Goal: Information Seeking & Learning: Find specific fact

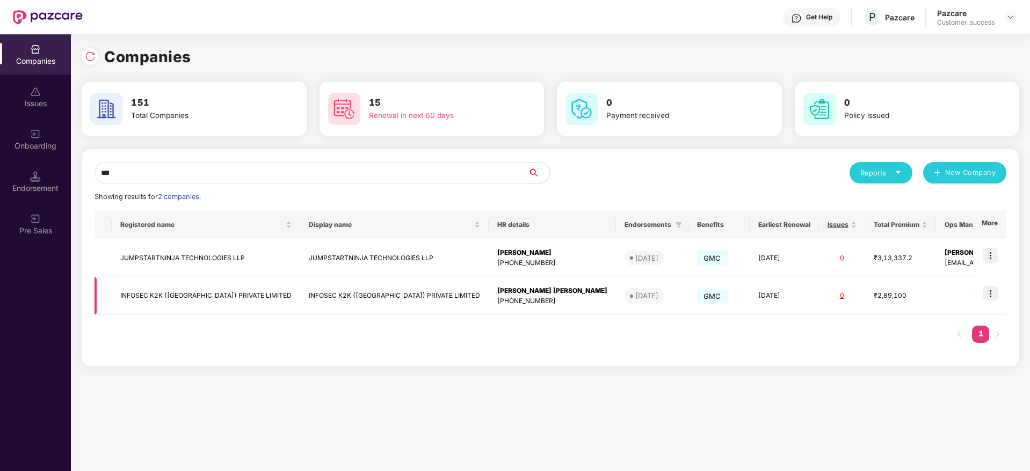
type input "***"
click at [991, 290] on img at bounding box center [989, 293] width 15 height 15
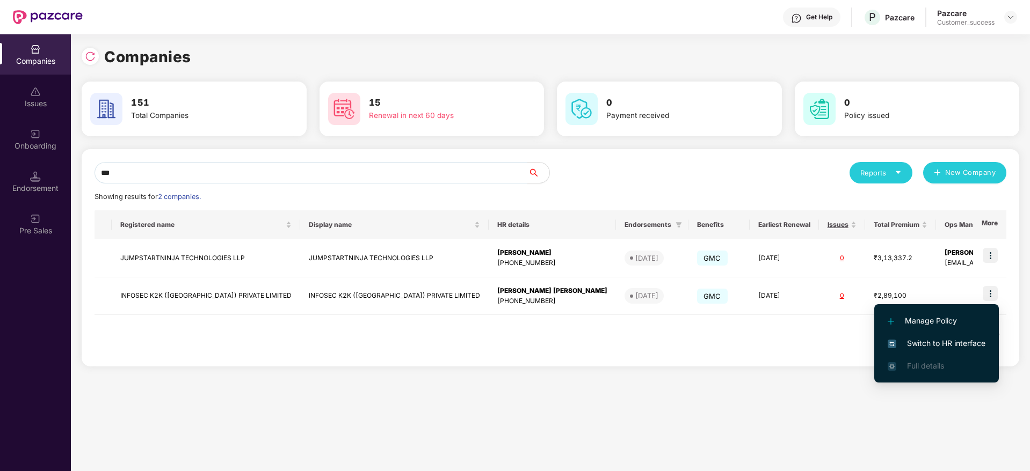
click at [965, 346] on span "Switch to HR interface" at bounding box center [936, 344] width 98 height 12
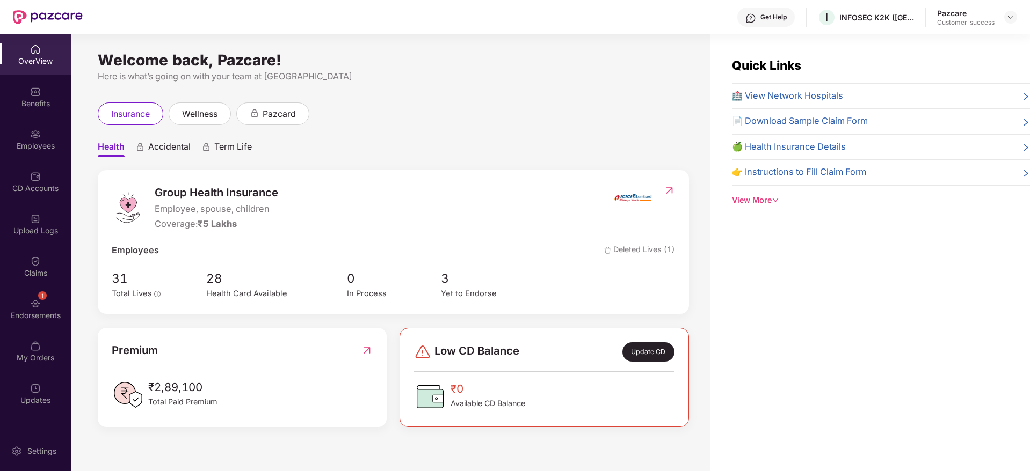
click at [58, 158] on div "Employees" at bounding box center [35, 139] width 71 height 40
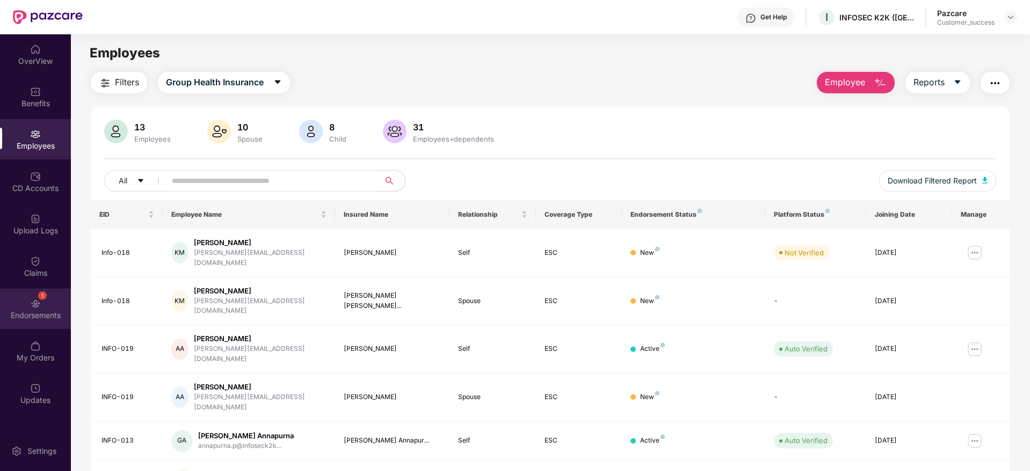
click at [0, 292] on div "1 Endorsements" at bounding box center [35, 309] width 71 height 40
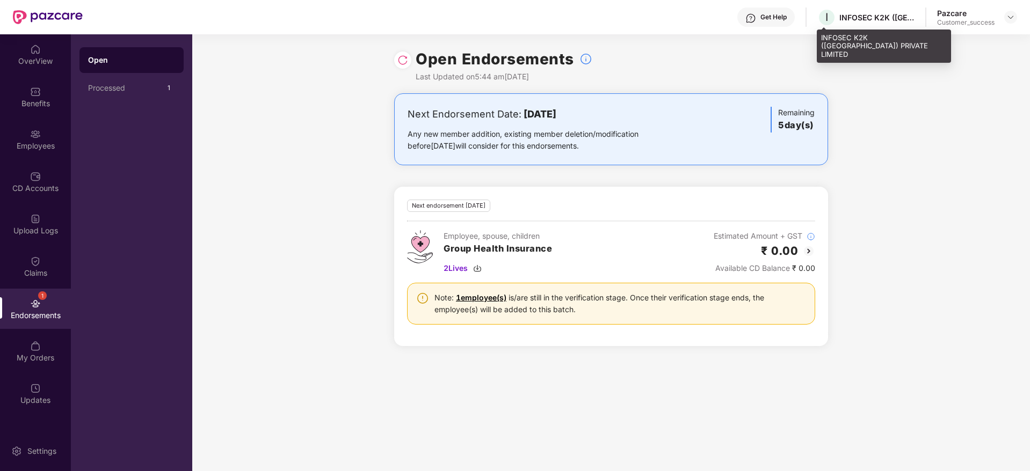
click at [879, 10] on div "I INFOSEC K2K ([GEOGRAPHIC_DATA]) PRIVATE LIMITED" at bounding box center [865, 17] width 97 height 19
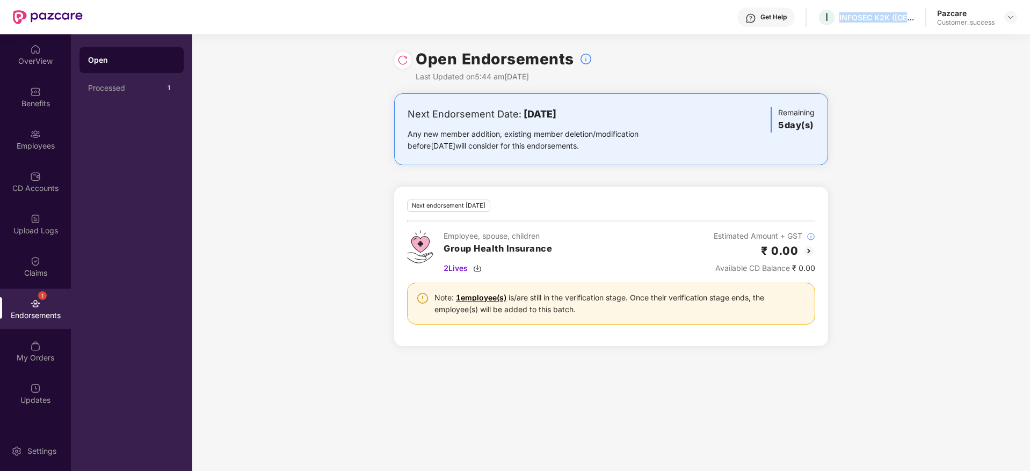
copy div "INFOSEC K2K ([GEOGRAPHIC_DATA]) PRIVATE LIMITED"
drag, startPoint x: 1001, startPoint y: 13, endPoint x: 1003, endPoint y: 23, distance: 9.8
click at [1003, 15] on div "Pazcare Customer_success" at bounding box center [977, 17] width 80 height 19
click at [1004, 23] on div at bounding box center [1010, 17] width 13 height 13
click at [1009, 21] on img at bounding box center [1010, 17] width 9 height 9
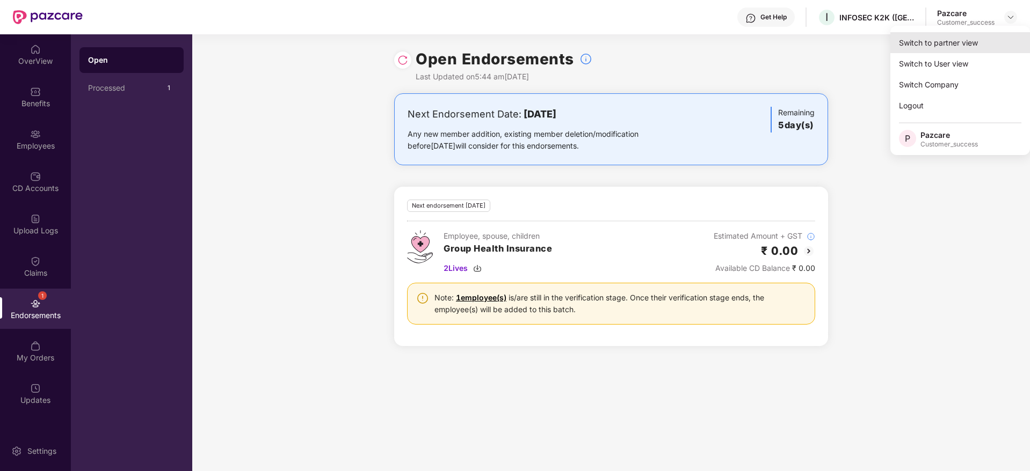
click at [982, 32] on div "Switch to partner view" at bounding box center [960, 42] width 140 height 21
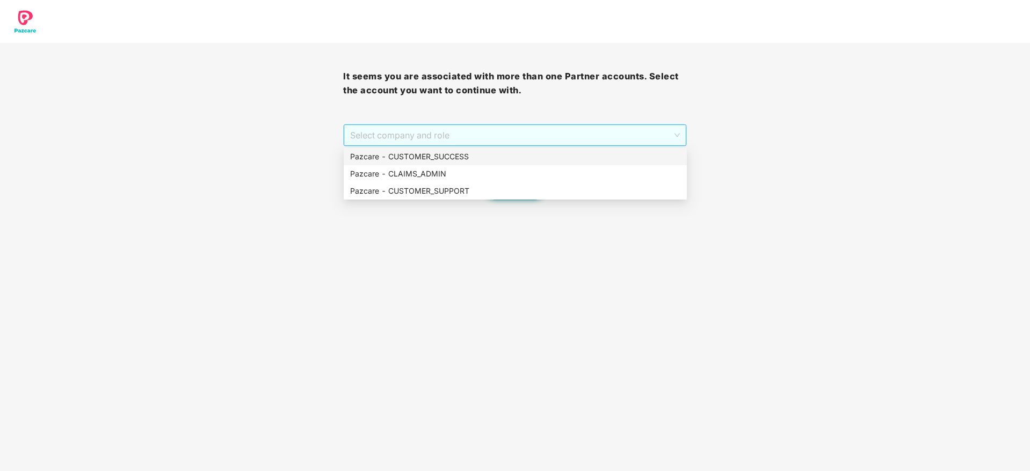
click at [622, 132] on span "Select company and role" at bounding box center [514, 135] width 329 height 20
click at [574, 153] on div "Pazcare - CUSTOMER_SUCCESS" at bounding box center [515, 157] width 330 height 12
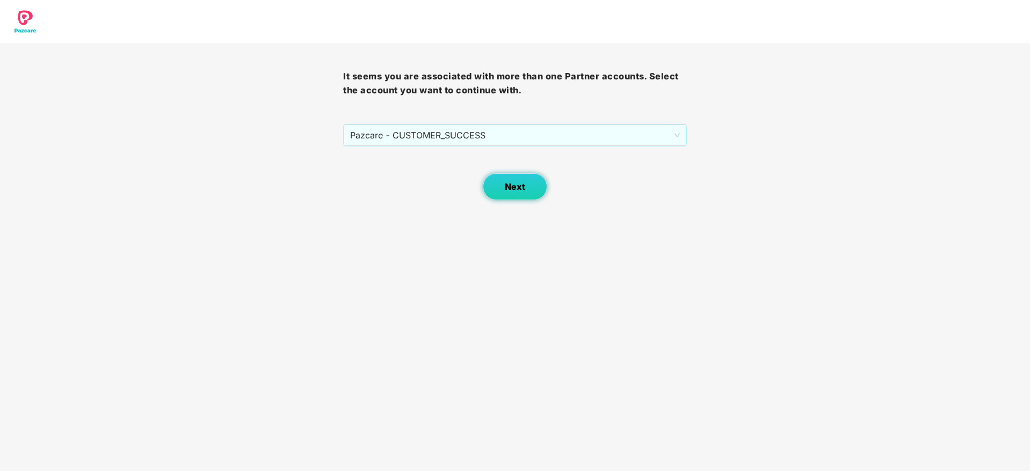
click at [539, 193] on button "Next" at bounding box center [515, 186] width 64 height 27
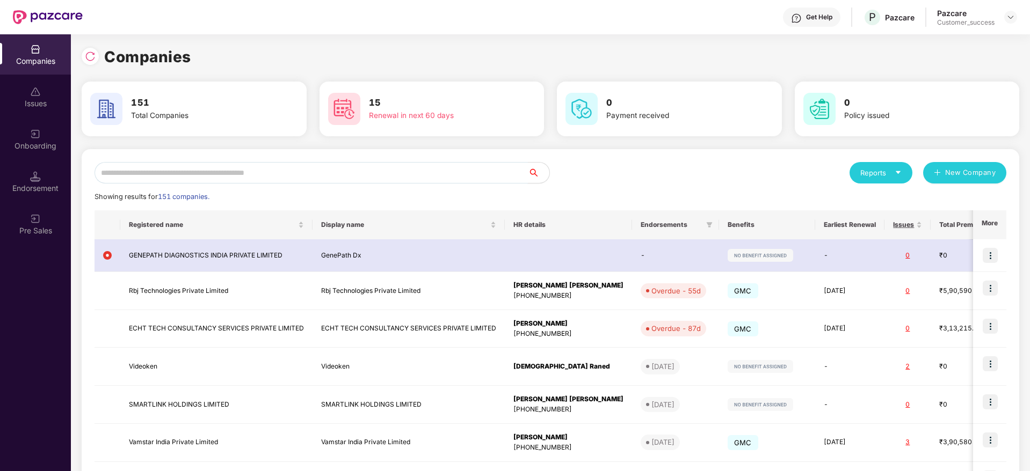
click at [477, 171] on input "text" at bounding box center [310, 172] width 433 height 21
paste input "**********"
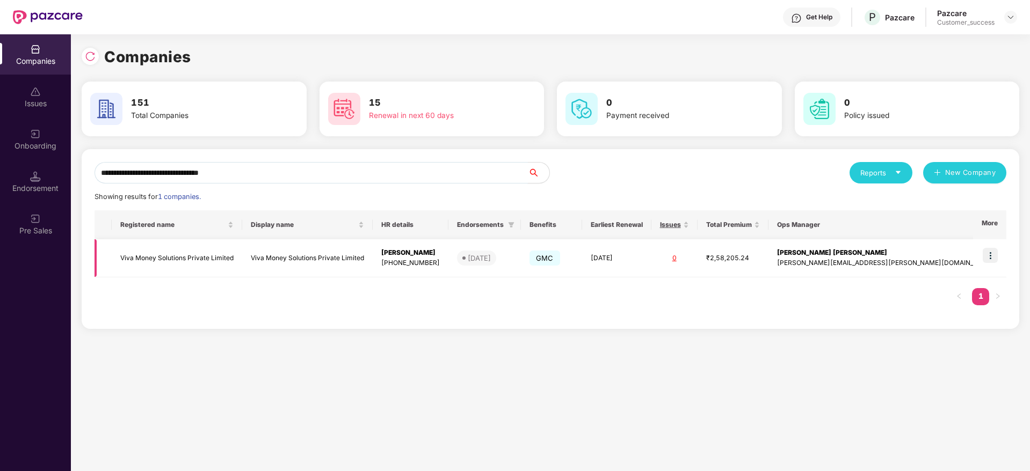
type input "**********"
click at [999, 257] on td at bounding box center [989, 258] width 33 height 38
click at [995, 257] on img at bounding box center [989, 255] width 15 height 15
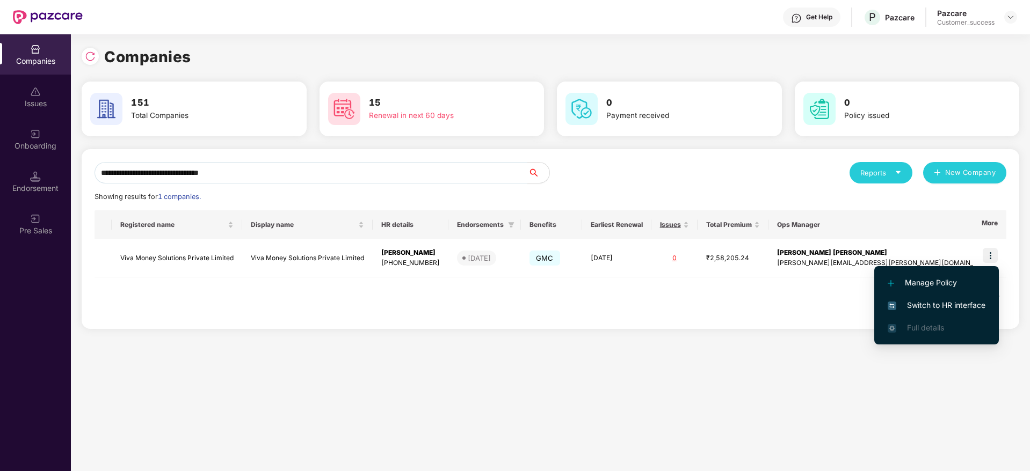
click at [955, 306] on span "Switch to HR interface" at bounding box center [936, 306] width 98 height 12
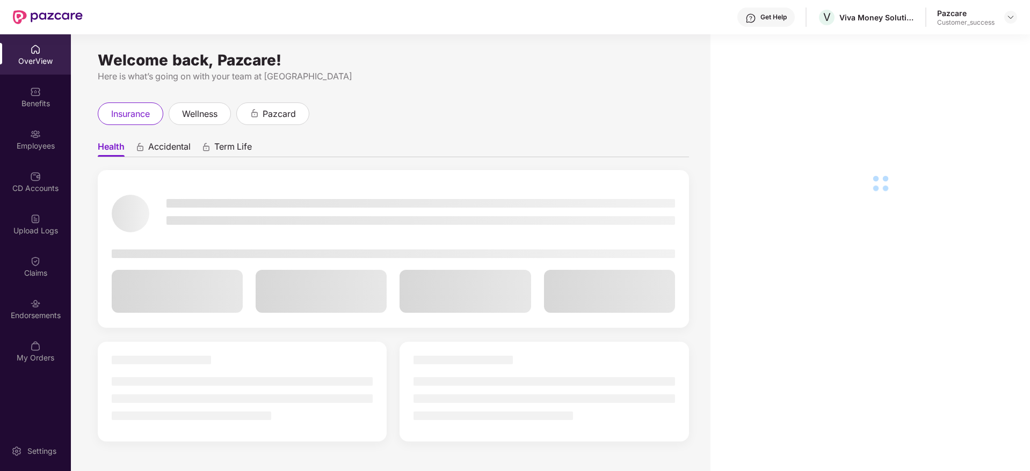
click at [28, 142] on div "Employees" at bounding box center [35, 146] width 71 height 11
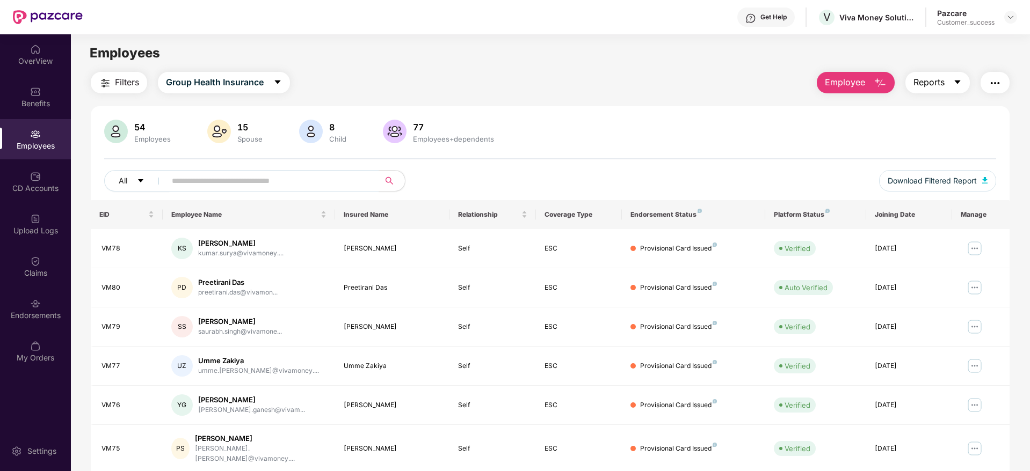
click at [937, 84] on span "Reports" at bounding box center [928, 82] width 31 height 13
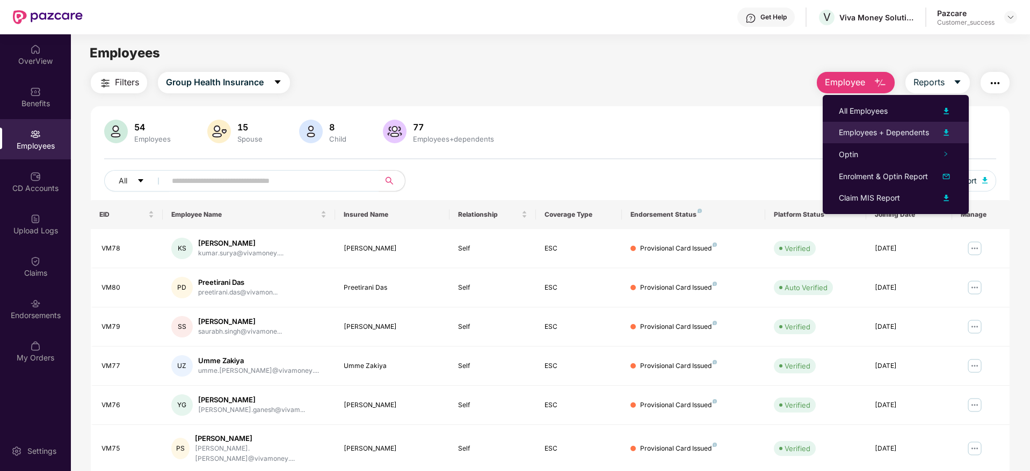
click at [899, 127] on div "Employees + Dependents" at bounding box center [883, 133] width 90 height 12
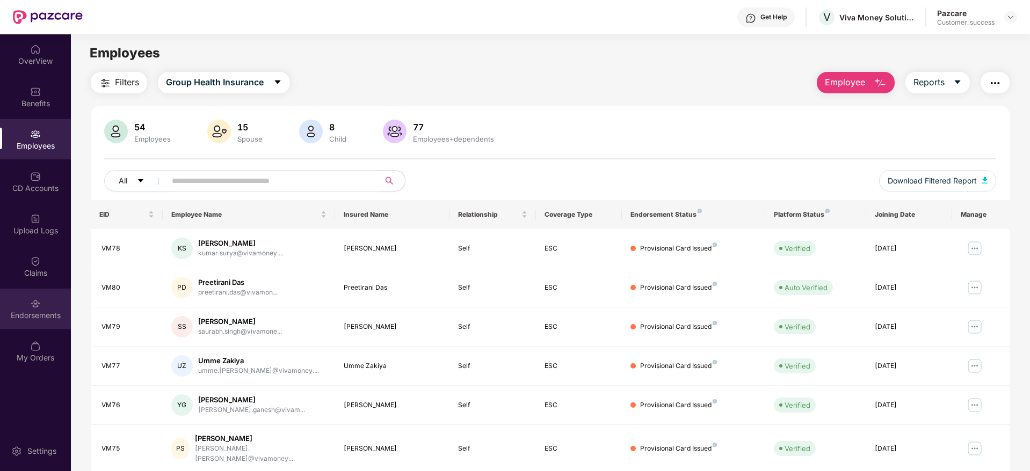
click at [33, 313] on div "Endorsements" at bounding box center [35, 315] width 71 height 11
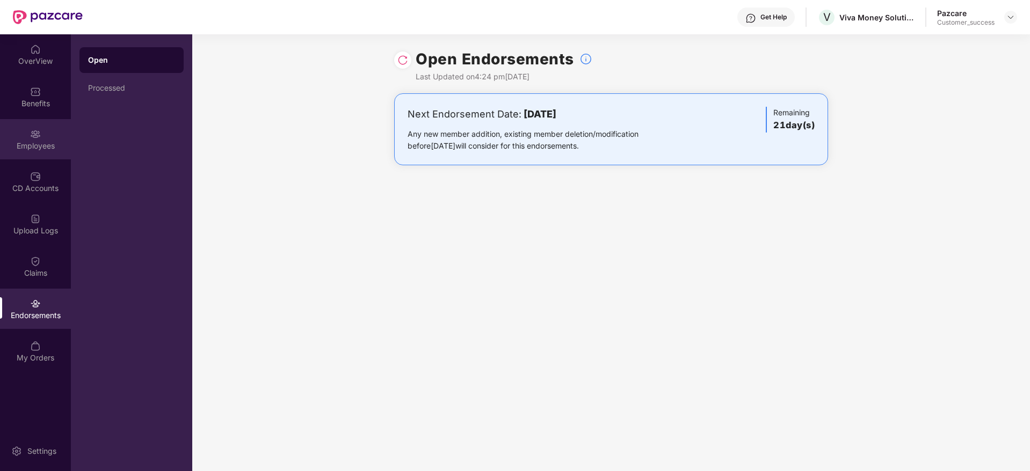
click at [56, 154] on div "Employees" at bounding box center [35, 139] width 71 height 40
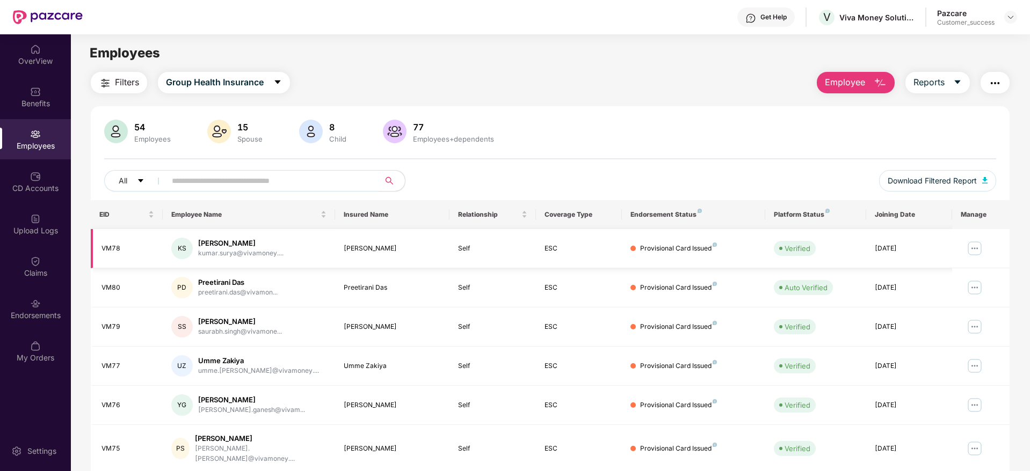
scroll to position [188, 0]
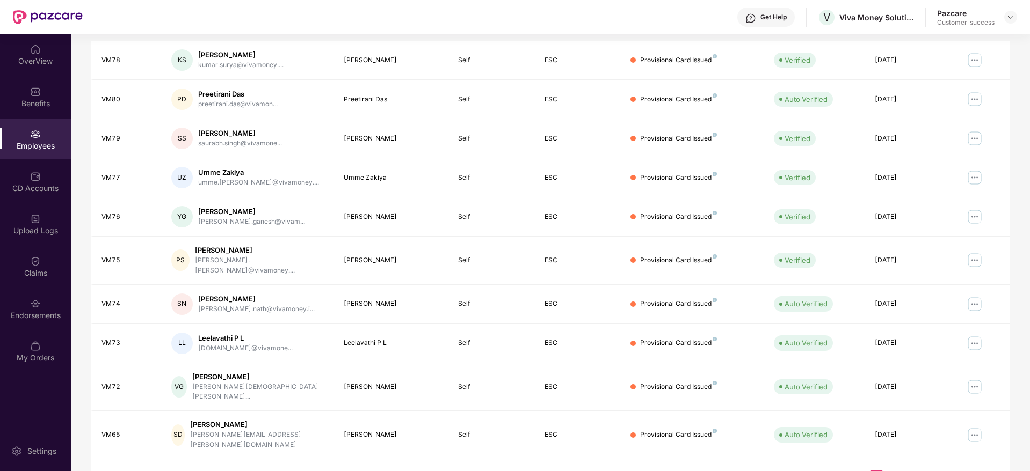
click at [919, 470] on link "4" at bounding box center [927, 478] width 17 height 16
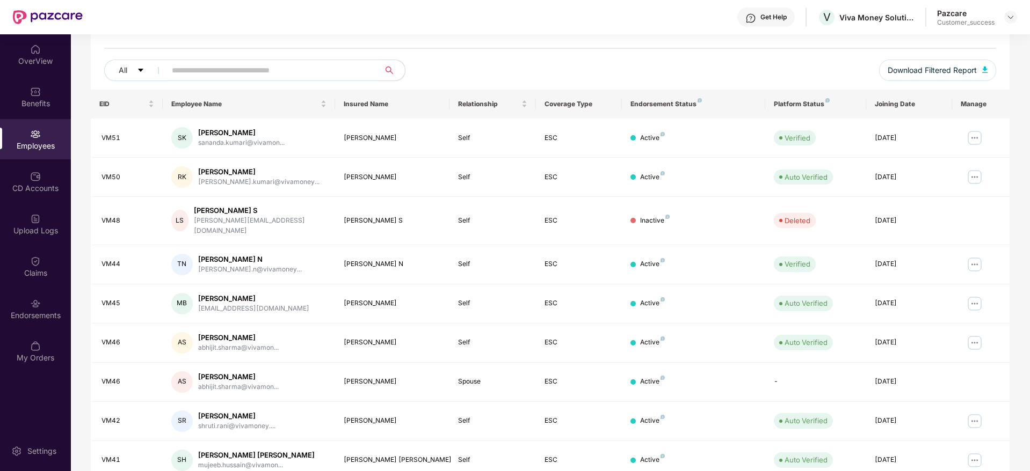
scroll to position [0, 0]
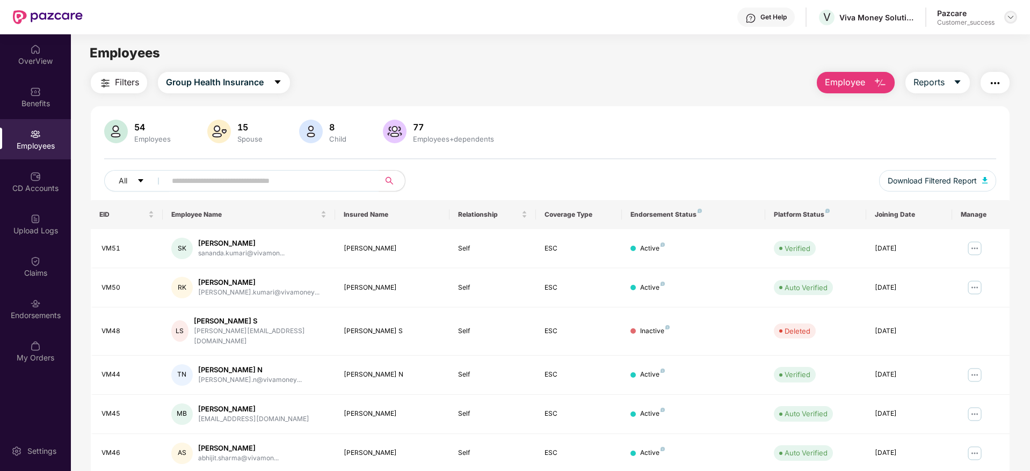
drag, startPoint x: 1028, startPoint y: 20, endPoint x: 1015, endPoint y: 21, distance: 13.4
click at [1028, 20] on header "Get Help V Viva Money Solutions Private Limited Pazcare Customer_success" at bounding box center [515, 17] width 1030 height 34
click at [1013, 20] on img at bounding box center [1010, 17] width 9 height 9
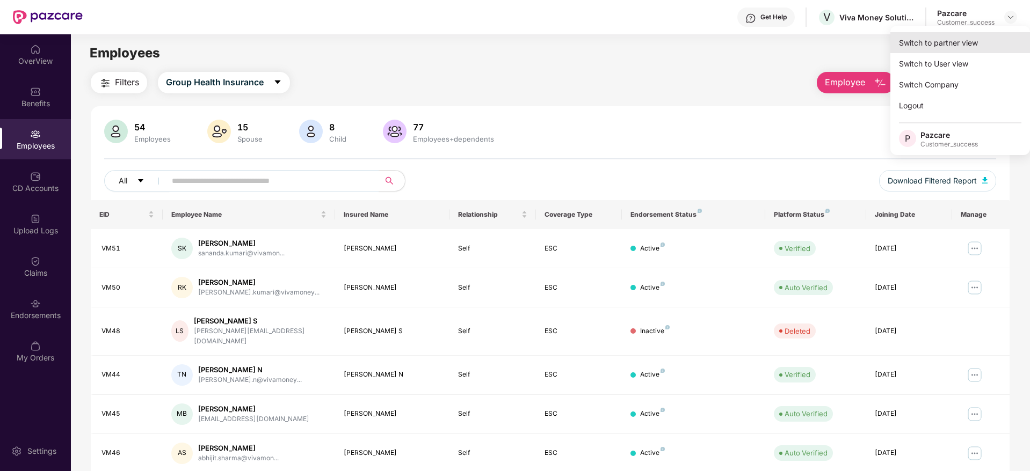
click at [976, 40] on div "Switch to partner view" at bounding box center [960, 42] width 140 height 21
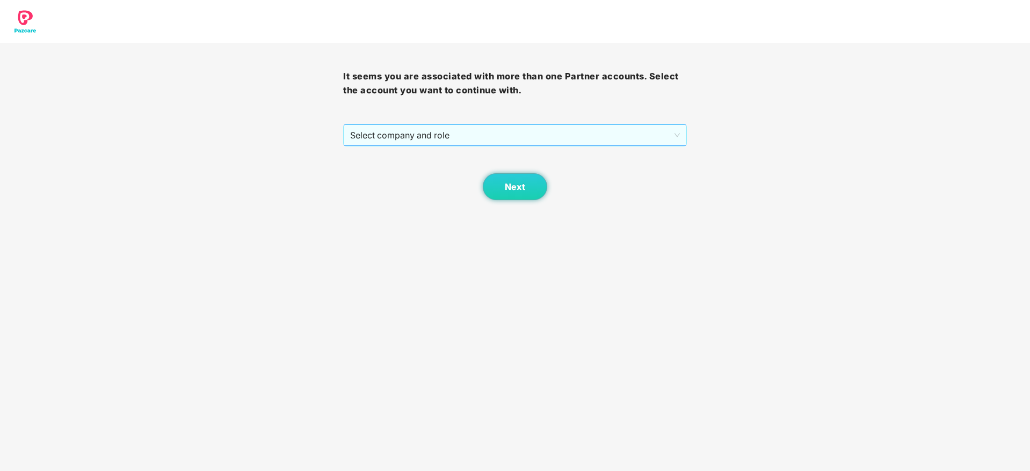
click at [420, 141] on span "Select company and role" at bounding box center [514, 135] width 329 height 20
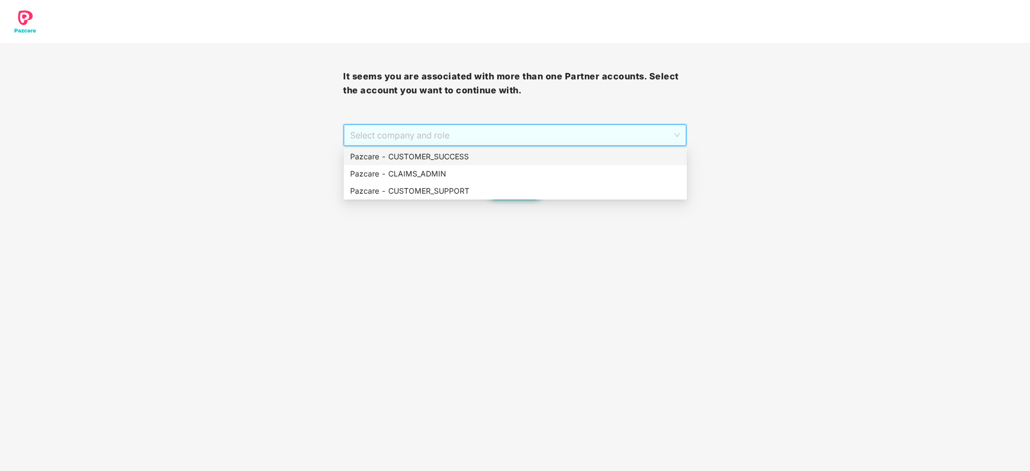
click at [418, 155] on div "Pazcare - CUSTOMER_SUCCESS" at bounding box center [515, 157] width 330 height 12
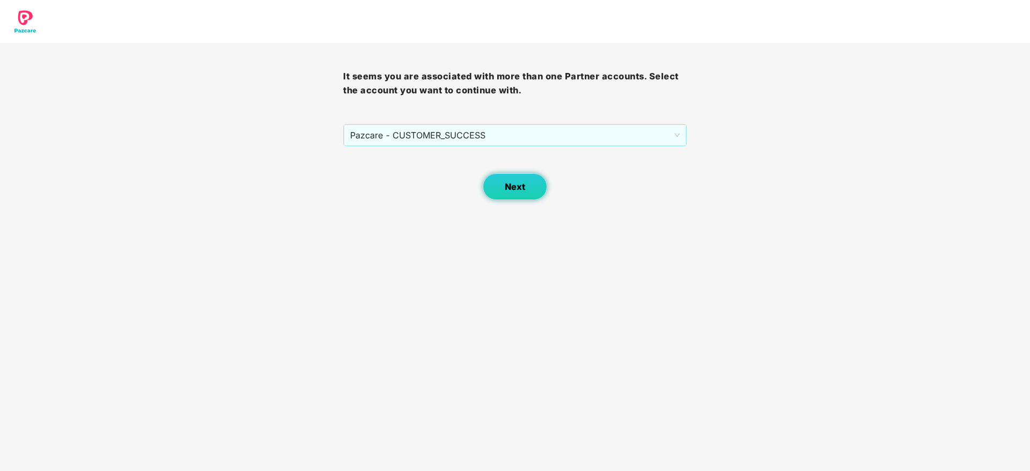
click at [517, 193] on button "Next" at bounding box center [515, 186] width 64 height 27
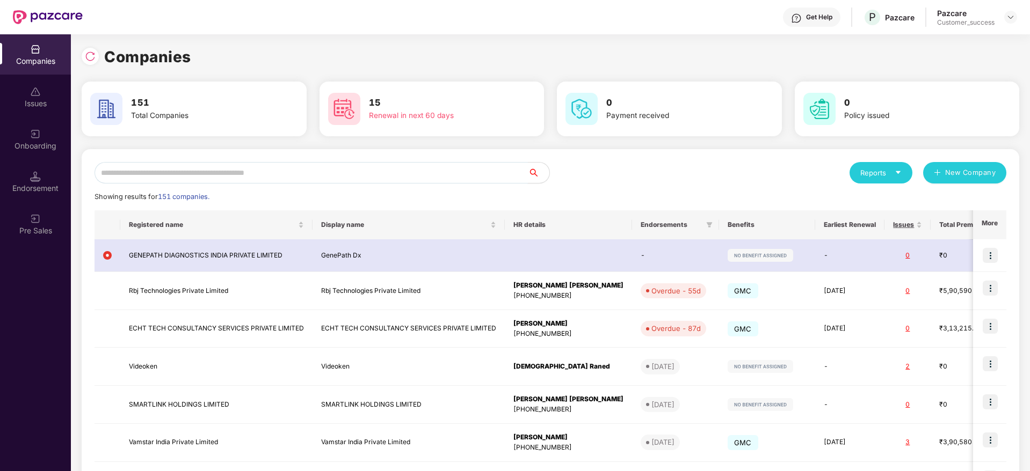
click at [505, 173] on input "text" at bounding box center [310, 172] width 433 height 21
paste input "**********"
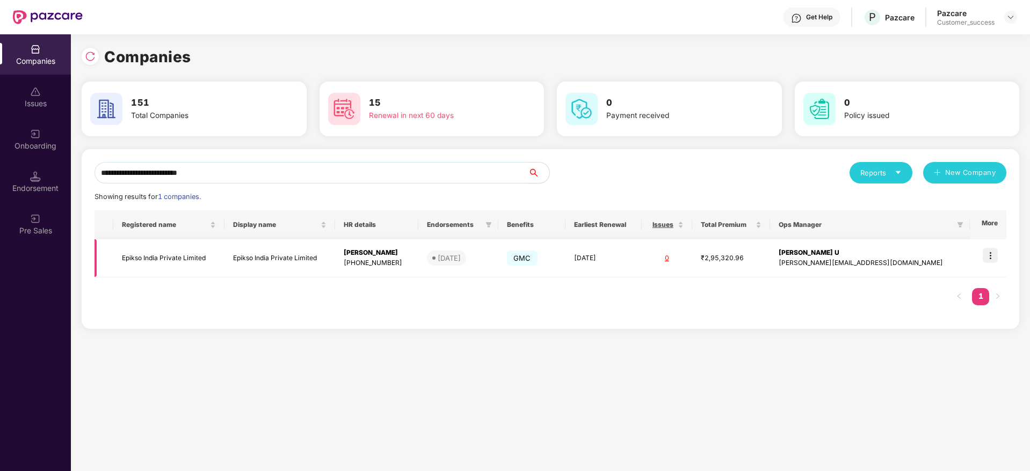
type input "**********"
click at [1001, 261] on td at bounding box center [987, 258] width 37 height 38
click at [981, 252] on td at bounding box center [987, 258] width 37 height 38
click at [995, 254] on img at bounding box center [989, 255] width 15 height 15
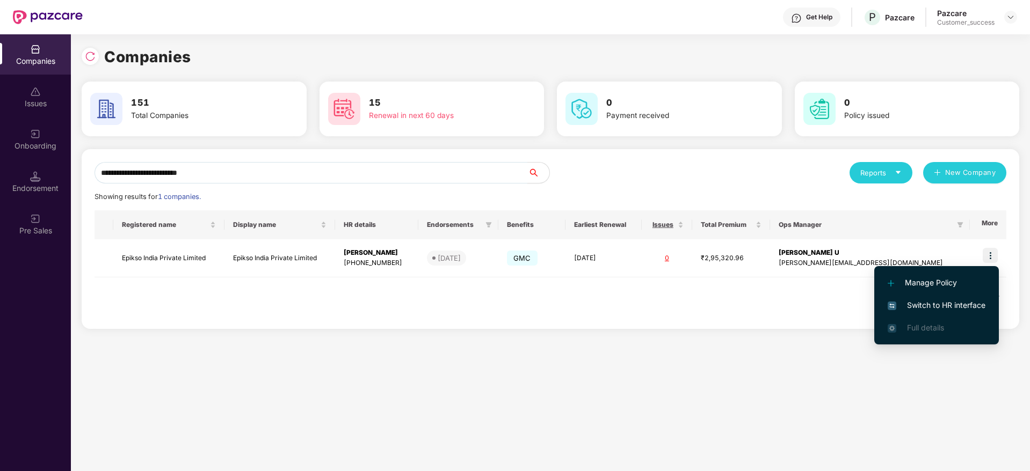
click at [939, 296] on li "Switch to HR interface" at bounding box center [936, 305] width 125 height 23
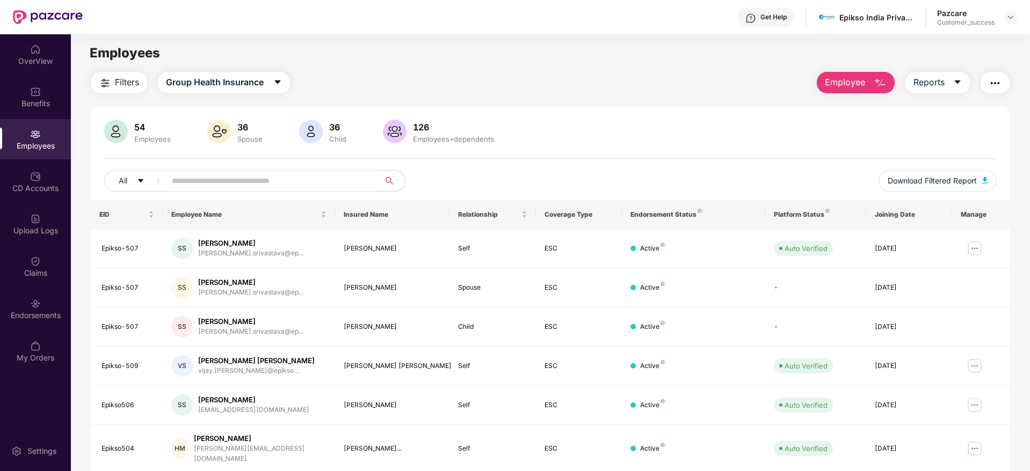
click at [925, 96] on div "Filters Group Health Insurance Employee Reports 54 Employees 36 Spouse 36 Child…" at bounding box center [550, 375] width 918 height 606
drag, startPoint x: 943, startPoint y: 82, endPoint x: 932, endPoint y: 91, distance: 14.1
click at [943, 83] on span "Reports" at bounding box center [928, 82] width 31 height 13
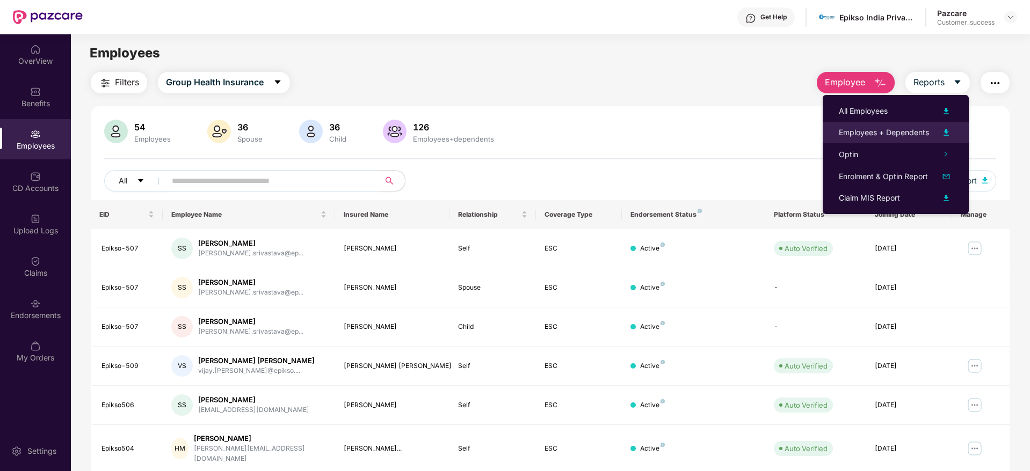
click at [908, 125] on li "Employees + Dependents" at bounding box center [895, 132] width 146 height 21
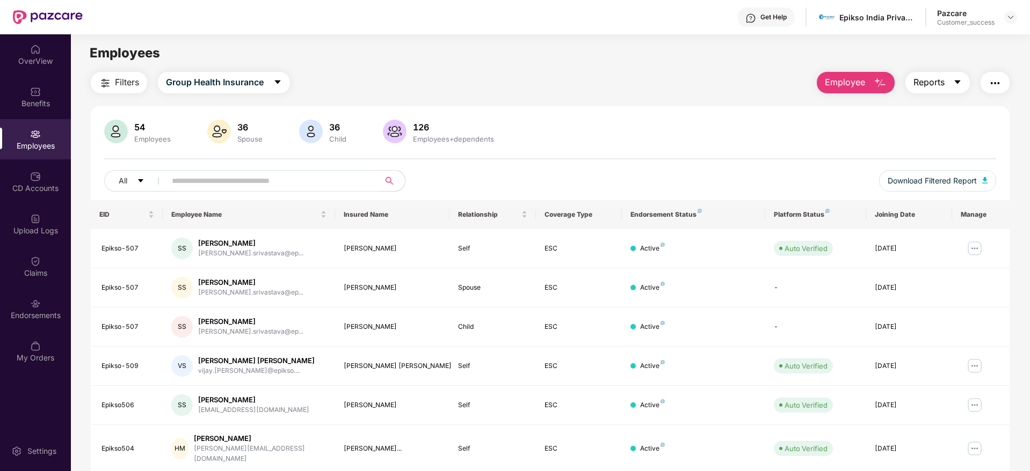
click at [962, 81] on button "Reports" at bounding box center [937, 82] width 64 height 21
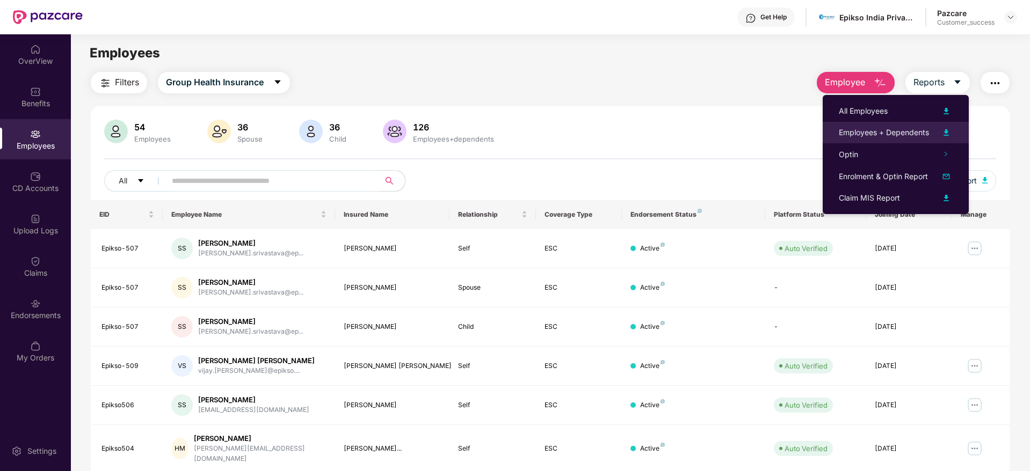
click at [906, 132] on div "Employees + Dependents" at bounding box center [883, 133] width 90 height 12
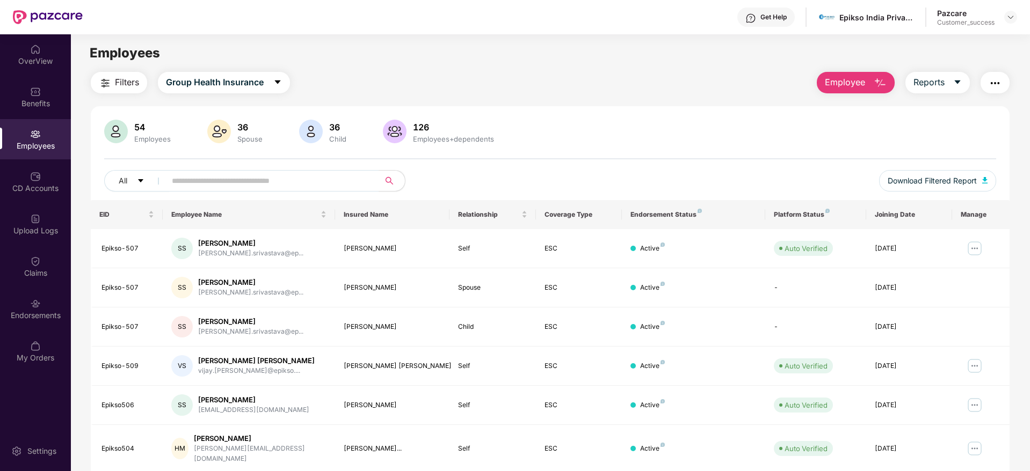
drag, startPoint x: 784, startPoint y: 13, endPoint x: 427, endPoint y: 35, distance: 357.1
click at [444, 37] on main "Employees Filters Group Health Insurance Employee Reports 54 Employees 36 Spous…" at bounding box center [550, 269] width 958 height 471
click at [577, 69] on main "Employees Filters Group Health Insurance Employee Reports 54 Employees 36 Spous…" at bounding box center [550, 269] width 958 height 471
click at [1013, 27] on div "Get Help Epikso India Private Limited Pazcare Customer_success" at bounding box center [550, 17] width 934 height 34
click at [1011, 14] on img at bounding box center [1010, 17] width 9 height 9
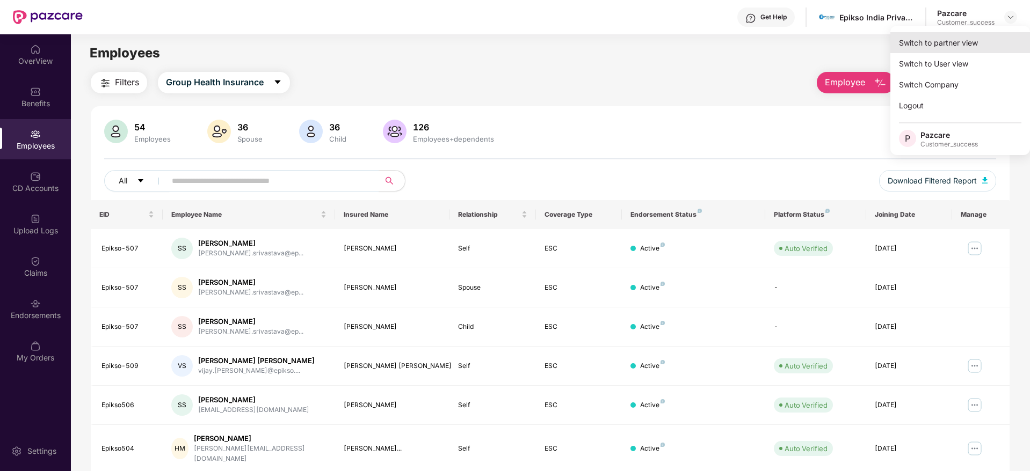
click at [990, 47] on div "Switch to partner view" at bounding box center [960, 42] width 140 height 21
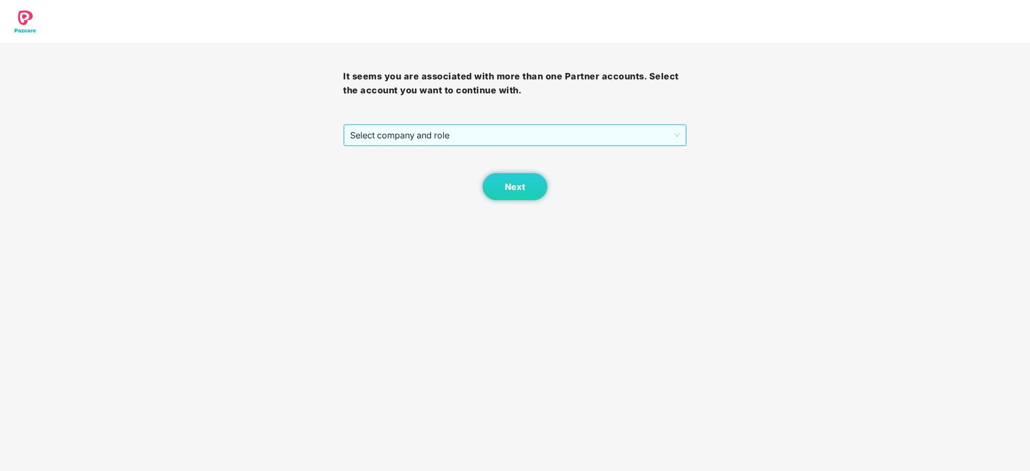
click at [582, 130] on span "Select company and role" at bounding box center [514, 135] width 329 height 20
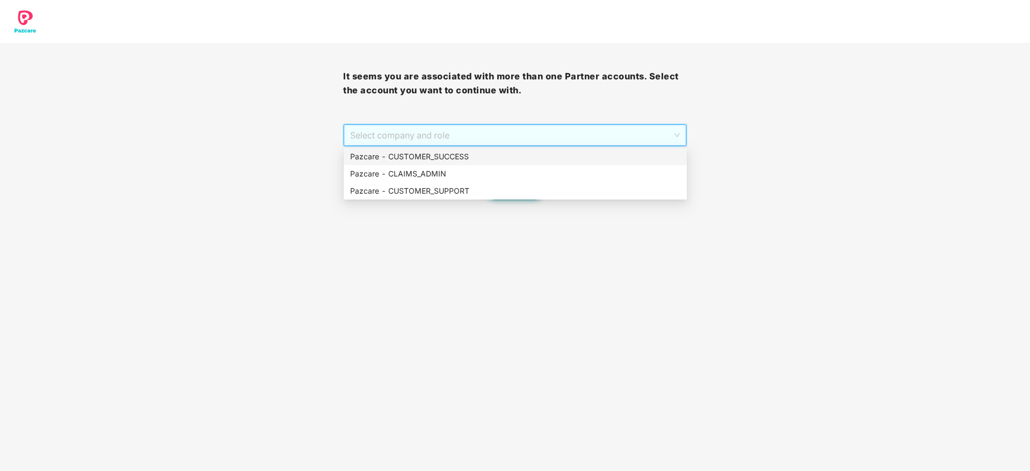
click at [571, 151] on div "Pazcare - CUSTOMER_SUCCESS" at bounding box center [515, 157] width 330 height 12
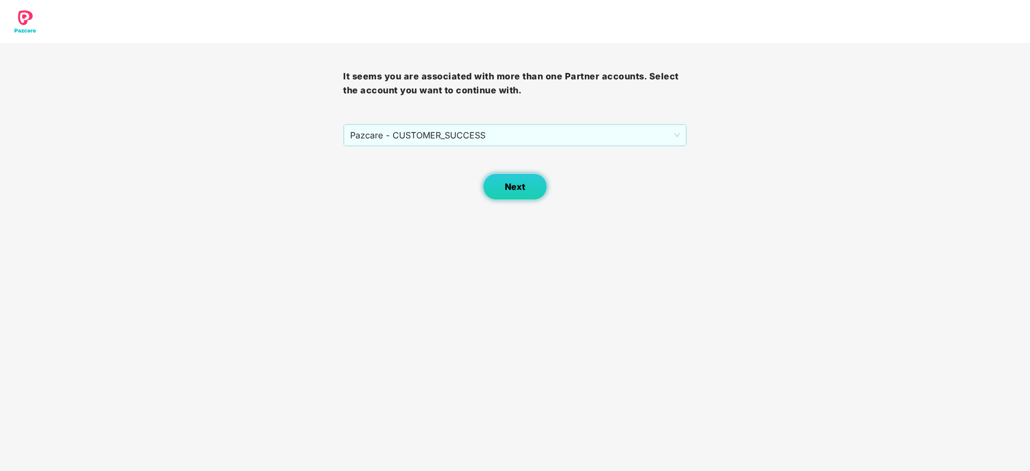
click at [511, 191] on span "Next" at bounding box center [515, 187] width 20 height 10
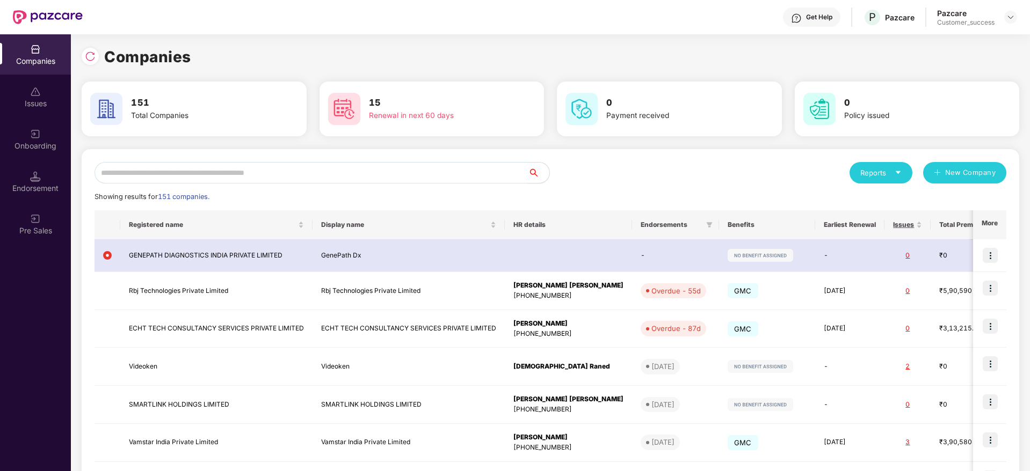
click at [497, 162] on input "text" at bounding box center [310, 172] width 433 height 21
click at [496, 169] on input "text" at bounding box center [310, 172] width 433 height 21
paste input "**********"
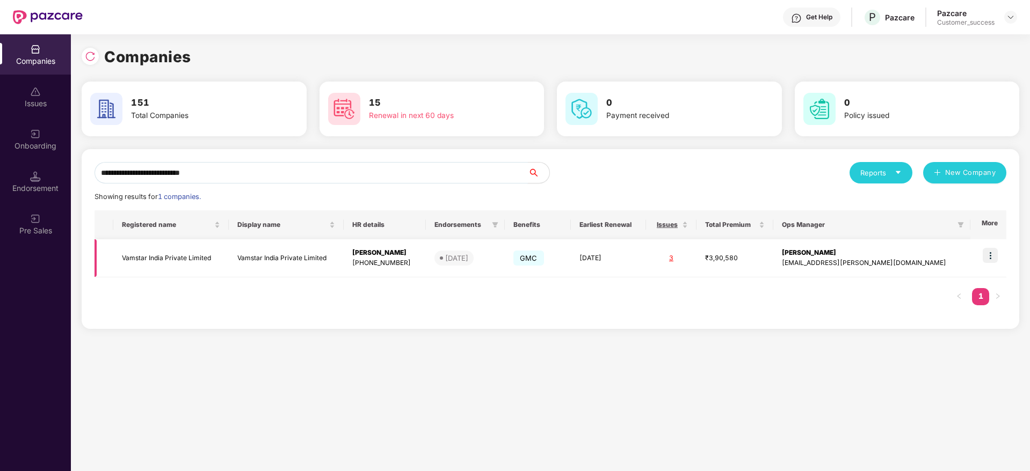
type input "**********"
click at [988, 261] on img at bounding box center [989, 255] width 15 height 15
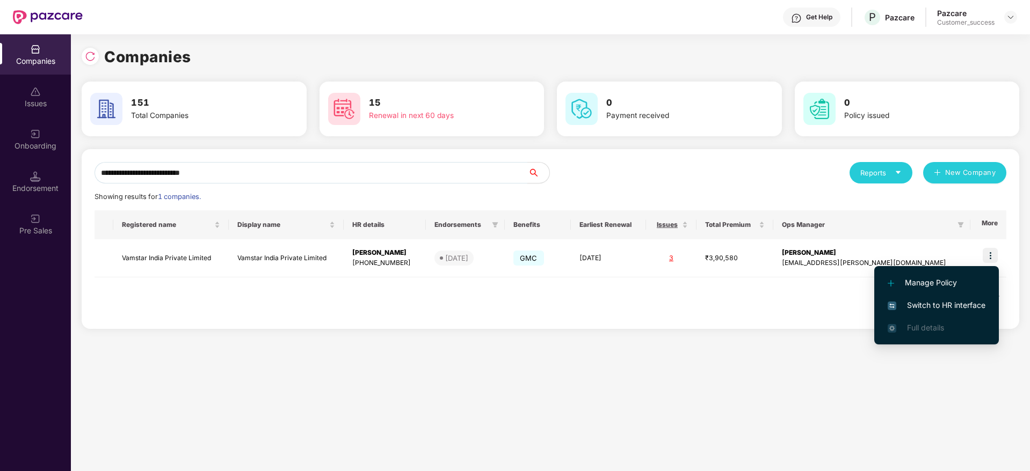
click at [960, 303] on span "Switch to HR interface" at bounding box center [936, 306] width 98 height 12
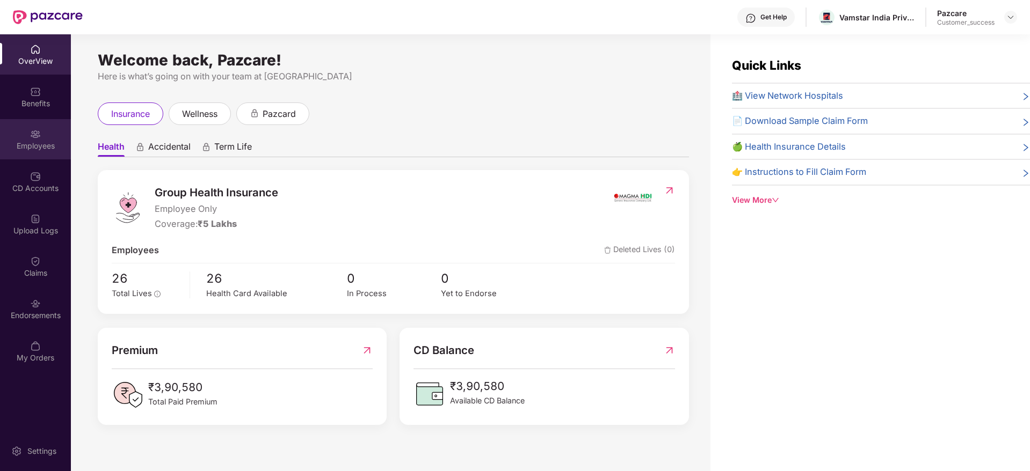
click at [19, 152] on div "Employees" at bounding box center [35, 139] width 71 height 40
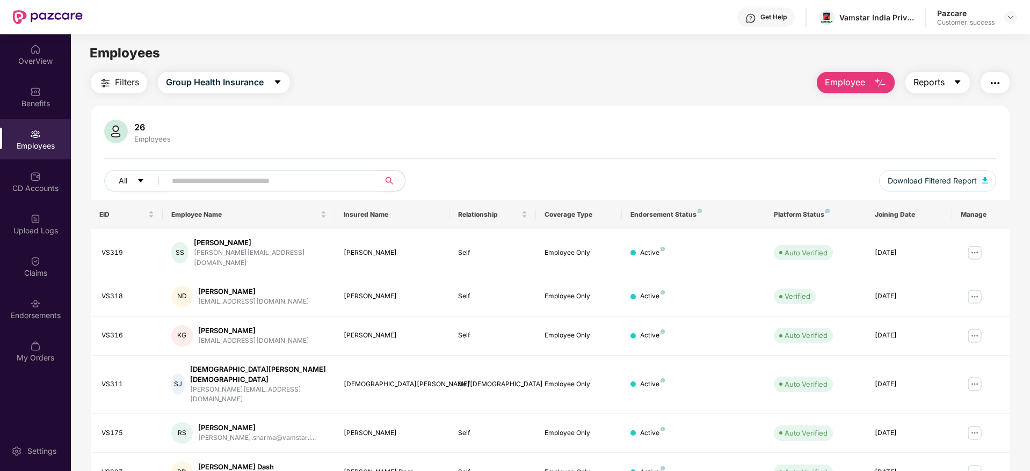
click at [906, 81] on button "Reports" at bounding box center [937, 82] width 64 height 21
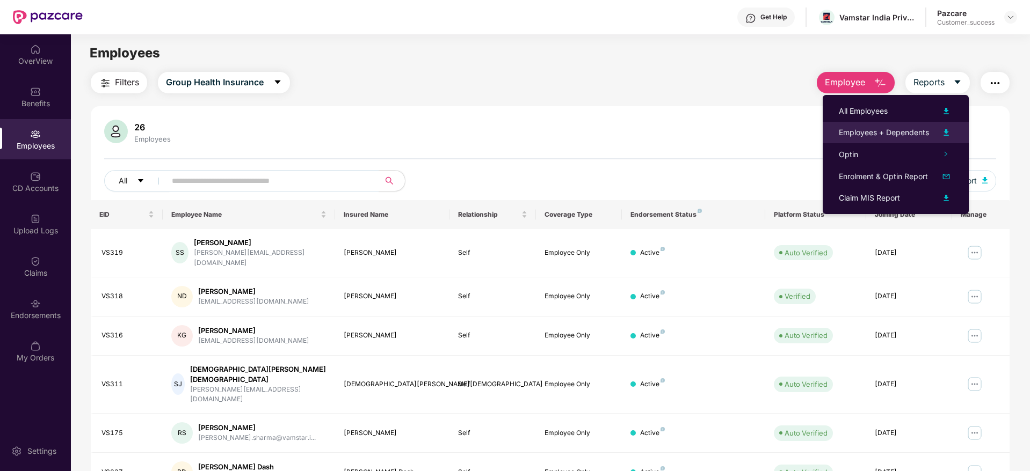
click at [885, 126] on div "Employees + Dependents" at bounding box center [895, 132] width 114 height 13
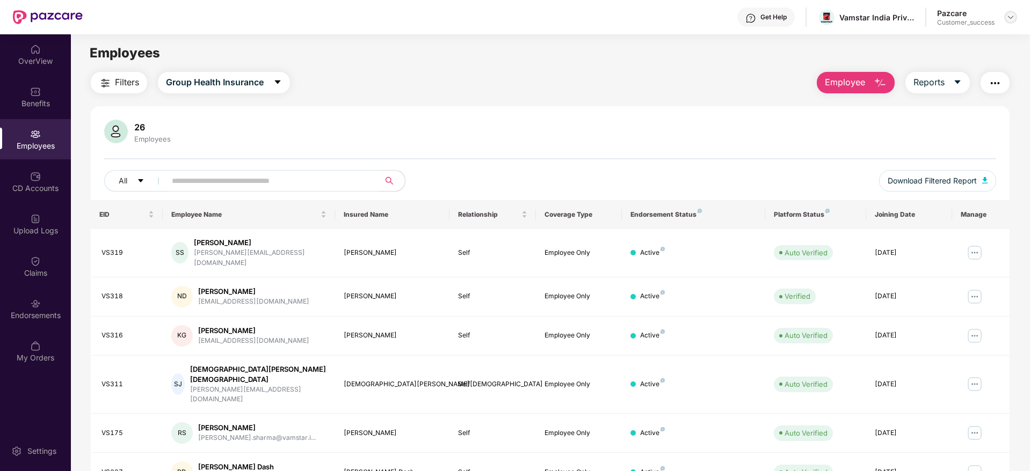
click at [1009, 16] on img at bounding box center [1010, 17] width 9 height 9
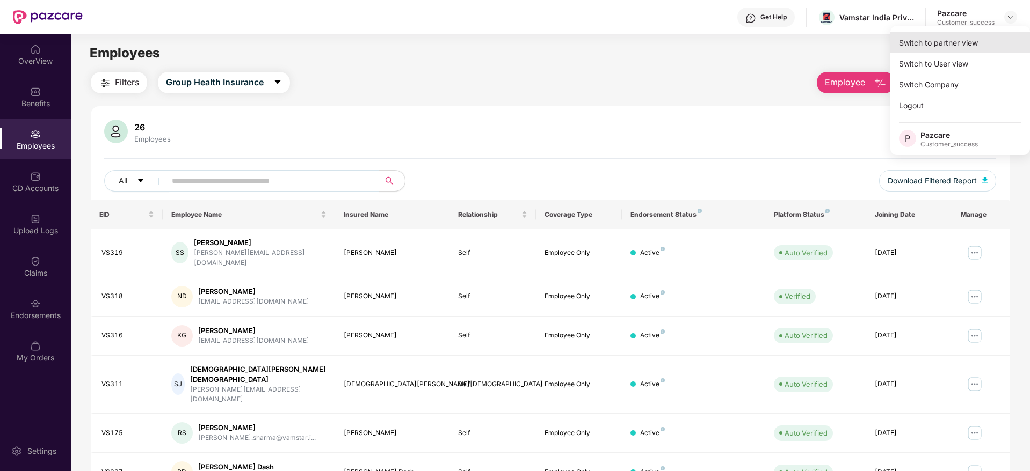
click at [977, 51] on div "Switch to partner view" at bounding box center [960, 42] width 140 height 21
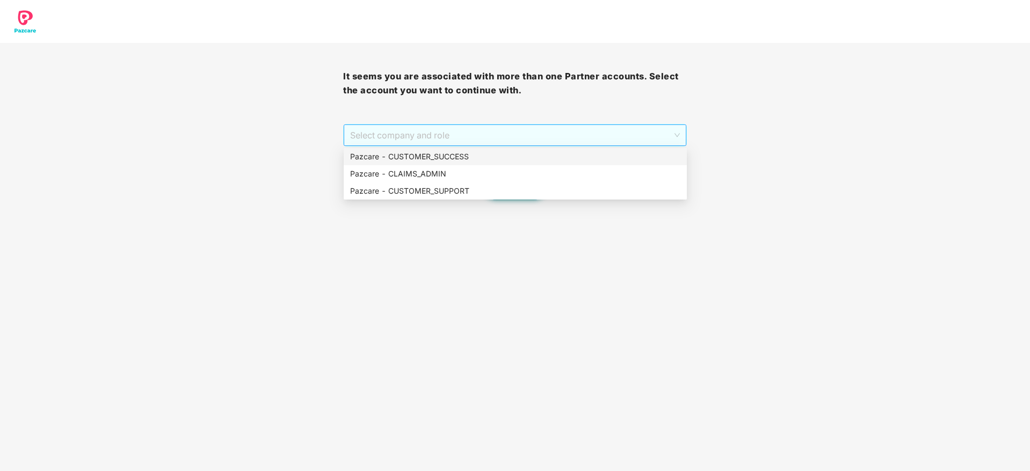
click at [587, 143] on span "Select company and role" at bounding box center [514, 135] width 329 height 20
click at [584, 159] on div "Pazcare - CUSTOMER_SUCCESS" at bounding box center [515, 157] width 330 height 12
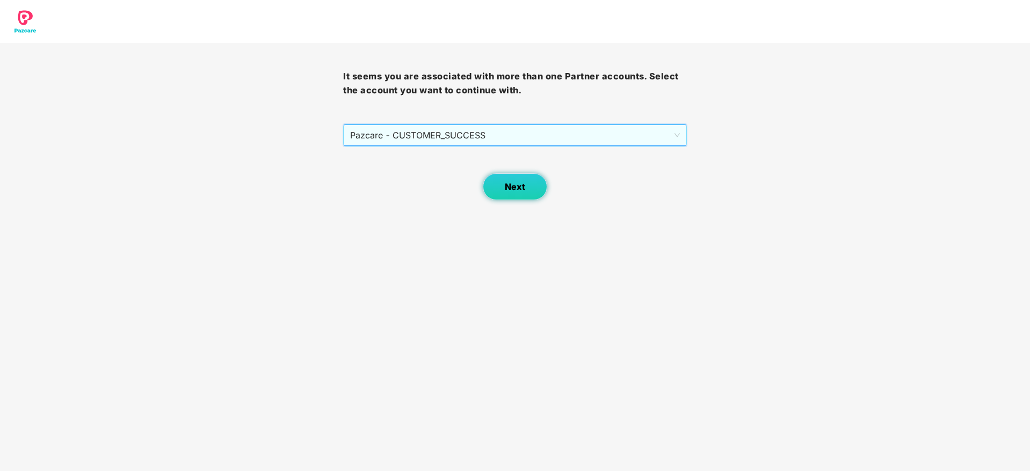
click at [520, 196] on button "Next" at bounding box center [515, 186] width 64 height 27
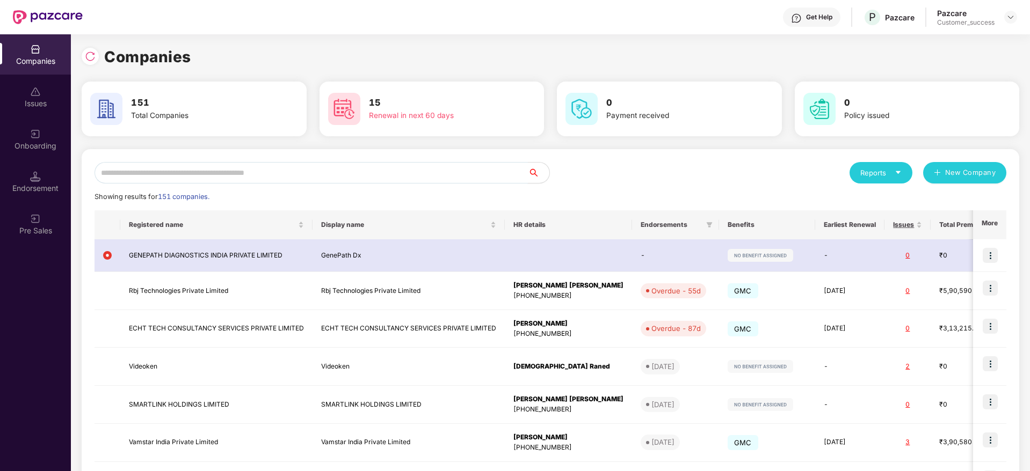
click at [501, 180] on input "text" at bounding box center [310, 172] width 433 height 21
paste input "**********"
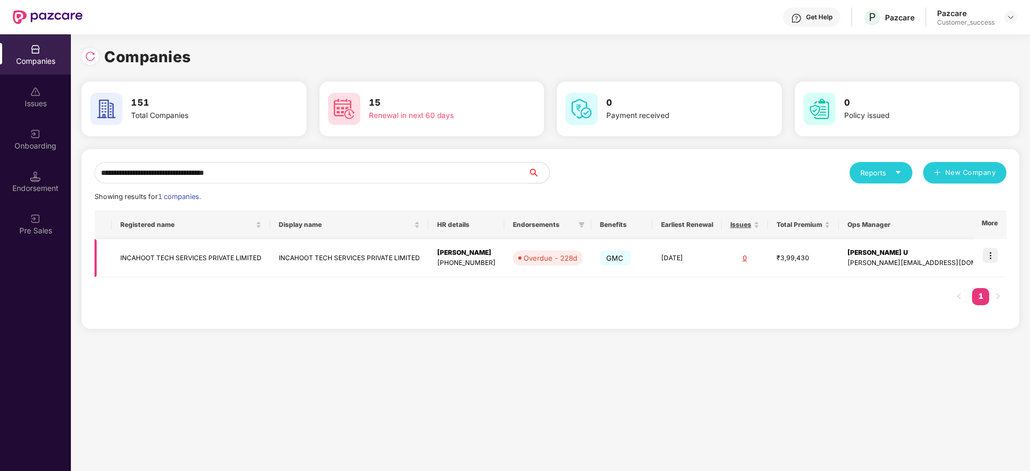
type input "**********"
click at [984, 261] on img at bounding box center [989, 255] width 15 height 15
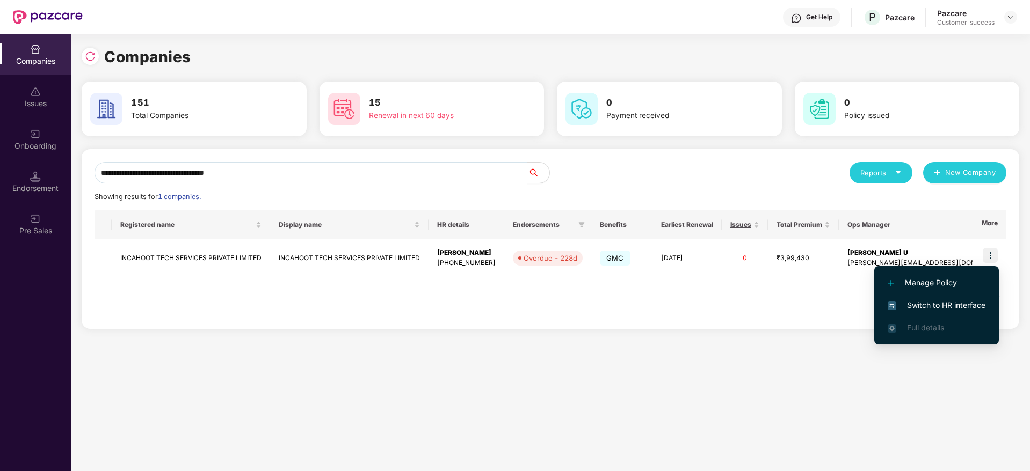
click at [983, 295] on li "Switch to HR interface" at bounding box center [936, 305] width 125 height 23
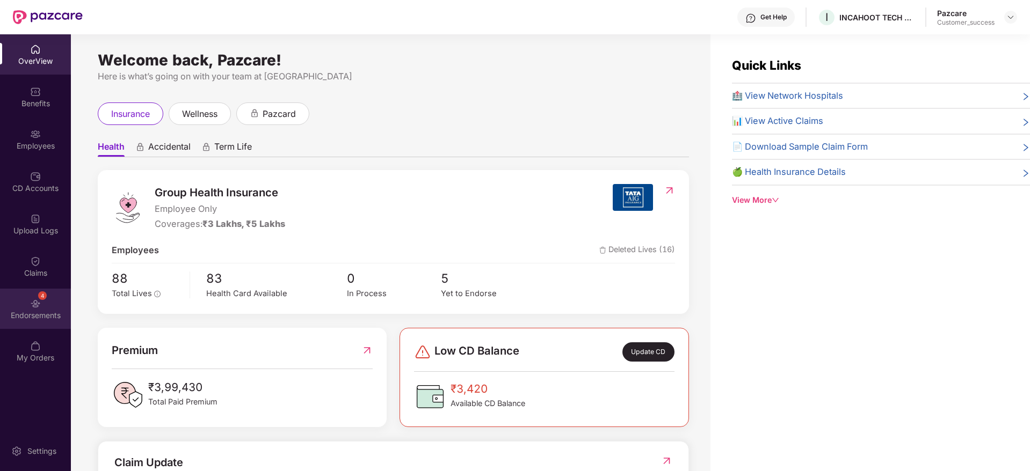
click at [9, 300] on div "4 Endorsements" at bounding box center [35, 309] width 71 height 40
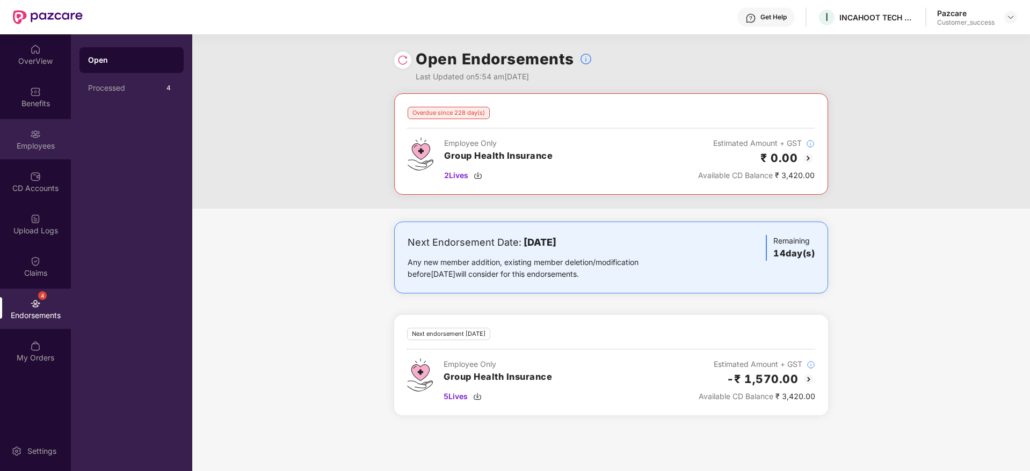
click at [35, 130] on img at bounding box center [35, 134] width 11 height 11
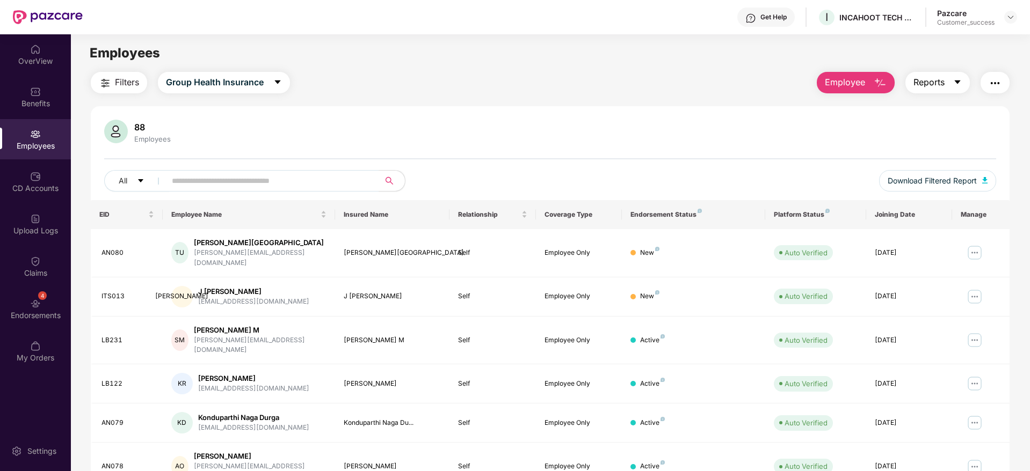
click at [936, 83] on span "Reports" at bounding box center [928, 82] width 31 height 13
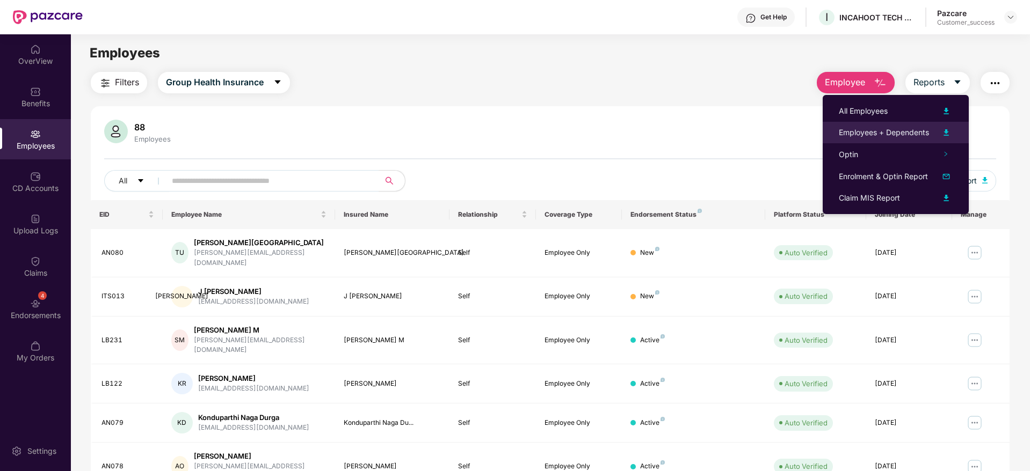
click at [905, 127] on div "Employees + Dependents" at bounding box center [883, 133] width 90 height 12
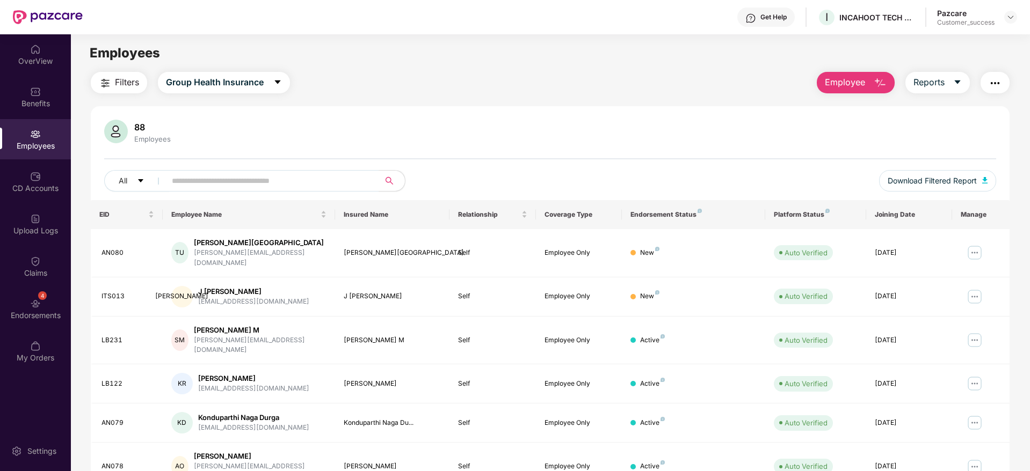
click at [444, 134] on div "88 Employees" at bounding box center [550, 133] width 892 height 26
click at [1014, 19] on div at bounding box center [1010, 17] width 13 height 13
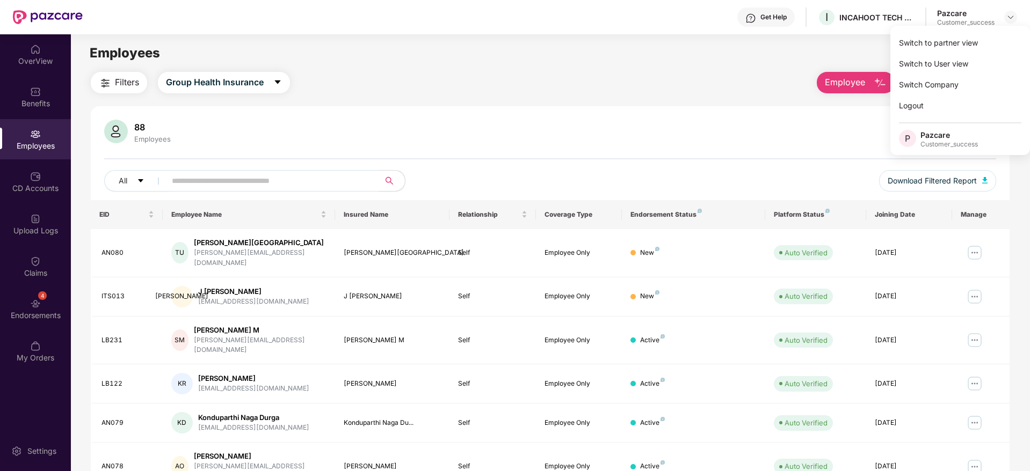
click at [999, 31] on div "Switch to partner view Switch to User view Switch Company Logout P Pazcare Cust…" at bounding box center [960, 90] width 140 height 129
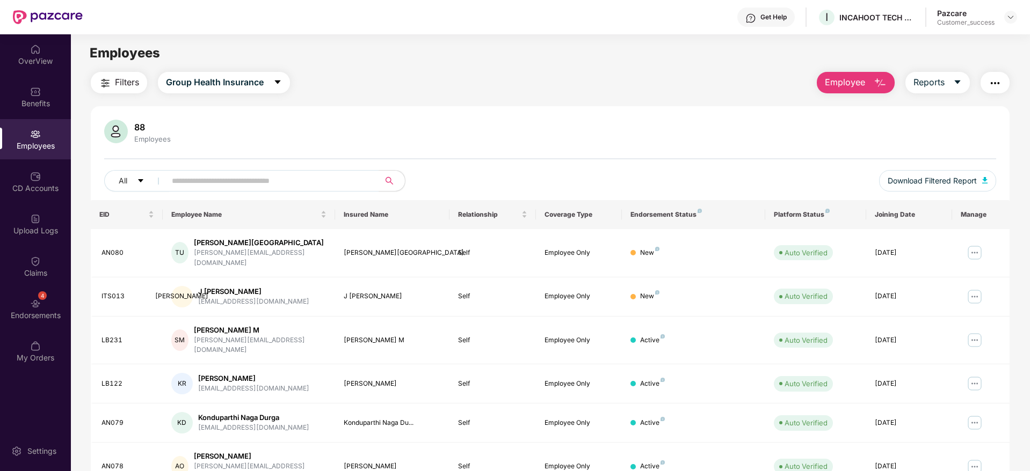
click at [997, 42] on main "Employees Filters Group Health Insurance Employee Reports 88 Employees All Down…" at bounding box center [550, 269] width 958 height 471
click at [1007, 23] on div at bounding box center [1010, 17] width 13 height 13
drag, startPoint x: 1004, startPoint y: 27, endPoint x: 1009, endPoint y: 22, distance: 6.8
click at [1005, 25] on div "Get Help I INCAHOOT TECH SERVICES PRIVATE LIMITED Pazcare Customer_success" at bounding box center [550, 17] width 934 height 34
click at [1013, 19] on img at bounding box center [1010, 17] width 9 height 9
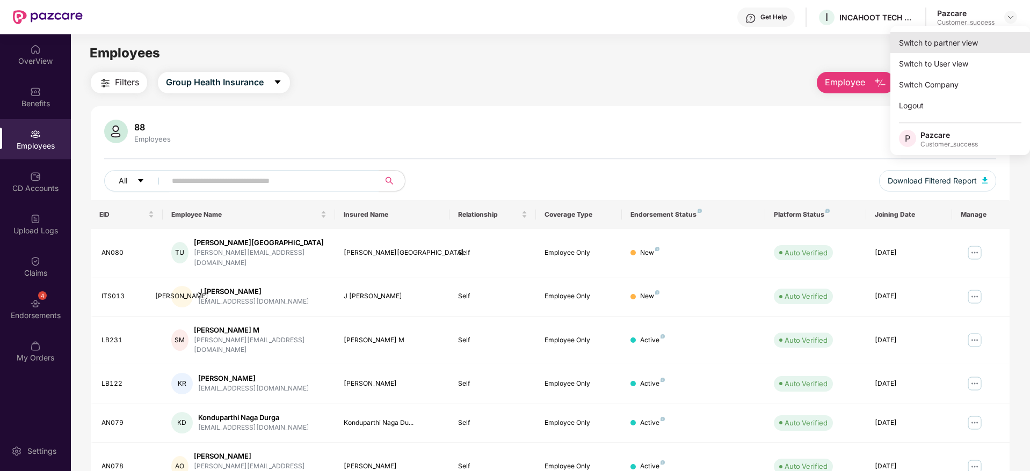
click at [967, 43] on div "Switch to partner view" at bounding box center [960, 42] width 140 height 21
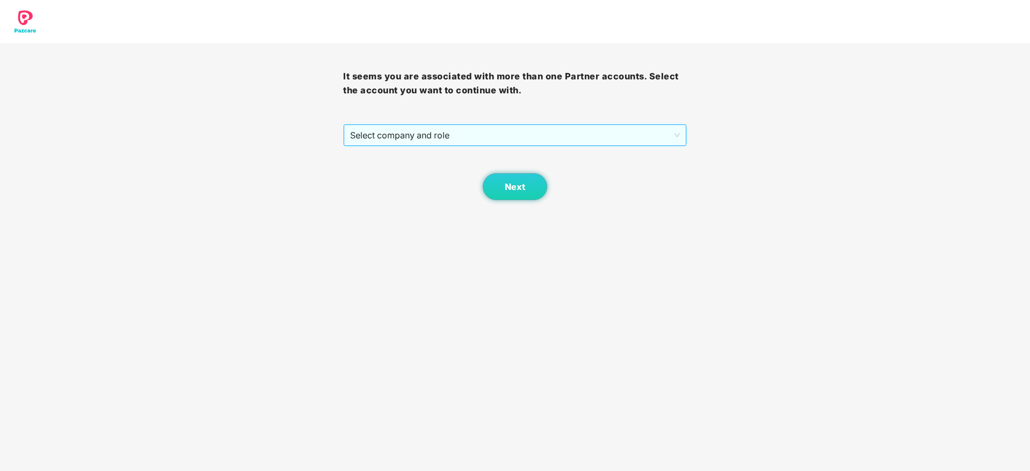
click at [587, 135] on span "Select company and role" at bounding box center [514, 135] width 329 height 20
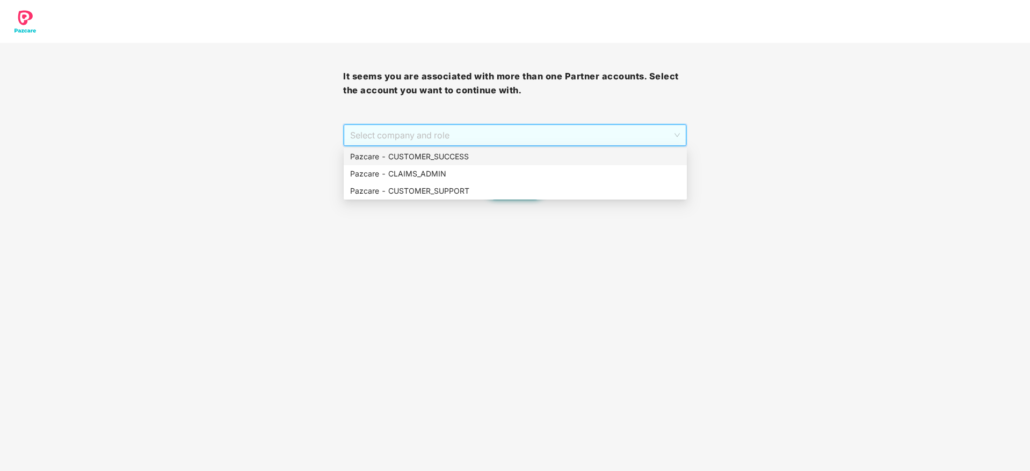
click at [576, 154] on div "Pazcare - CUSTOMER_SUCCESS" at bounding box center [515, 157] width 330 height 12
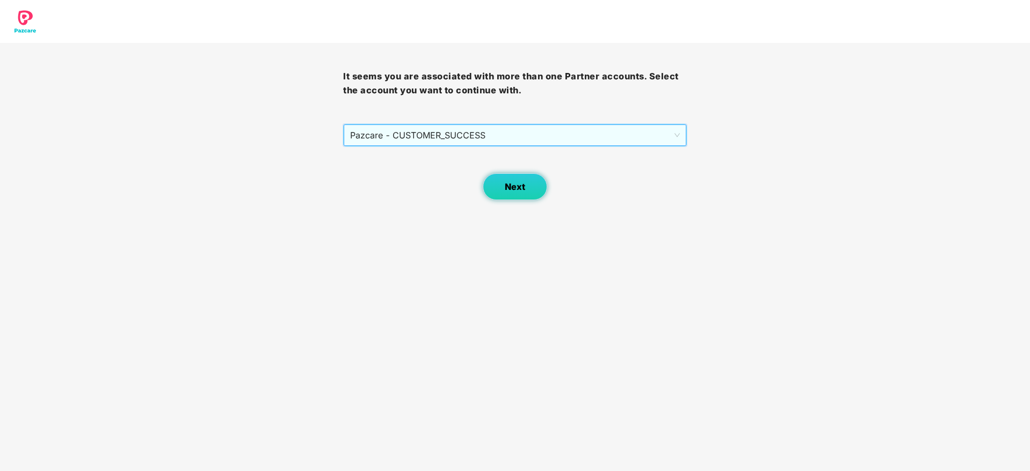
click at [495, 197] on button "Next" at bounding box center [515, 186] width 64 height 27
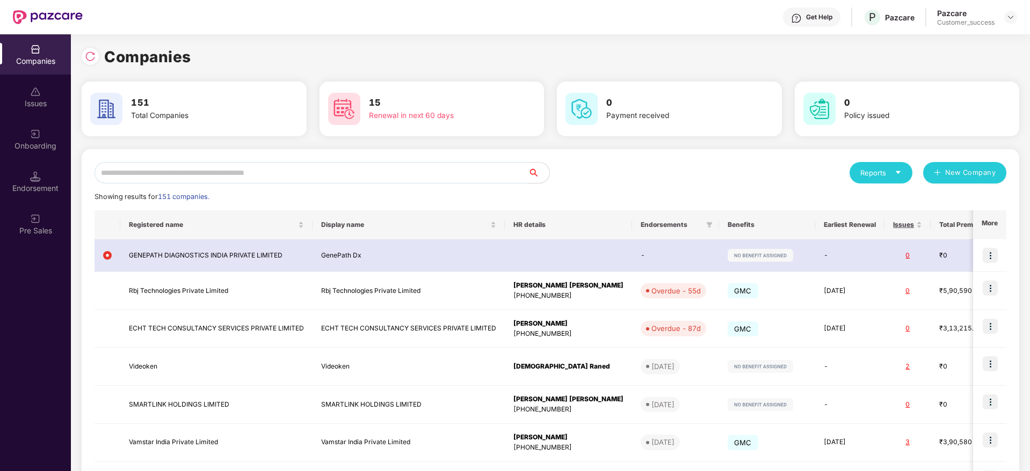
click at [499, 193] on div "Showing results for 151 companies." at bounding box center [549, 197] width 911 height 11
click at [442, 183] on input "text" at bounding box center [310, 172] width 433 height 21
paste input "**********"
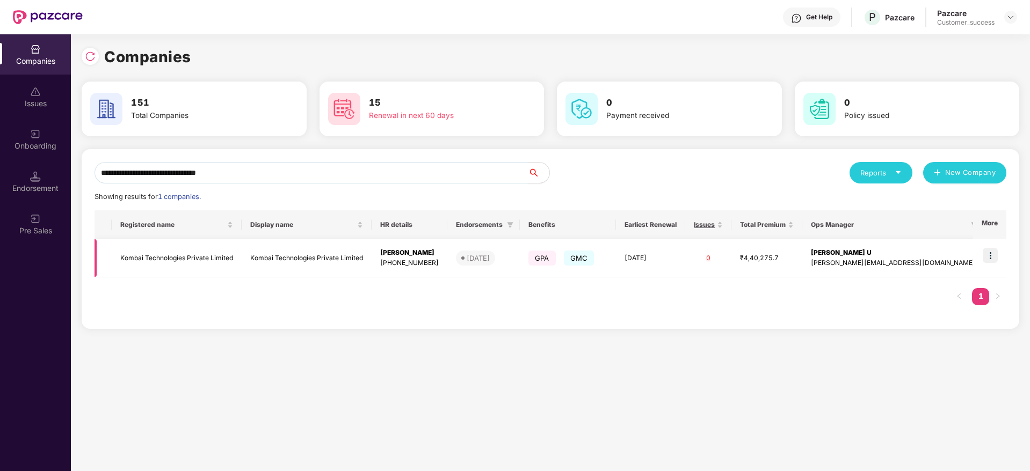
type input "**********"
drag, startPoint x: 976, startPoint y: 250, endPoint x: 996, endPoint y: 253, distance: 20.6
click at [984, 250] on td at bounding box center [989, 258] width 33 height 38
click at [997, 253] on img at bounding box center [989, 255] width 15 height 15
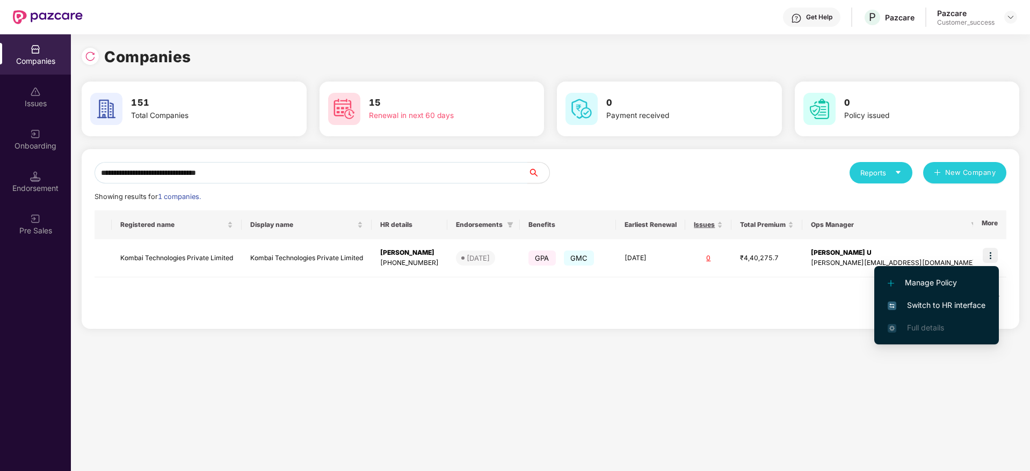
click at [948, 309] on span "Switch to HR interface" at bounding box center [936, 306] width 98 height 12
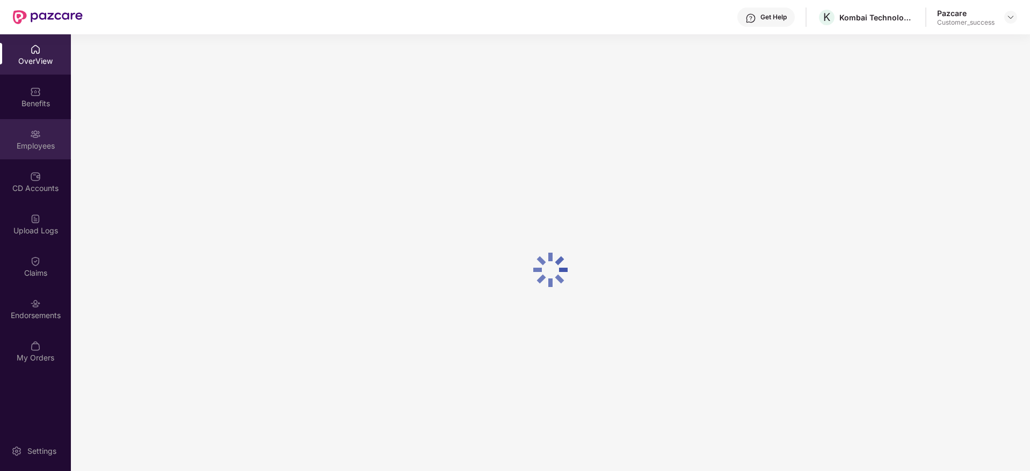
click at [30, 149] on div "Employees" at bounding box center [35, 146] width 71 height 11
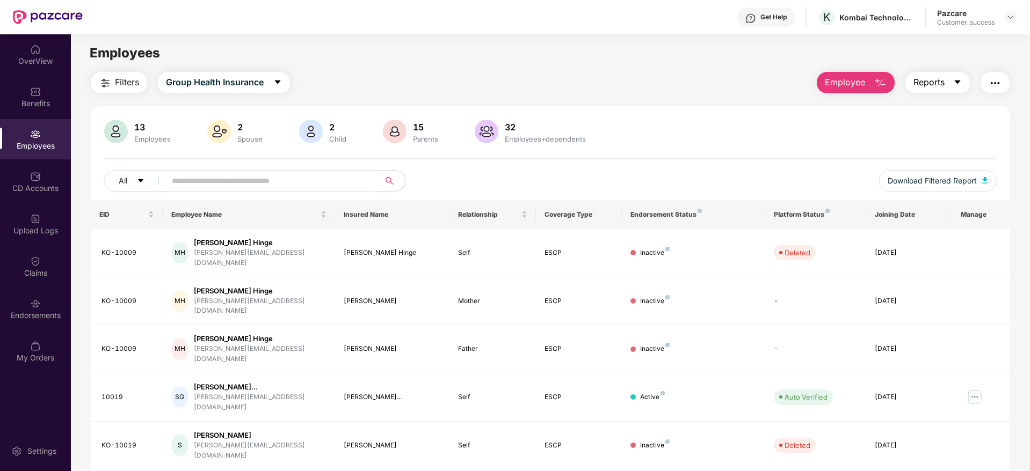
click at [951, 78] on button "Reports" at bounding box center [937, 82] width 64 height 21
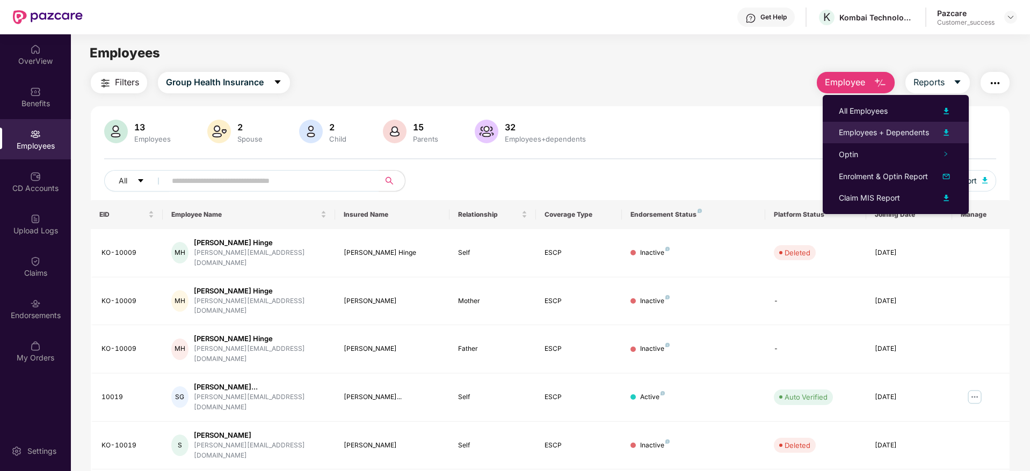
click at [928, 129] on div "Employees + Dependents" at bounding box center [883, 133] width 90 height 12
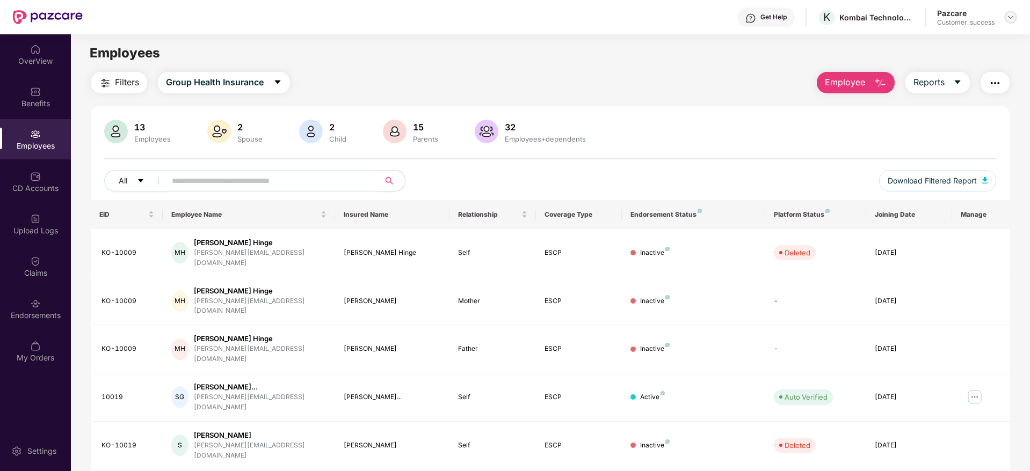
click at [1007, 21] on div at bounding box center [1010, 17] width 13 height 13
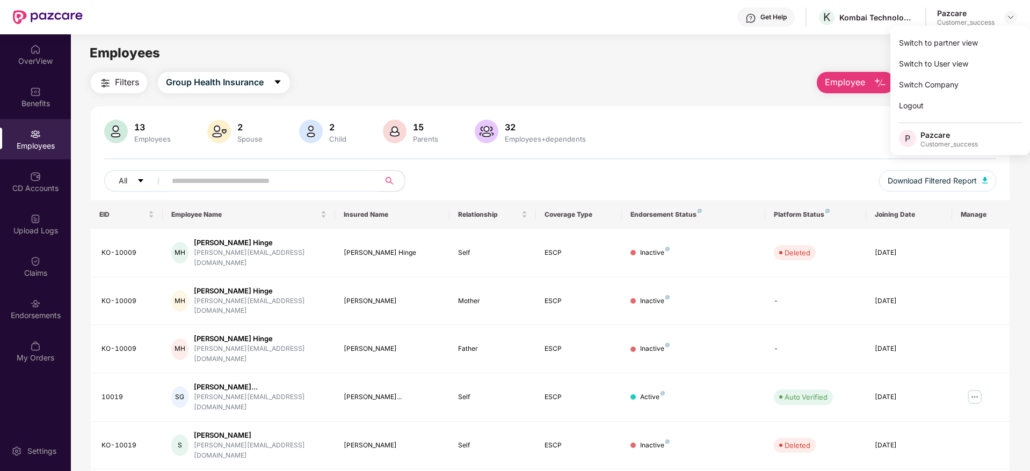
click at [987, 55] on div "Switch to User view" at bounding box center [960, 63] width 140 height 21
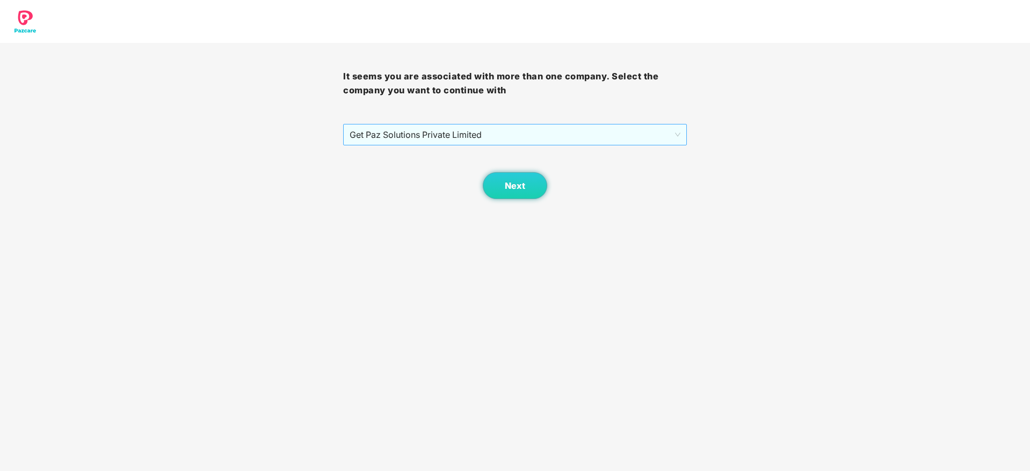
click at [377, 127] on span "Get Paz Solutions Private Limited" at bounding box center [514, 135] width 330 height 20
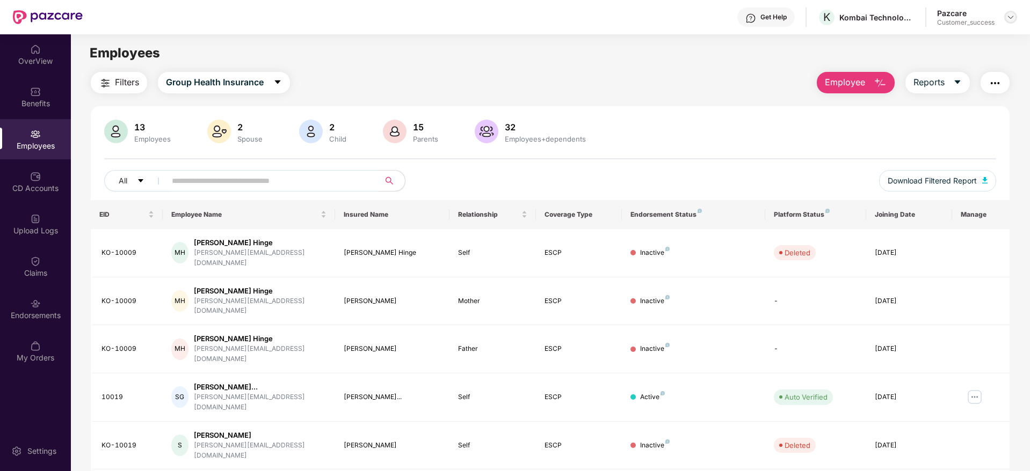
click at [1006, 15] on img at bounding box center [1010, 17] width 9 height 9
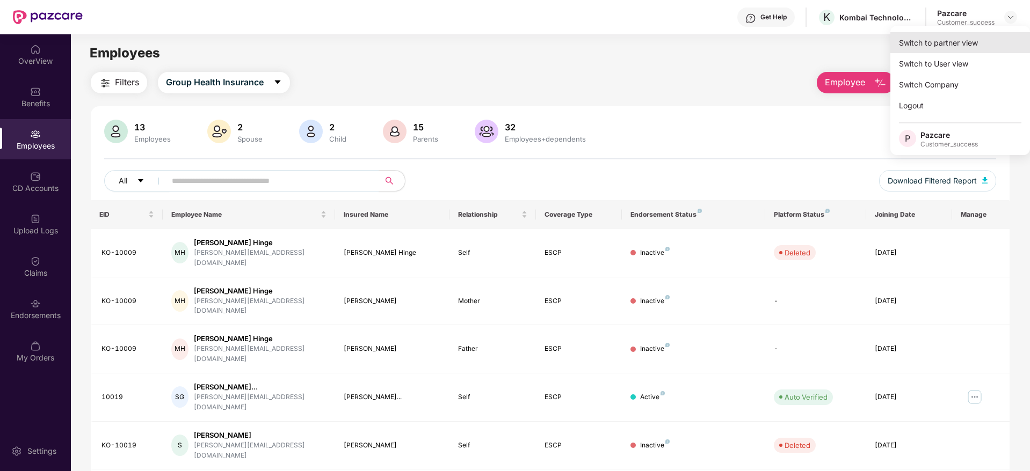
click at [984, 37] on div "Switch to partner view" at bounding box center [960, 42] width 140 height 21
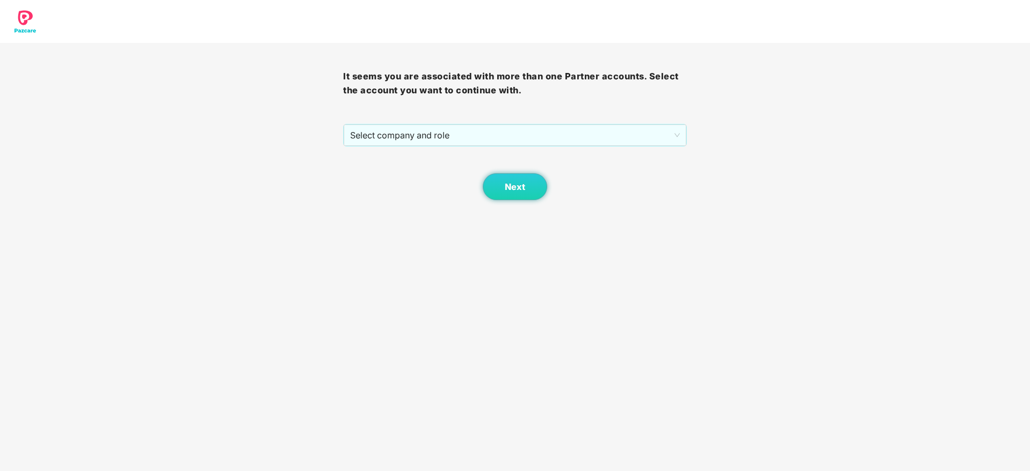
click at [592, 117] on div "It seems you are associated with more than one Partner accounts. Select the acc…" at bounding box center [514, 121] width 343 height 157
click at [569, 133] on span "Select company and role" at bounding box center [514, 135] width 329 height 20
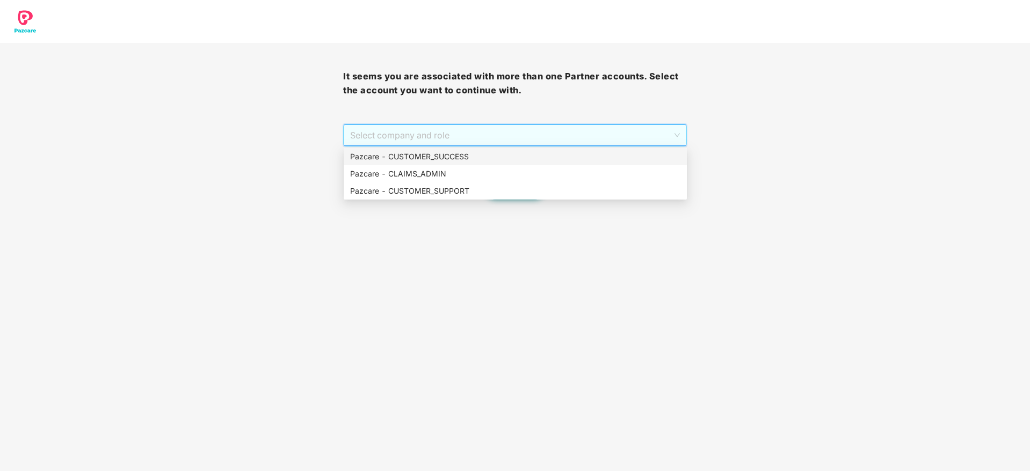
click at [534, 154] on div "Pazcare - CUSTOMER_SUCCESS" at bounding box center [515, 157] width 330 height 12
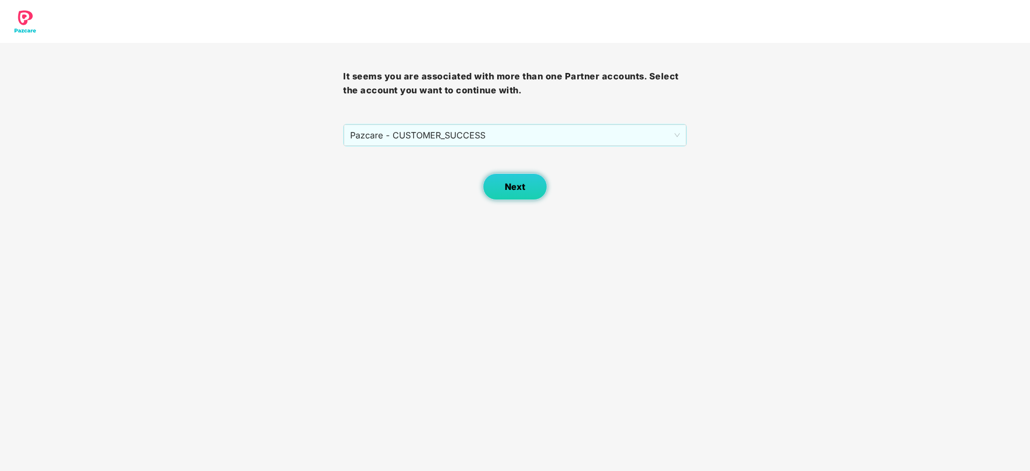
click at [512, 175] on button "Next" at bounding box center [515, 186] width 64 height 27
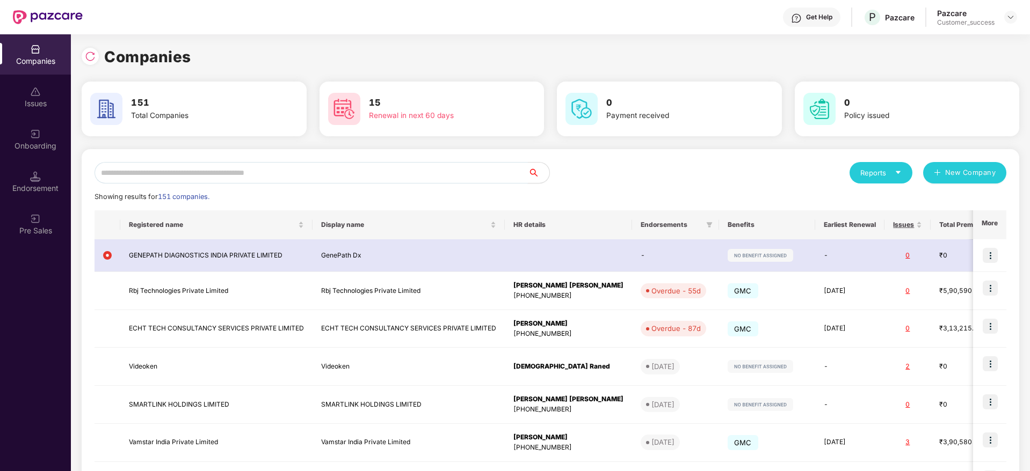
click at [393, 173] on input "text" at bounding box center [310, 172] width 433 height 21
paste input "**********"
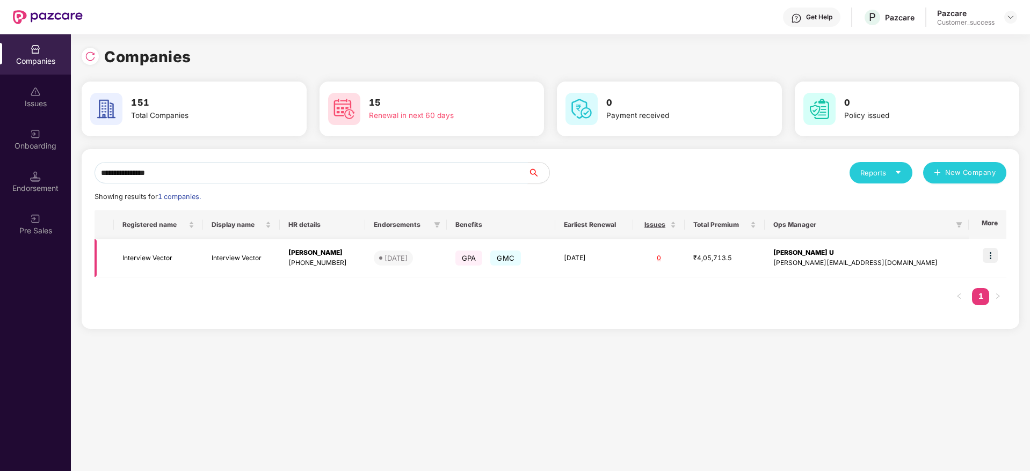
type input "**********"
click at [992, 256] on img at bounding box center [989, 255] width 15 height 15
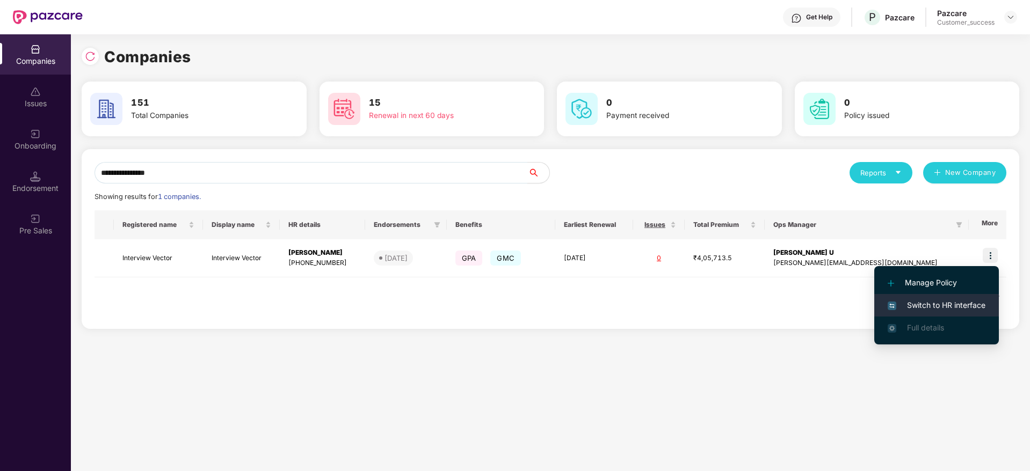
click at [952, 302] on span "Switch to HR interface" at bounding box center [936, 306] width 98 height 12
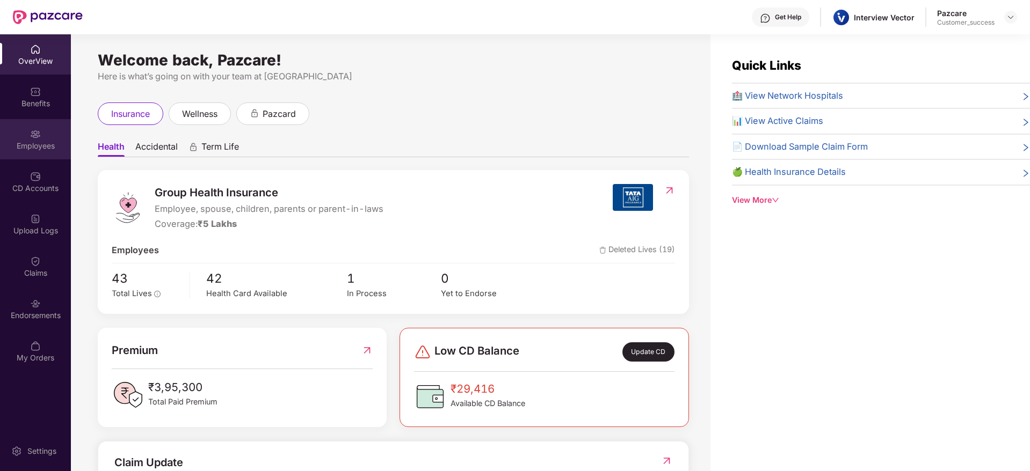
click at [45, 137] on div "Employees" at bounding box center [35, 139] width 71 height 40
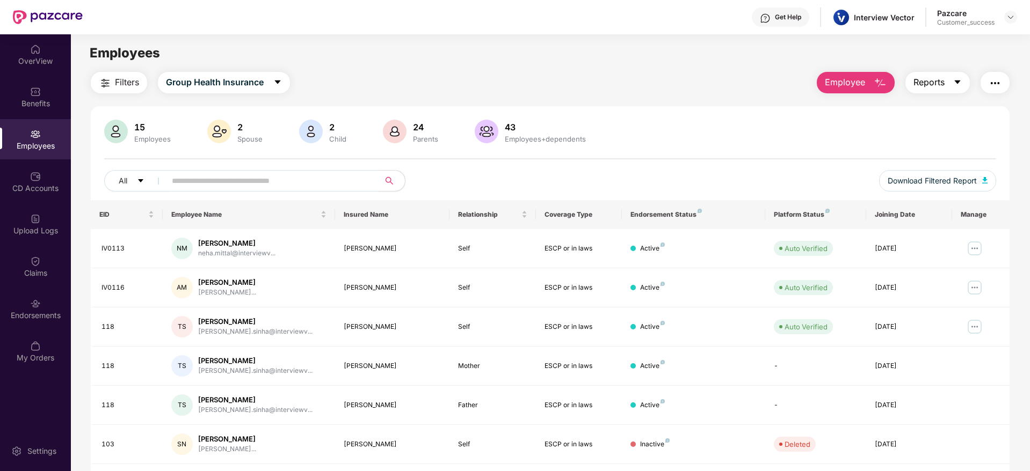
click at [937, 77] on span "Reports" at bounding box center [928, 82] width 31 height 13
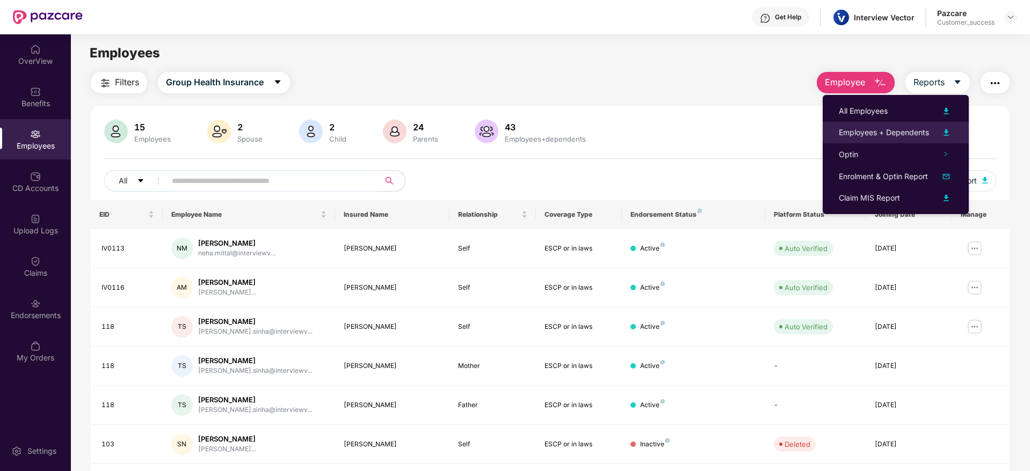
click at [910, 128] on div "Employees + Dependents" at bounding box center [883, 133] width 90 height 12
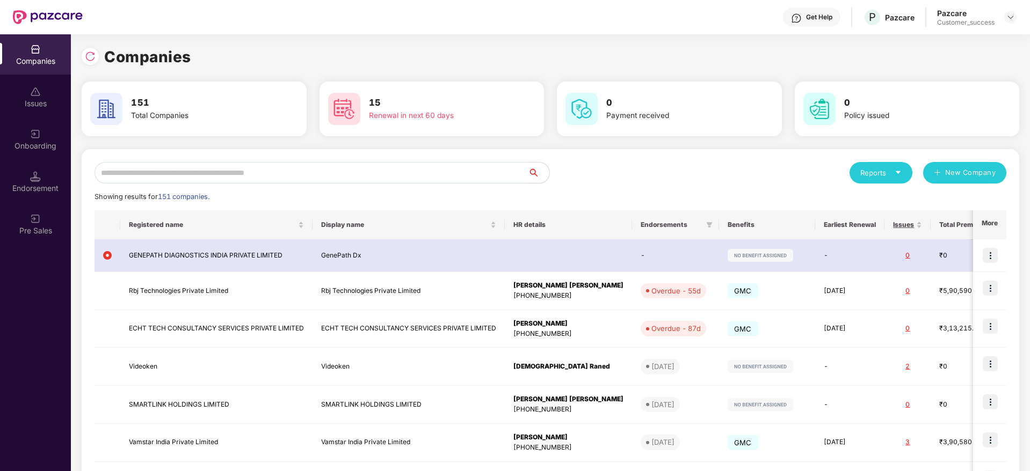
click at [335, 170] on input "text" at bounding box center [310, 172] width 433 height 21
paste input "**********"
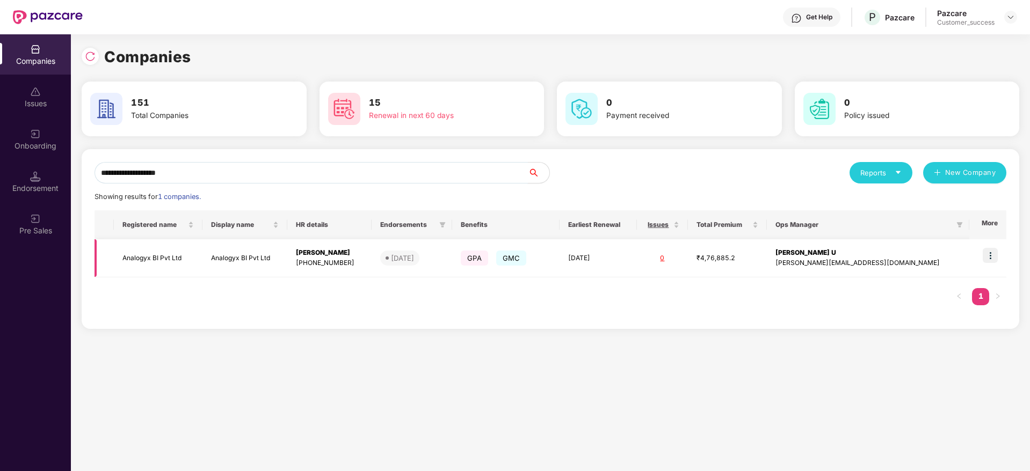
type input "**********"
click at [988, 259] on img at bounding box center [989, 255] width 15 height 15
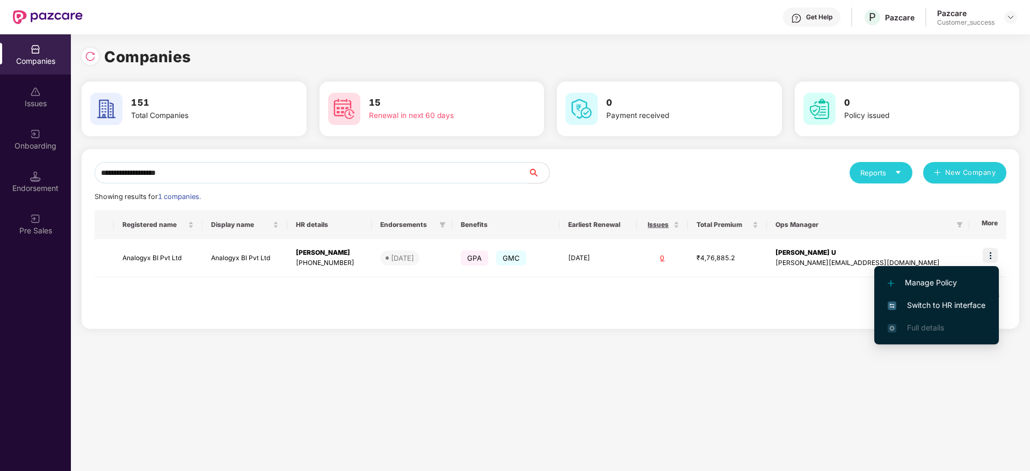
click at [936, 313] on li "Switch to HR interface" at bounding box center [936, 305] width 125 height 23
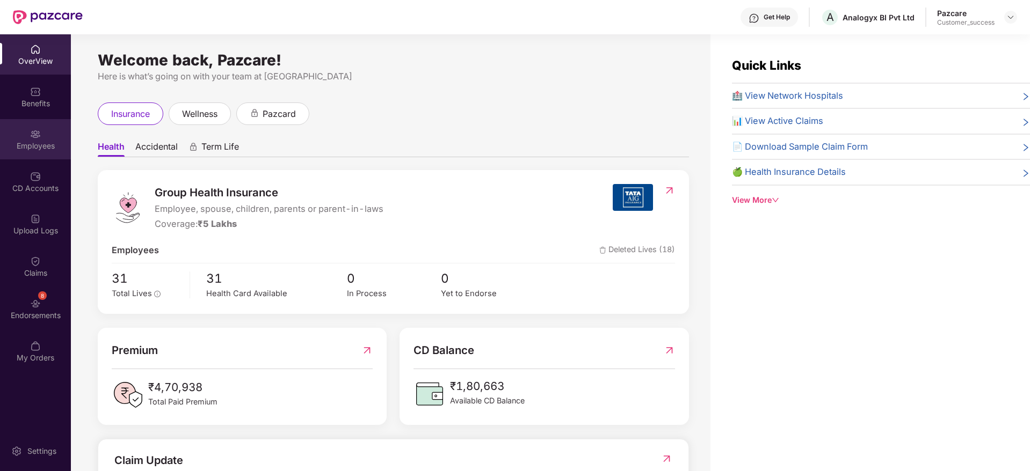
click at [57, 125] on div "Employees" at bounding box center [35, 139] width 71 height 40
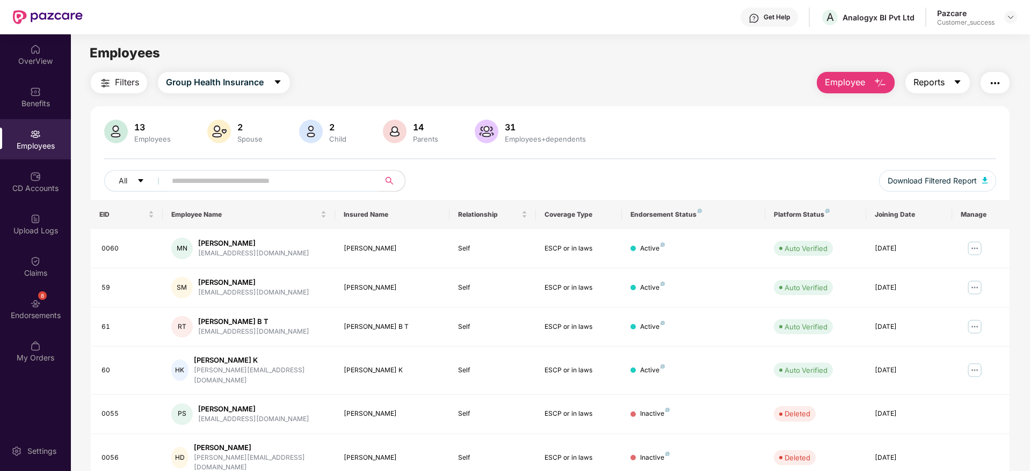
click at [940, 84] on span "Reports" at bounding box center [928, 82] width 31 height 13
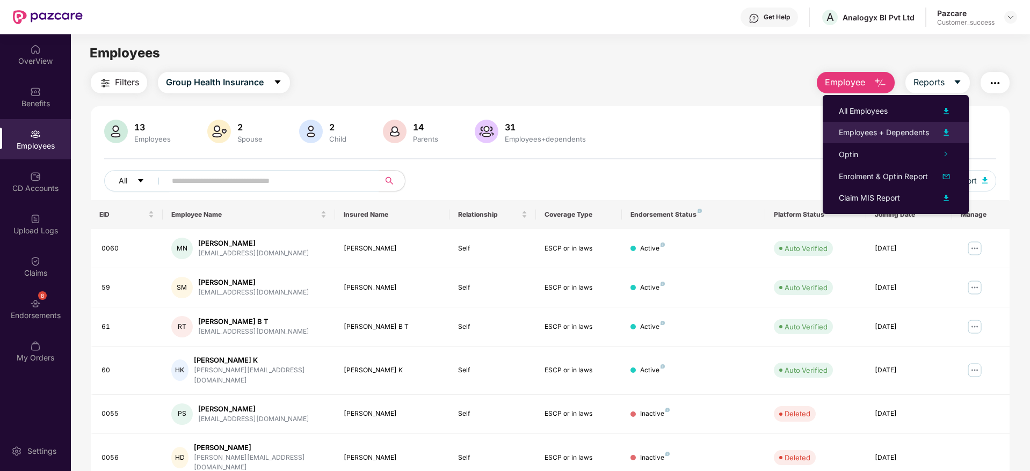
click at [912, 127] on div "Employees + Dependents" at bounding box center [883, 133] width 90 height 12
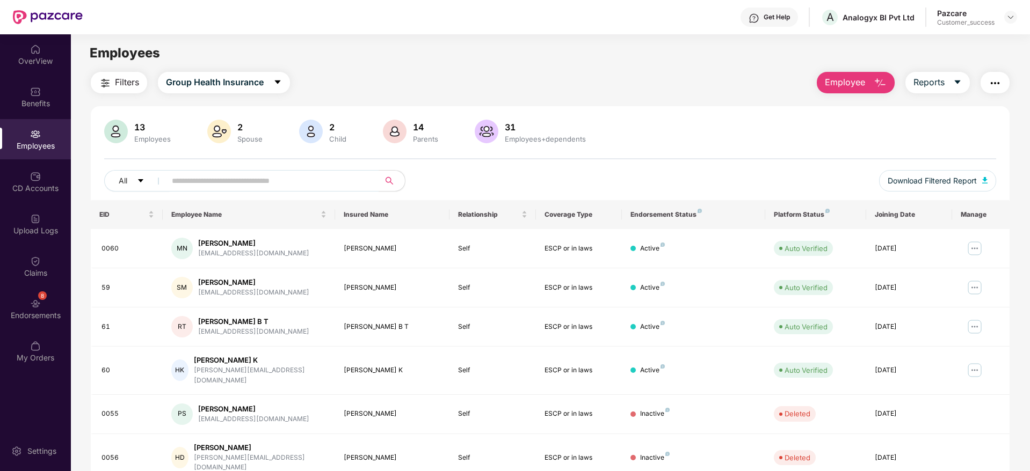
click at [1016, 16] on div at bounding box center [1010, 17] width 13 height 13
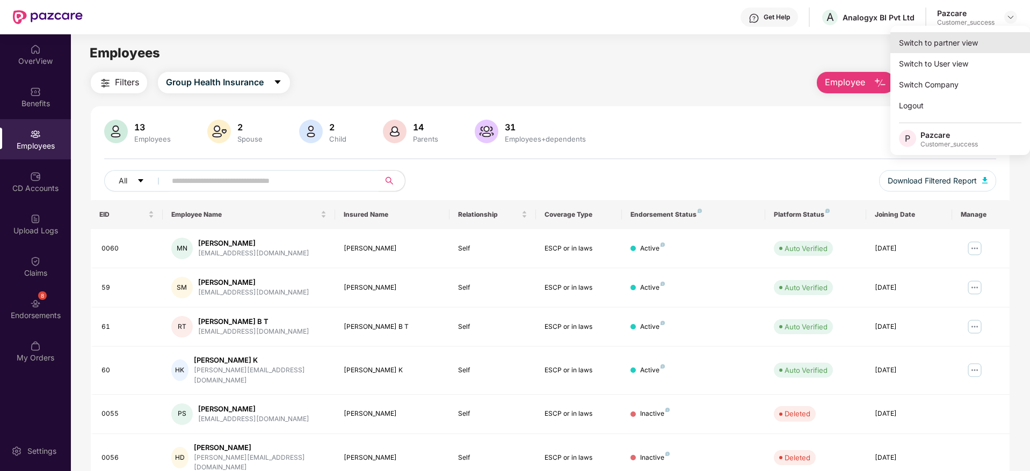
click at [975, 50] on div "Switch to partner view" at bounding box center [960, 42] width 140 height 21
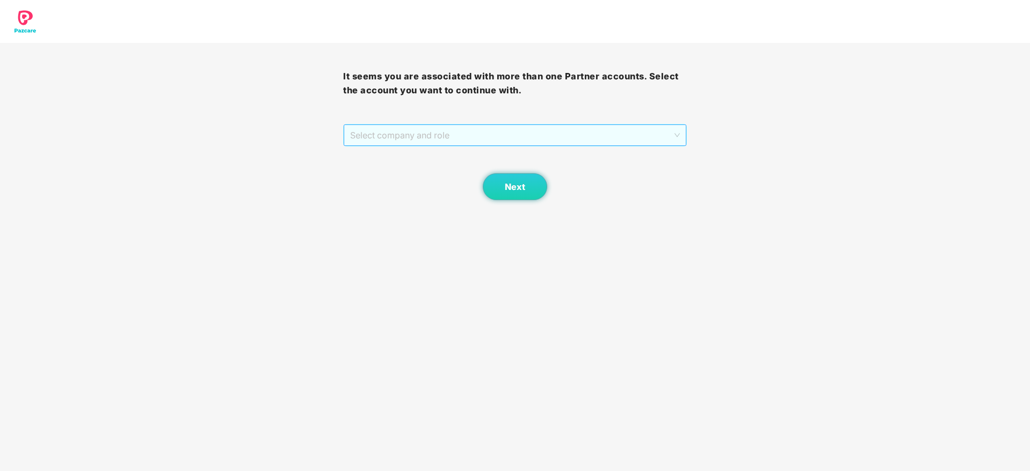
click at [420, 140] on span "Select company and role" at bounding box center [514, 135] width 329 height 20
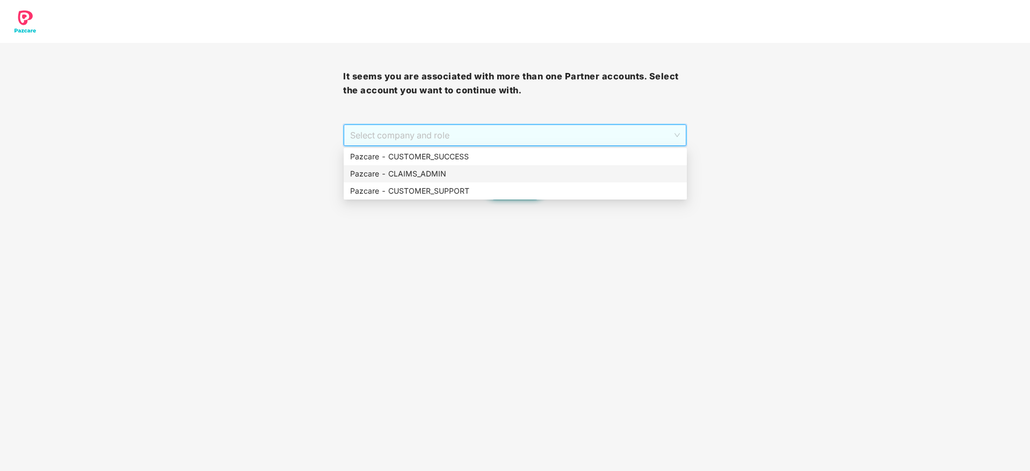
click at [395, 165] on div "Pazcare - CLAIMS_ADMIN" at bounding box center [515, 173] width 343 height 17
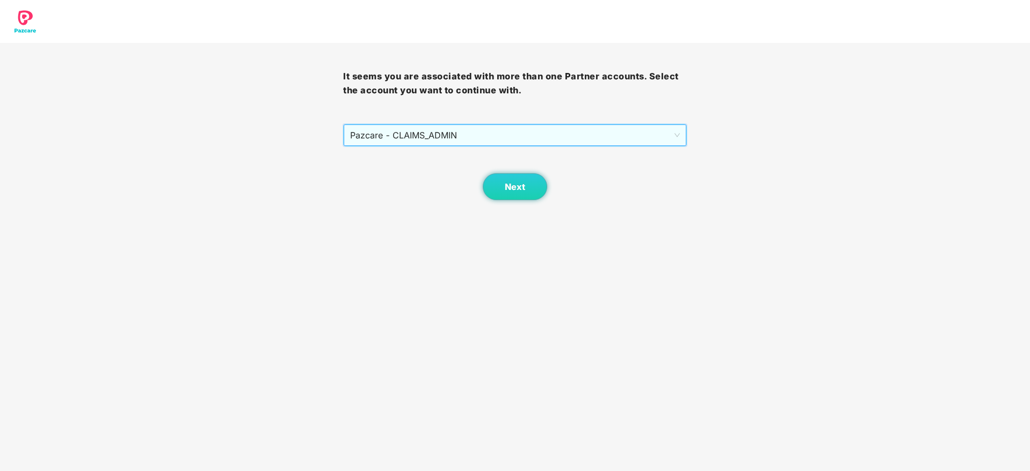
click at [431, 135] on span "Pazcare - CLAIMS_ADMIN" at bounding box center [514, 135] width 329 height 20
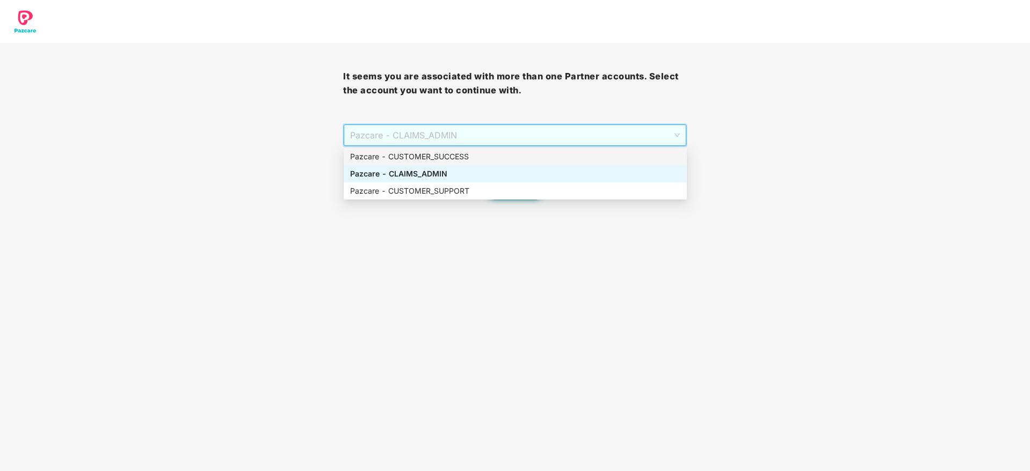
click at [422, 152] on div "Pazcare - CUSTOMER_SUCCESS" at bounding box center [515, 157] width 330 height 12
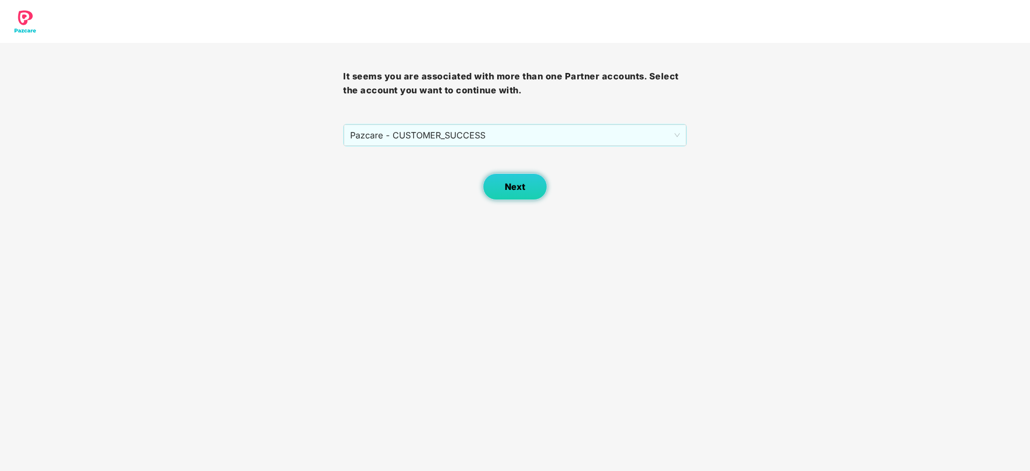
click at [509, 186] on span "Next" at bounding box center [515, 187] width 20 height 10
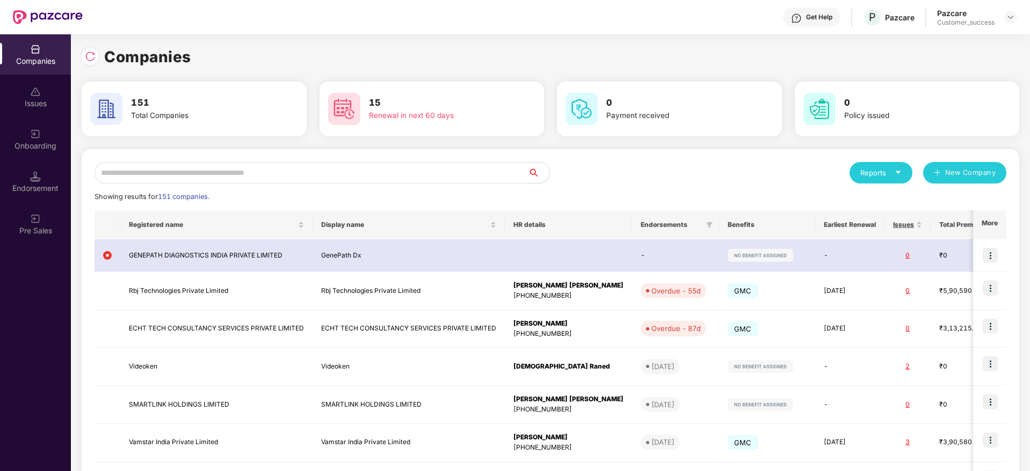
click at [392, 170] on input "text" at bounding box center [310, 172] width 433 height 21
paste input "**********"
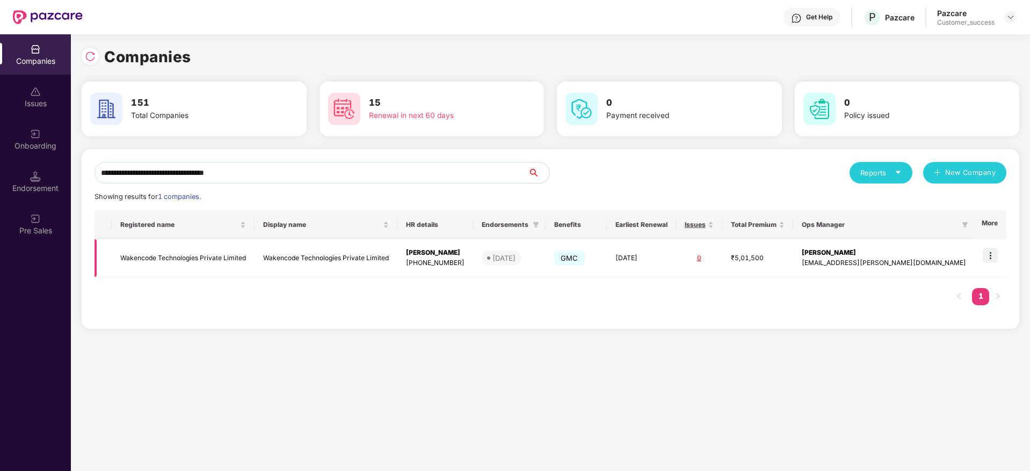
type input "**********"
click at [995, 261] on img at bounding box center [989, 255] width 15 height 15
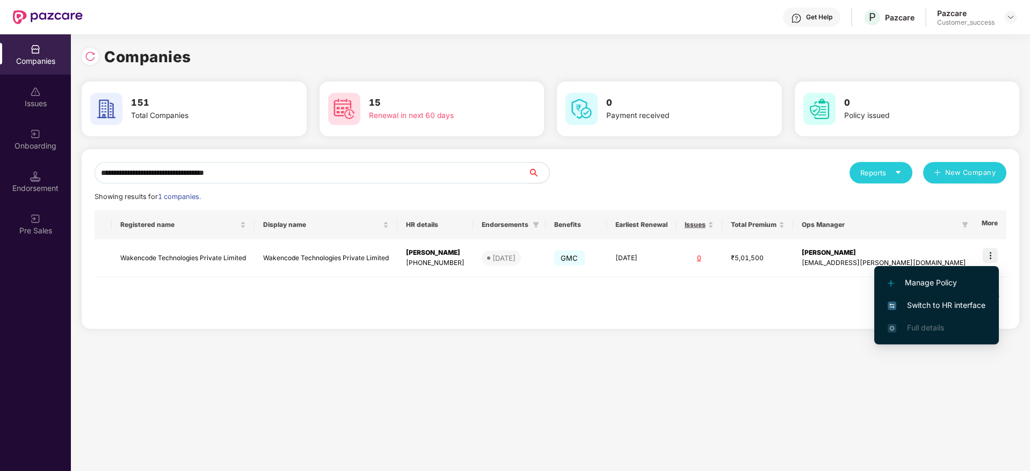
click at [911, 304] on span "Switch to HR interface" at bounding box center [936, 306] width 98 height 12
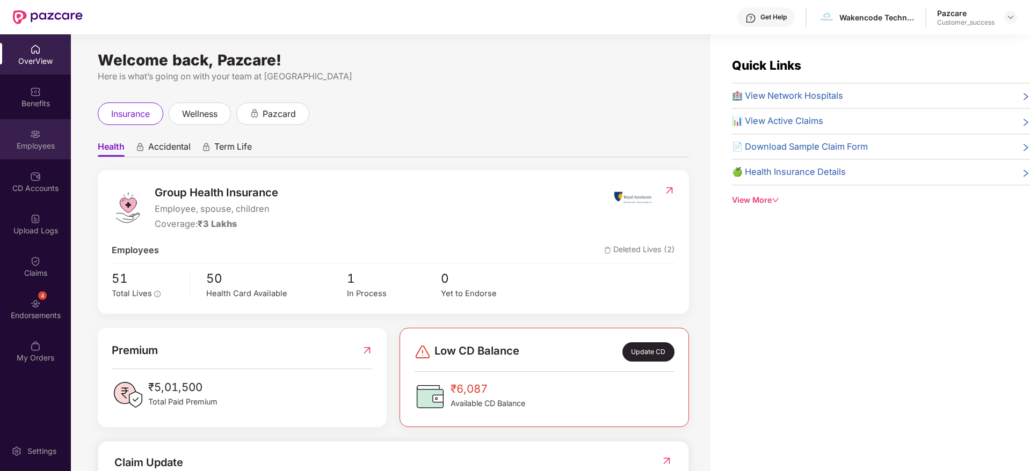
click at [27, 155] on div "Employees" at bounding box center [35, 139] width 71 height 40
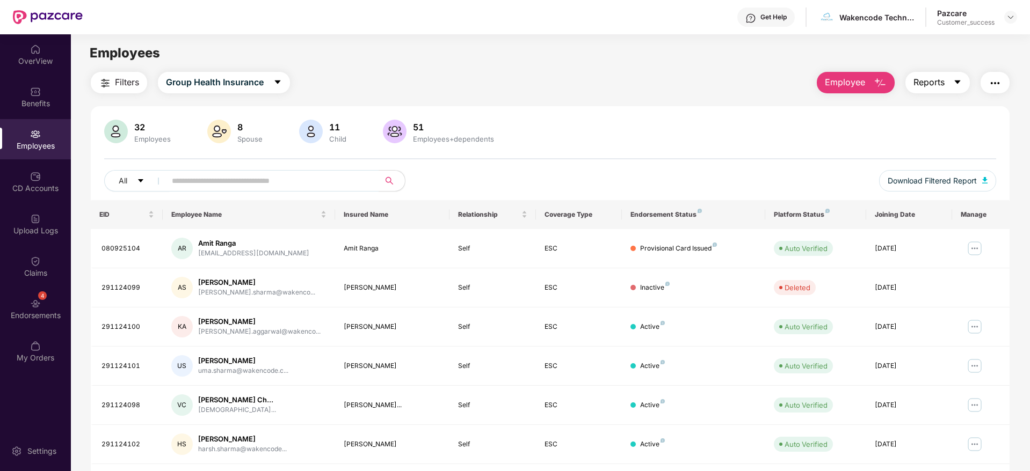
click at [925, 85] on span "Reports" at bounding box center [928, 82] width 31 height 13
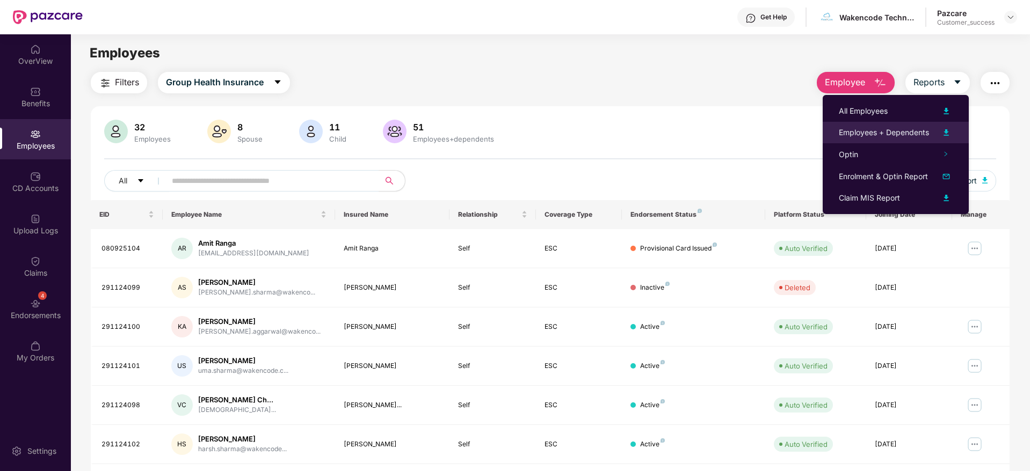
click at [904, 128] on div "Employees + Dependents" at bounding box center [883, 133] width 90 height 12
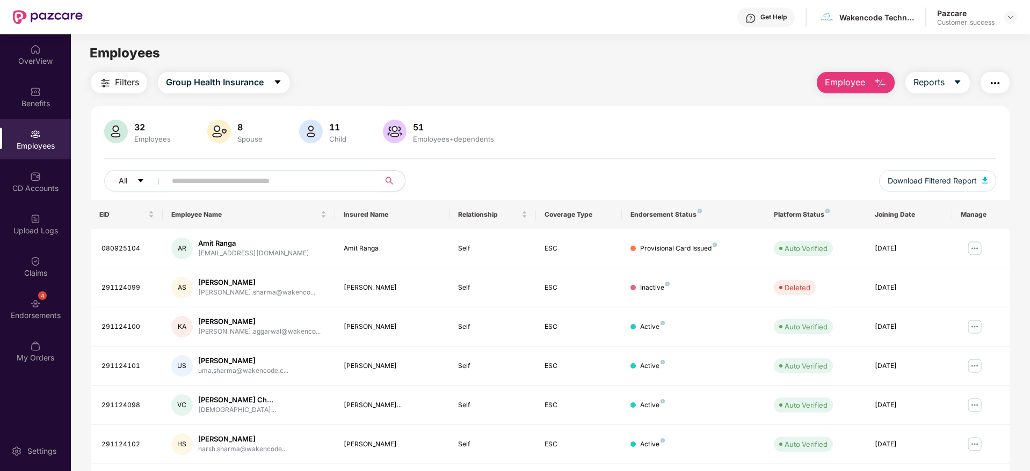
click at [352, 17] on div "Get Help Wakencode Technologies Private Limited Pazcare Customer_success" at bounding box center [550, 17] width 934 height 34
click at [52, 108] on div "Benefits" at bounding box center [35, 97] width 71 height 40
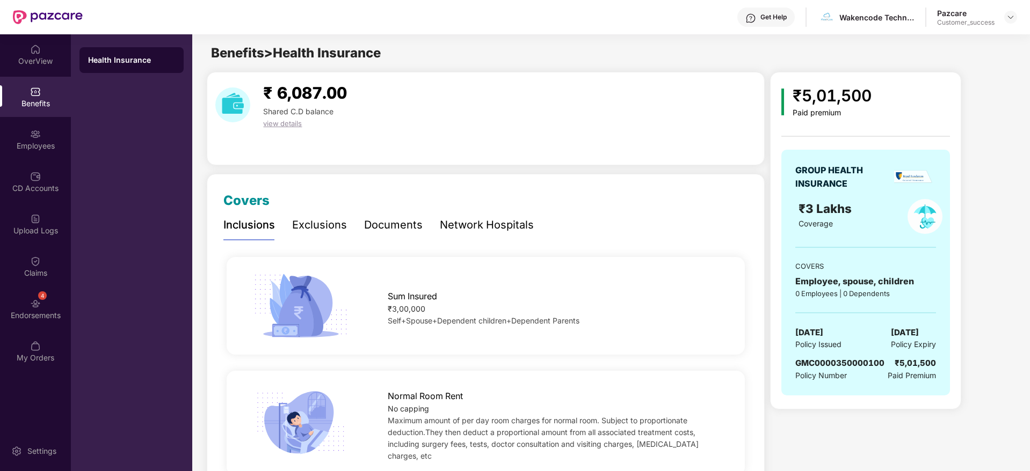
click at [384, 214] on div "Documents" at bounding box center [393, 225] width 59 height 30
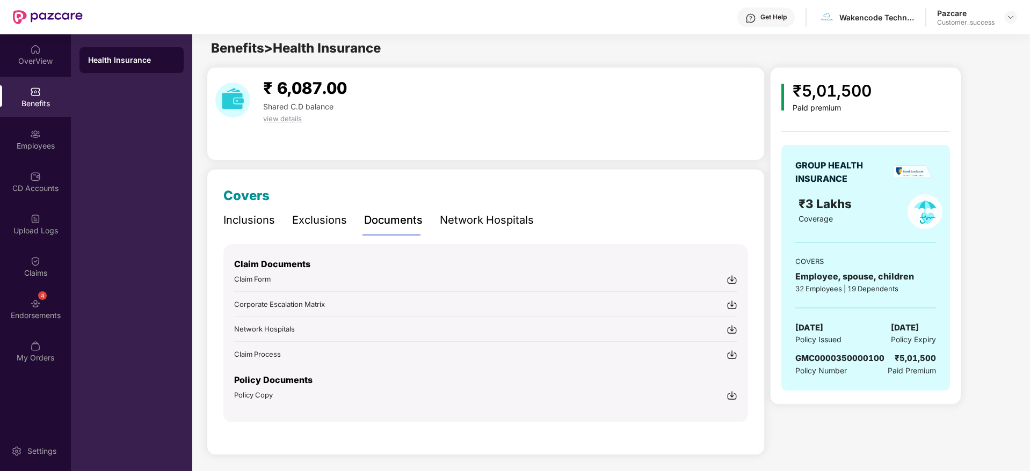
scroll to position [6, 0]
click at [729, 402] on div "Claim Documents Claim Form Corporate Escalation Matrix Network Hospitals Claim …" at bounding box center [485, 332] width 524 height 179
click at [733, 396] on img at bounding box center [731, 394] width 11 height 11
click at [2, 128] on div "Employees" at bounding box center [35, 139] width 71 height 40
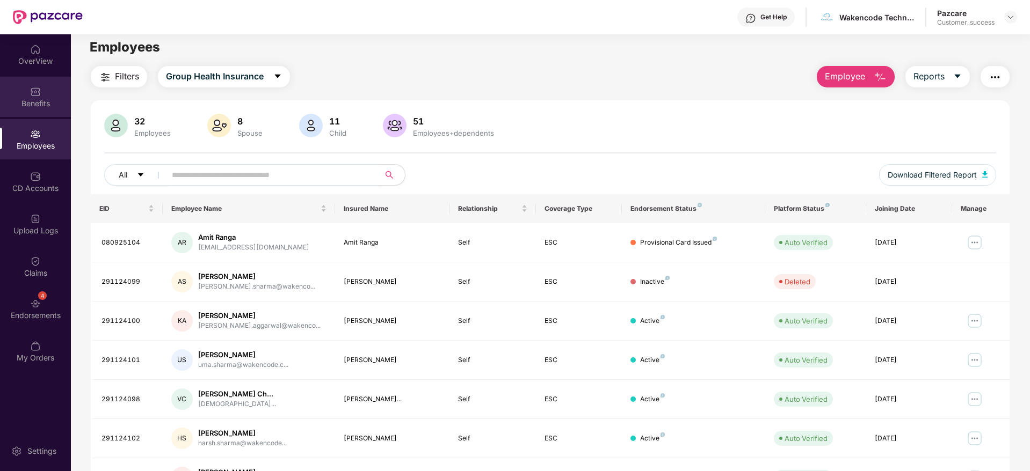
click at [9, 82] on div "Benefits" at bounding box center [35, 97] width 71 height 40
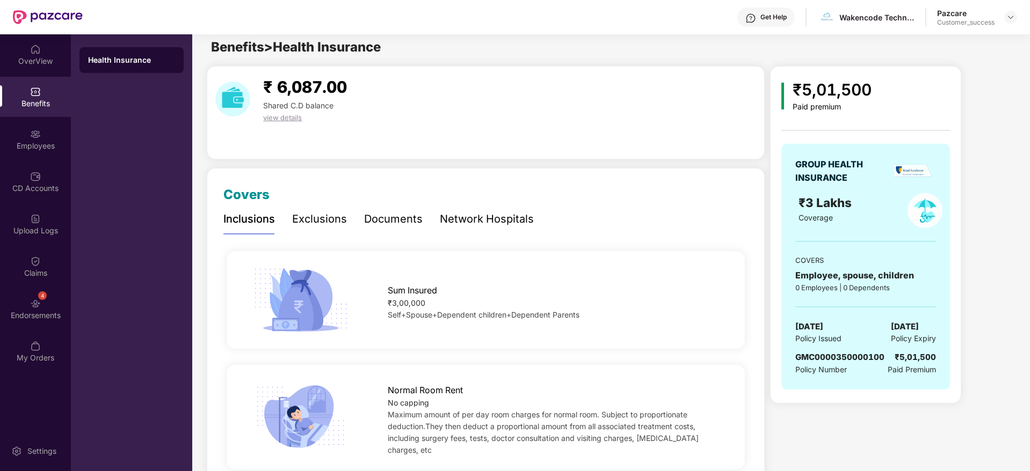
scroll to position [0, 0]
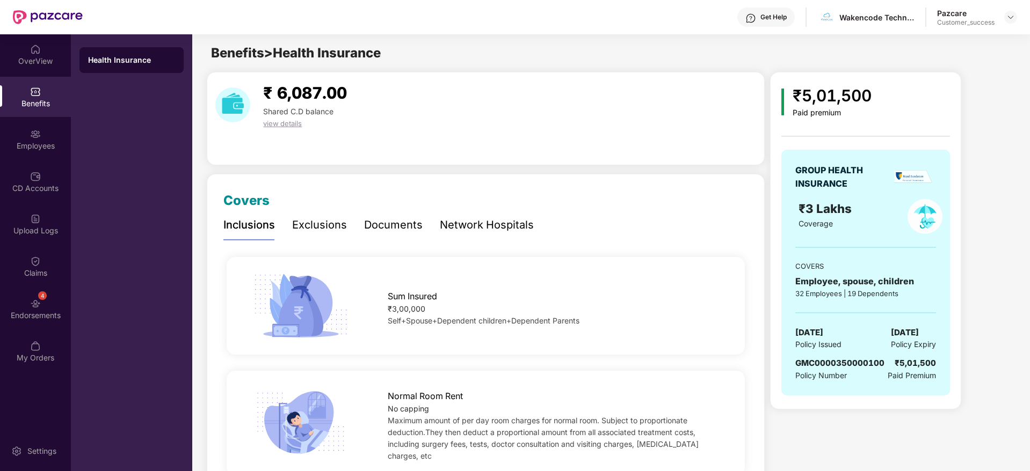
click at [845, 364] on span "GMC0000350000100" at bounding box center [839, 363] width 89 height 10
copy span "GMC0000350000100"
click at [864, 29] on div "Get Help Wakencode Technologies Private Limited Pazcare Customer_success" at bounding box center [550, 17] width 934 height 34
click at [865, 17] on div "Wakencode Technologies Private Limited" at bounding box center [876, 17] width 75 height 10
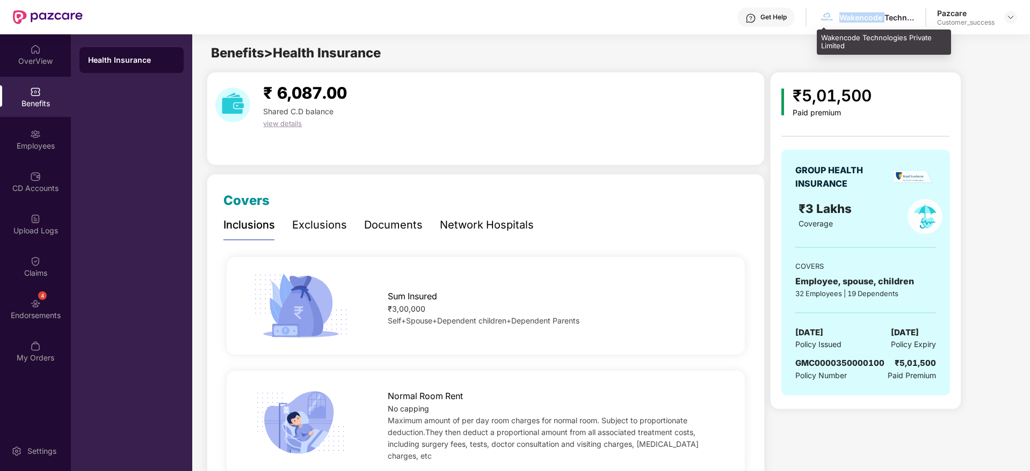
click at [865, 17] on div "Wakencode Technologies Private Limited" at bounding box center [876, 17] width 75 height 10
click at [1017, 13] on header "Get Help Wakencode Technologies Private Limited Pazcare Customer_success" at bounding box center [515, 17] width 1030 height 34
drag, startPoint x: 1017, startPoint y: 13, endPoint x: 1009, endPoint y: 21, distance: 11.4
click at [1016, 15] on header "Get Help Wakencode Technologies Private Limited Pazcare Customer_success" at bounding box center [515, 17] width 1030 height 34
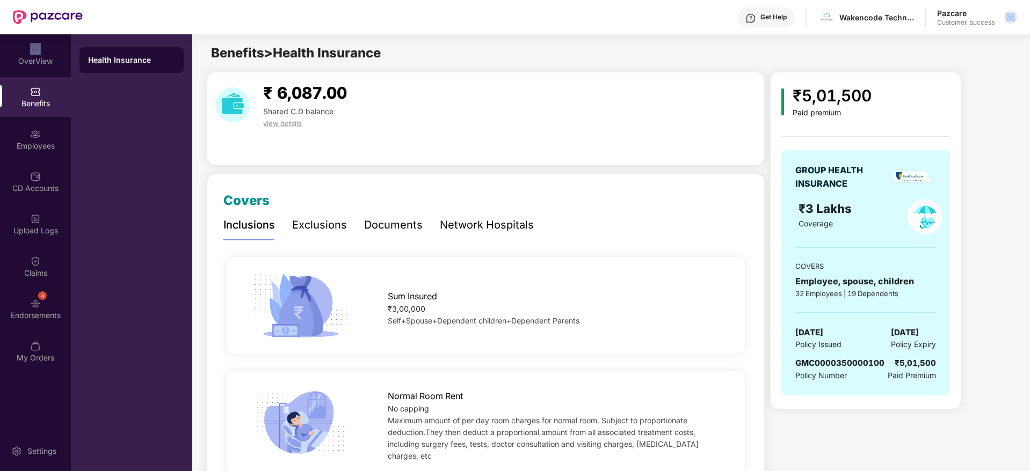
click at [1009, 21] on div at bounding box center [1010, 17] width 13 height 13
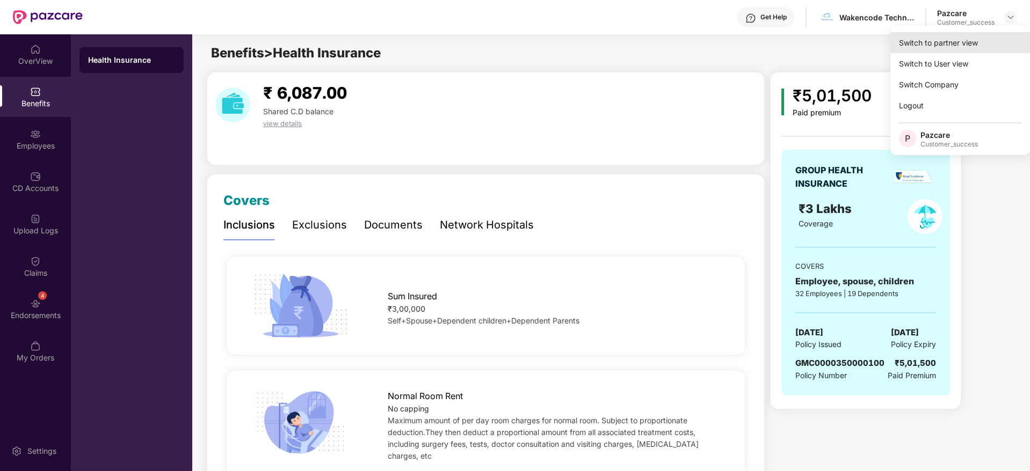
click at [985, 43] on div "Switch to partner view" at bounding box center [960, 42] width 140 height 21
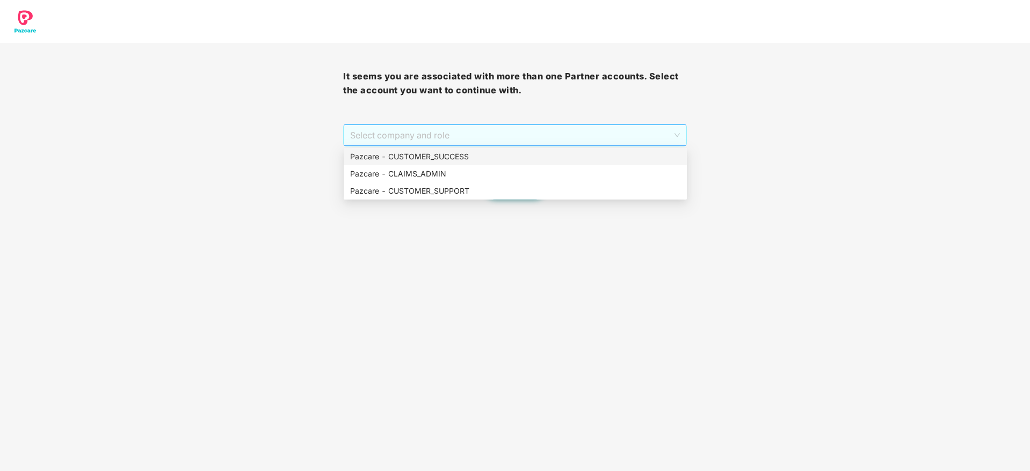
click at [587, 139] on span "Select company and role" at bounding box center [514, 135] width 329 height 20
click at [582, 158] on div "Pazcare - CUSTOMER_SUCCESS" at bounding box center [515, 157] width 330 height 12
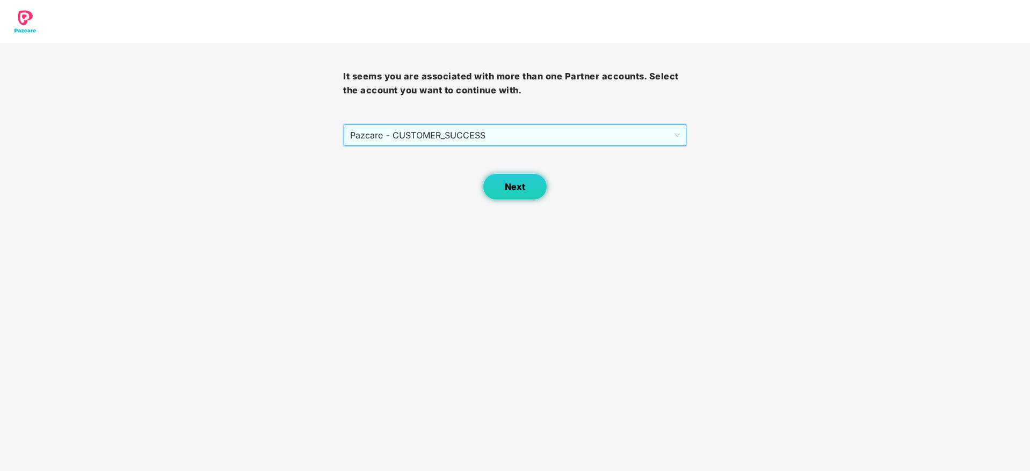
click at [534, 185] on button "Next" at bounding box center [515, 186] width 64 height 27
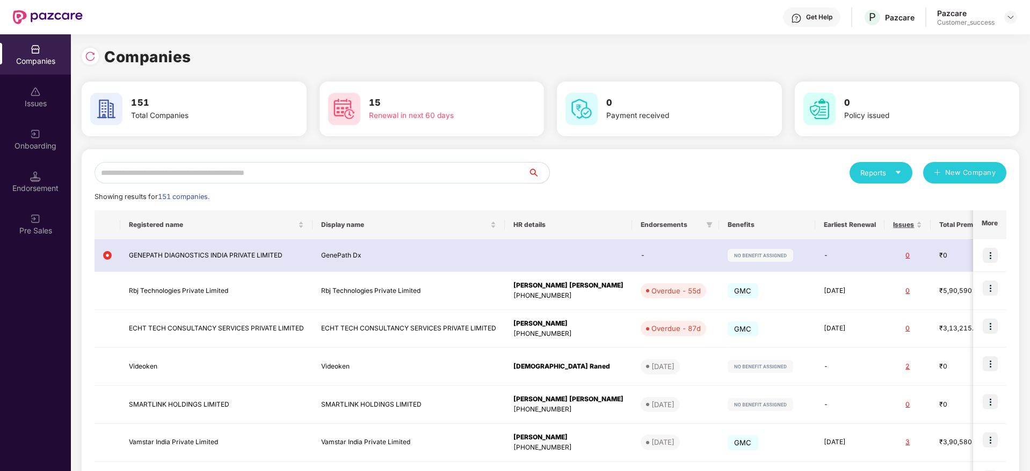
click at [427, 161] on div "Reports New Company Showing results for 151 companies. Registered name Display …" at bounding box center [550, 407] width 937 height 516
click at [471, 171] on input "text" at bounding box center [310, 172] width 433 height 21
paste input "**********"
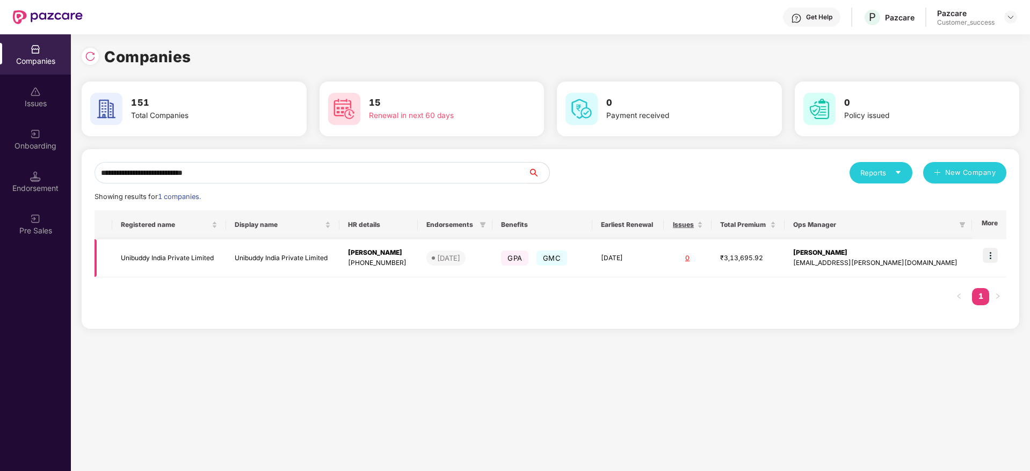
type input "**********"
click at [987, 258] on img at bounding box center [989, 255] width 15 height 15
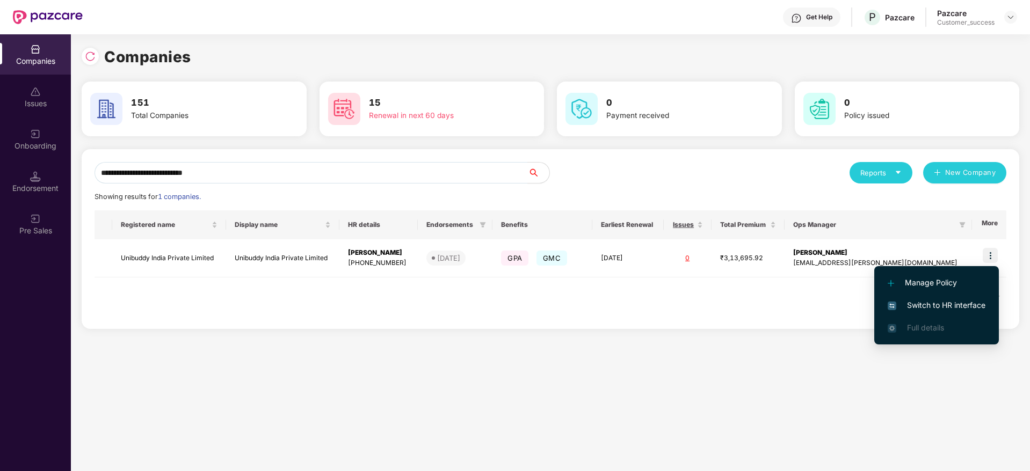
click at [976, 298] on li "Switch to HR interface" at bounding box center [936, 305] width 125 height 23
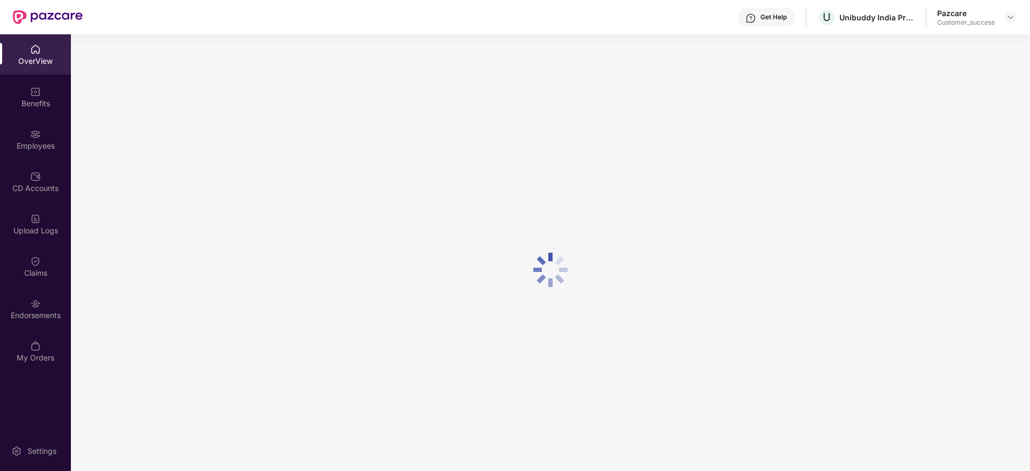
click at [43, 141] on div "Employees" at bounding box center [35, 146] width 71 height 11
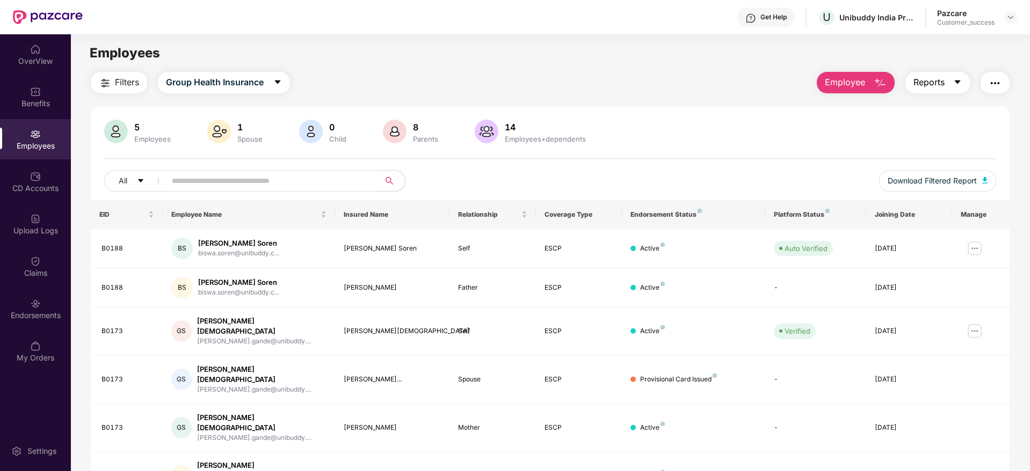
click at [931, 83] on span "Reports" at bounding box center [928, 82] width 31 height 13
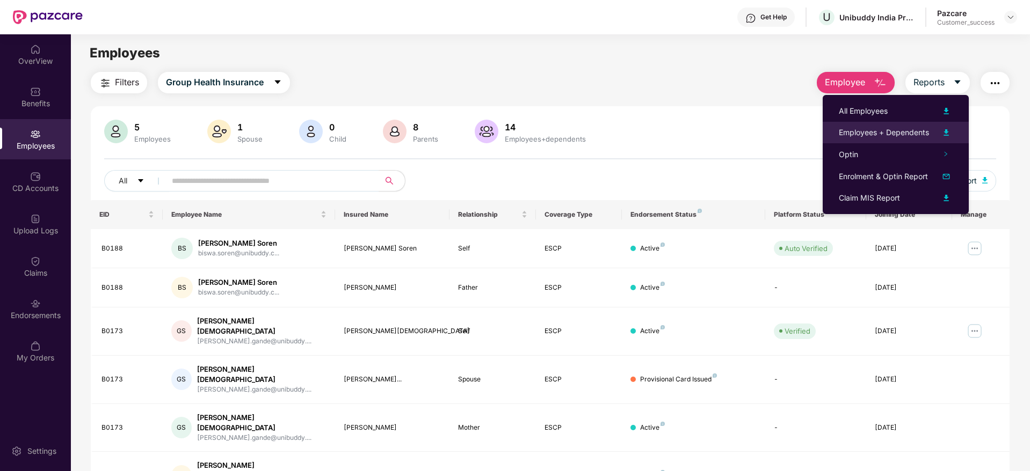
click at [914, 127] on div "Employees + Dependents" at bounding box center [883, 133] width 90 height 12
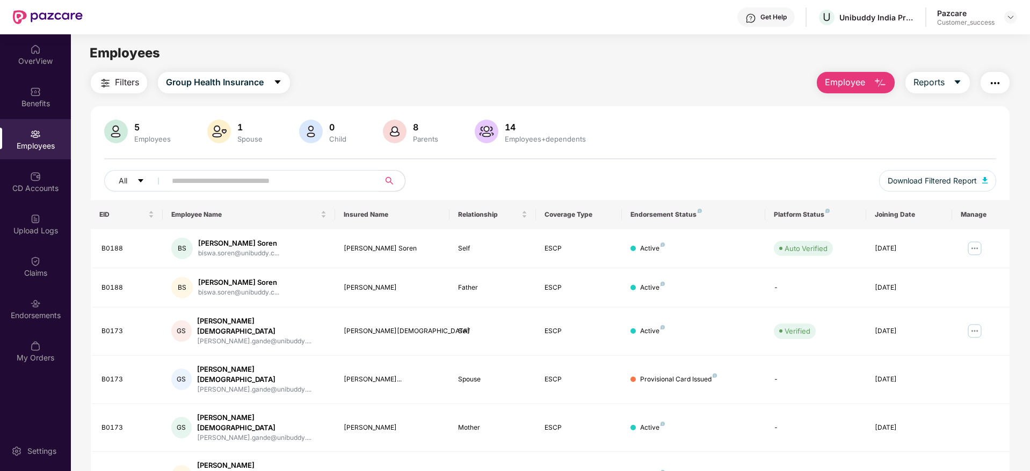
click at [426, 72] on div "Filters Group Health Insurance Employee Reports" at bounding box center [550, 82] width 918 height 21
click at [1018, 21] on header "Get Help U Unibuddy India Private Limited Pazcare Customer_success" at bounding box center [515, 17] width 1030 height 34
click at [1007, 18] on img at bounding box center [1010, 17] width 9 height 9
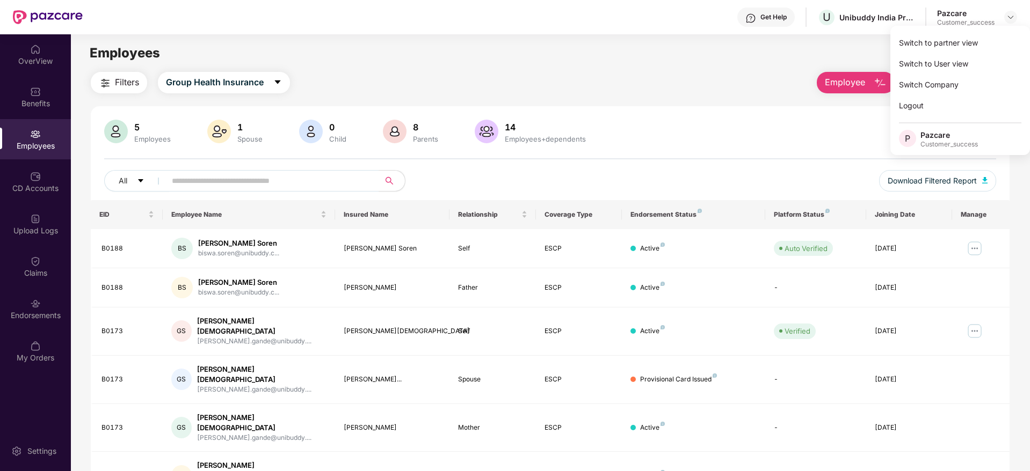
click at [982, 37] on div "Switch to partner view" at bounding box center [960, 42] width 140 height 21
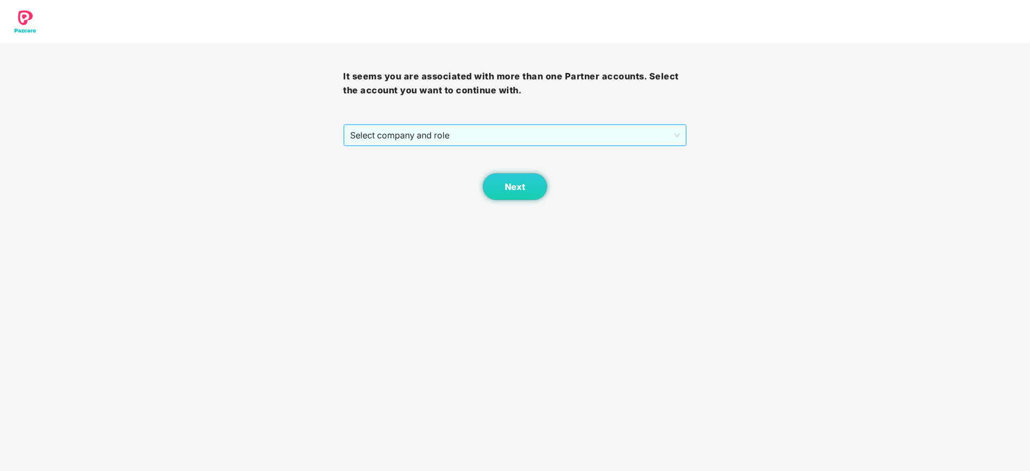
click at [548, 134] on span "Select company and role" at bounding box center [514, 135] width 329 height 20
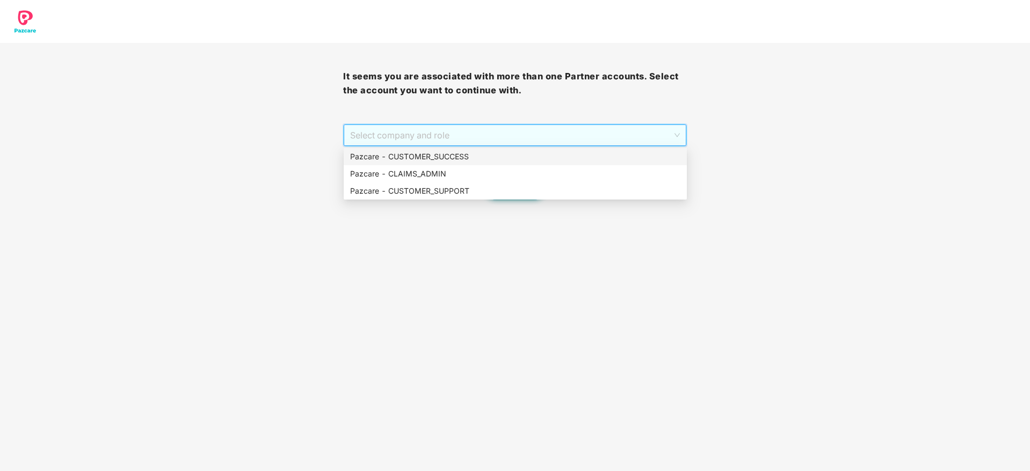
click at [537, 154] on div "Pazcare - CUSTOMER_SUCCESS" at bounding box center [515, 157] width 330 height 12
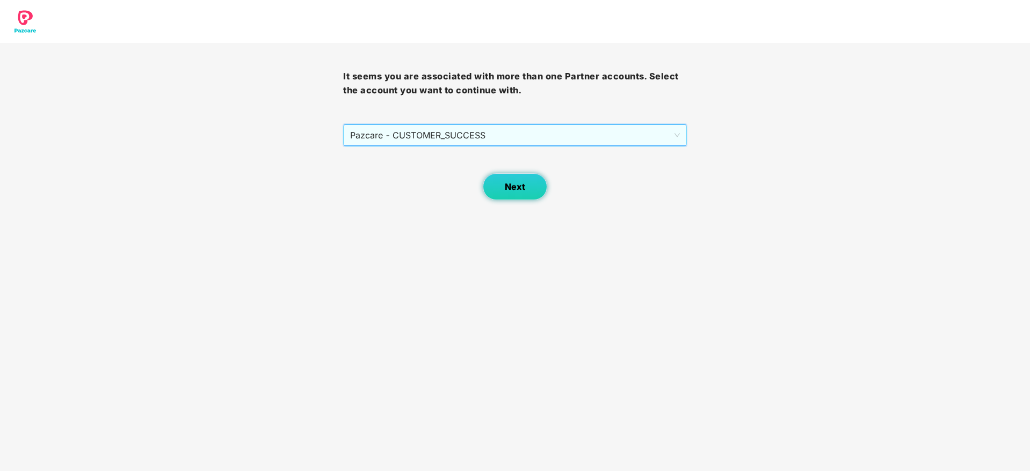
click at [530, 176] on button "Next" at bounding box center [515, 186] width 64 height 27
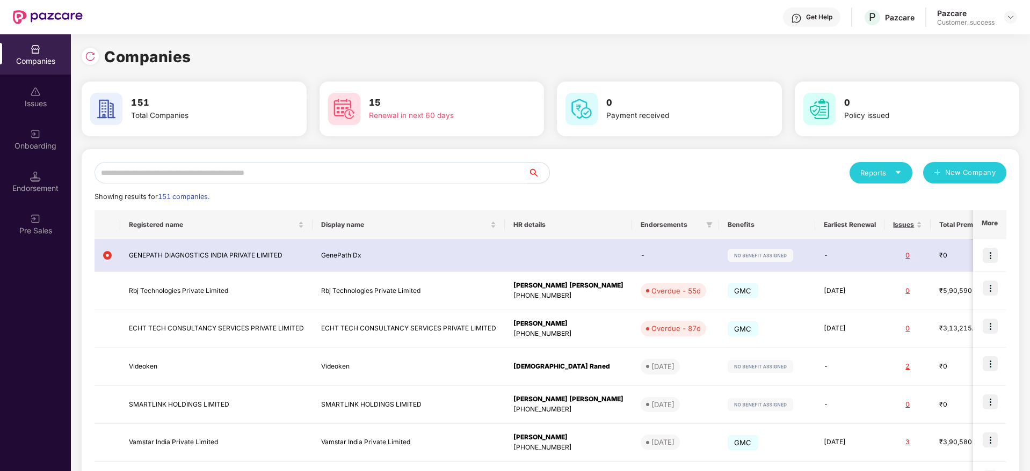
click at [454, 189] on div "Reports New Company Showing results for 151 companies. Registered name Display …" at bounding box center [549, 407] width 911 height 490
click at [462, 181] on input "text" at bounding box center [310, 172] width 433 height 21
paste input "**********"
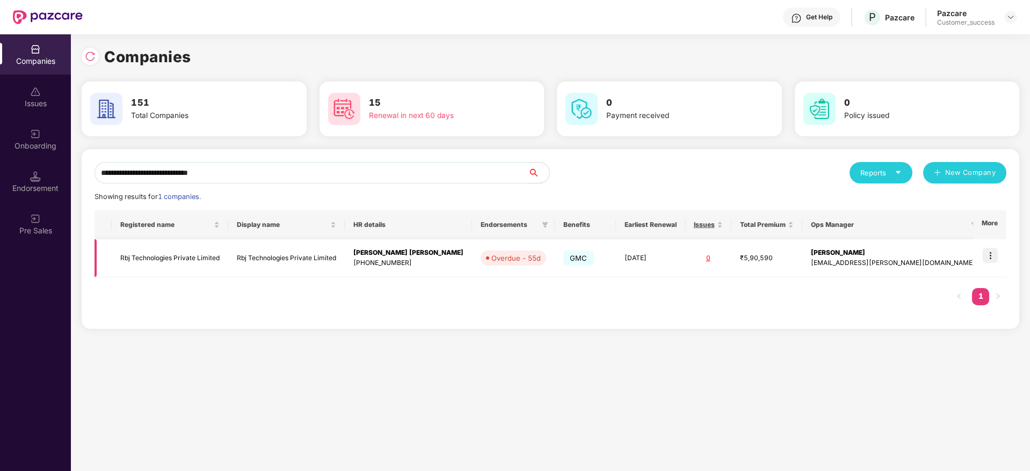
type input "**********"
click at [989, 261] on img at bounding box center [989, 255] width 15 height 15
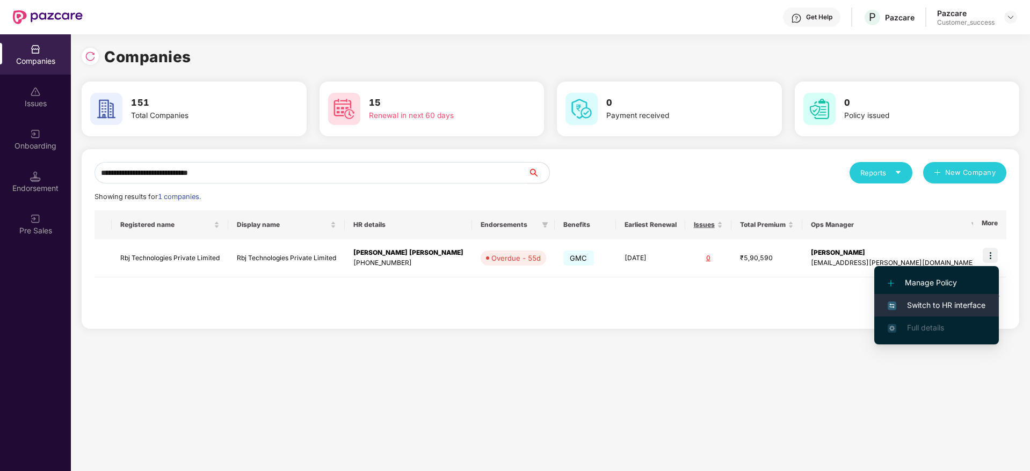
click at [966, 302] on span "Switch to HR interface" at bounding box center [936, 306] width 98 height 12
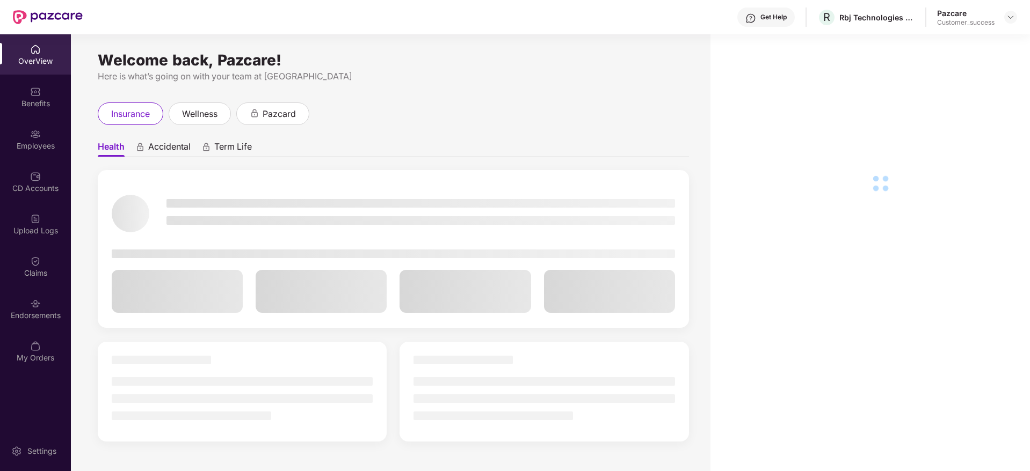
click at [11, 166] on div "CD Accounts" at bounding box center [35, 182] width 71 height 40
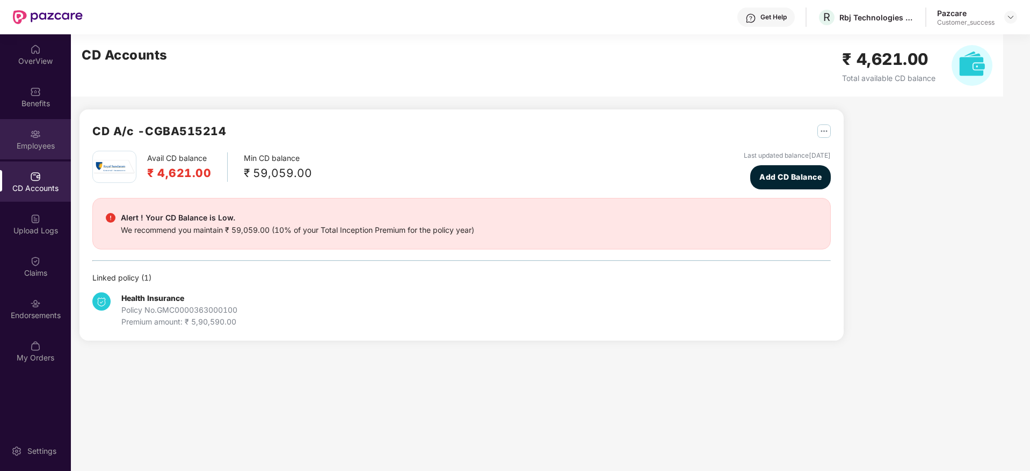
click at [0, 141] on div "Employees" at bounding box center [35, 146] width 71 height 11
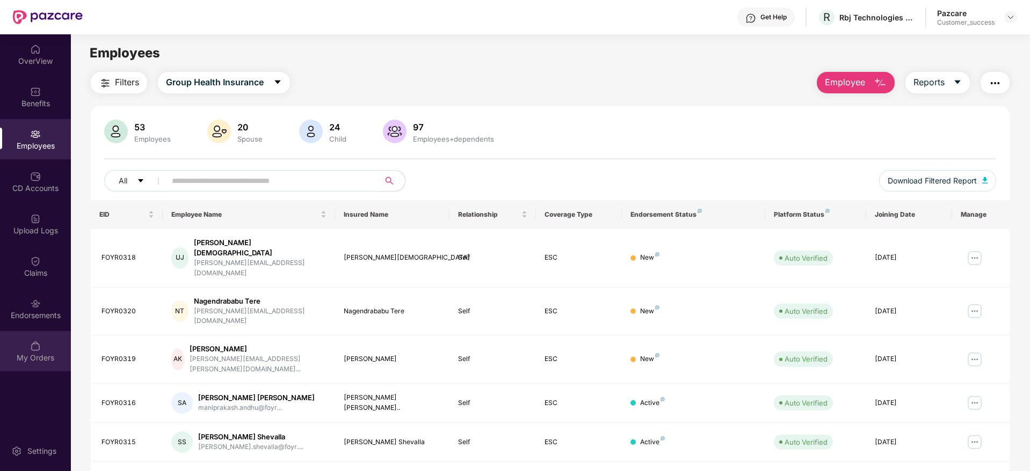
click at [37, 341] on img at bounding box center [35, 346] width 11 height 11
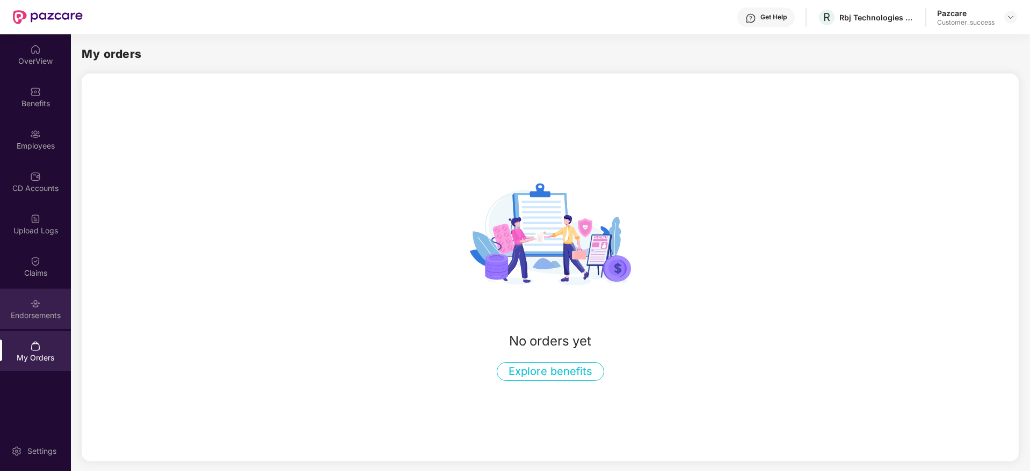
click at [48, 309] on div "Endorsements" at bounding box center [35, 309] width 71 height 40
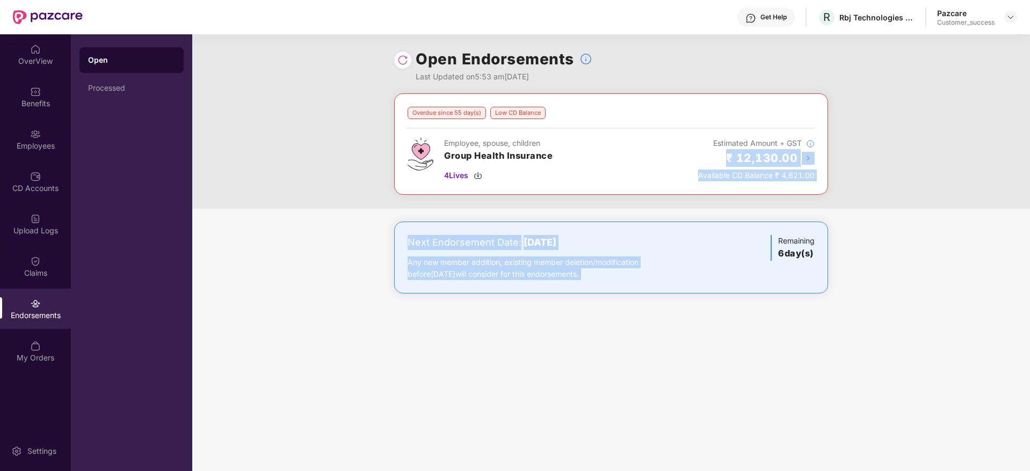
drag, startPoint x: 743, startPoint y: 198, endPoint x: 711, endPoint y: 156, distance: 53.2
click at [711, 156] on div "Overdue since 55 day(s) Low CD Balance Employee, spouse, children Group Health …" at bounding box center [610, 204] width 837 height 222
click at [711, 156] on div "₹ 12,130.00" at bounding box center [756, 158] width 116 height 18
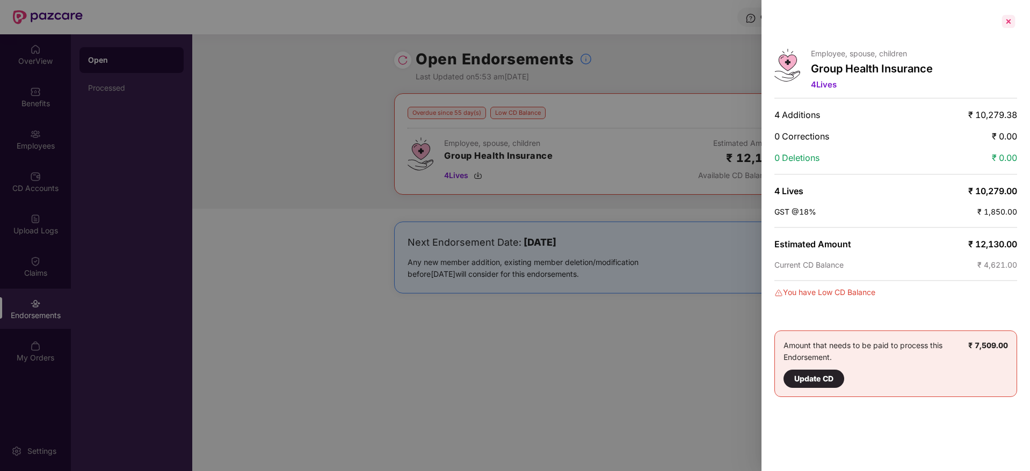
click at [1003, 18] on div at bounding box center [1007, 21] width 17 height 17
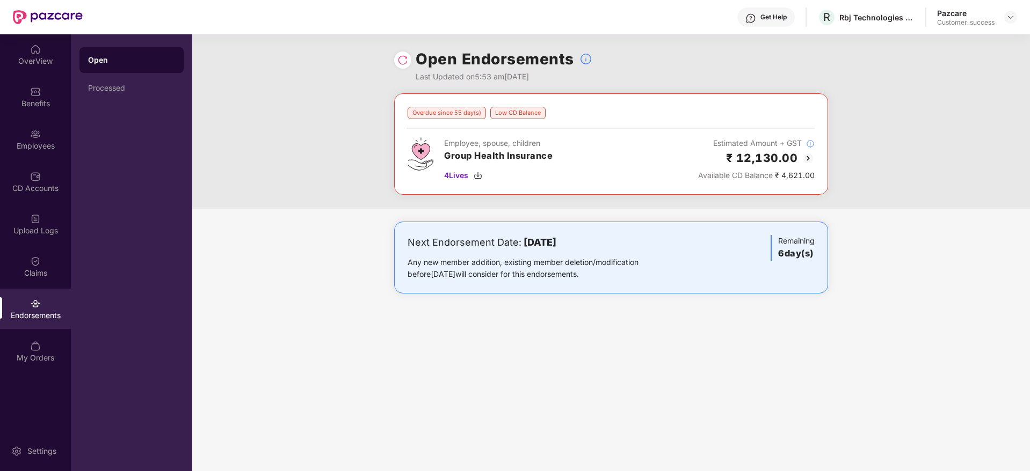
click at [47, 119] on div "Employees" at bounding box center [35, 139] width 71 height 40
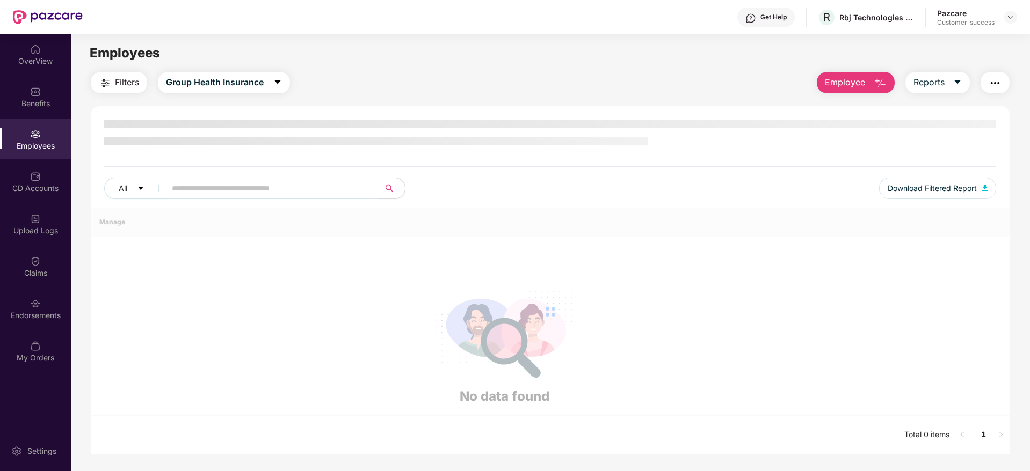
drag, startPoint x: 51, startPoint y: 129, endPoint x: 97, endPoint y: 143, distance: 48.2
click at [52, 129] on div "Employees" at bounding box center [35, 139] width 71 height 40
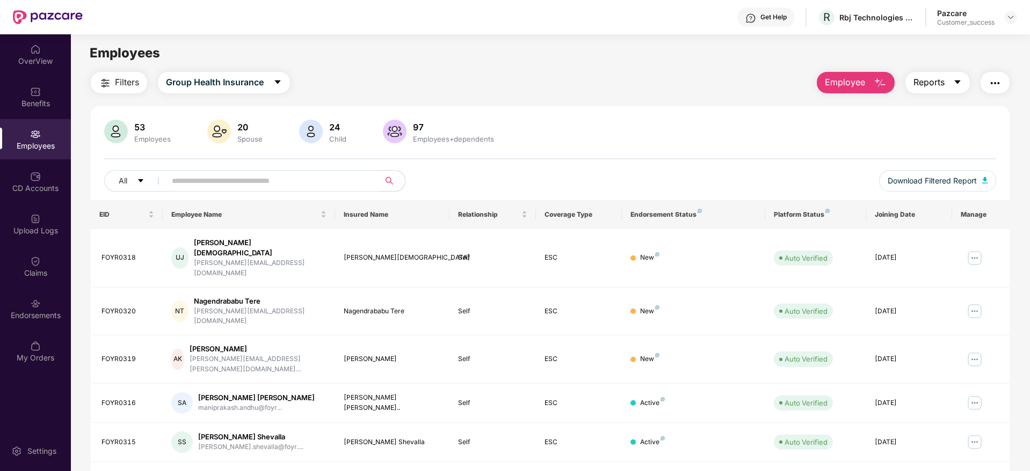
click at [959, 89] on button "Reports" at bounding box center [937, 82] width 64 height 21
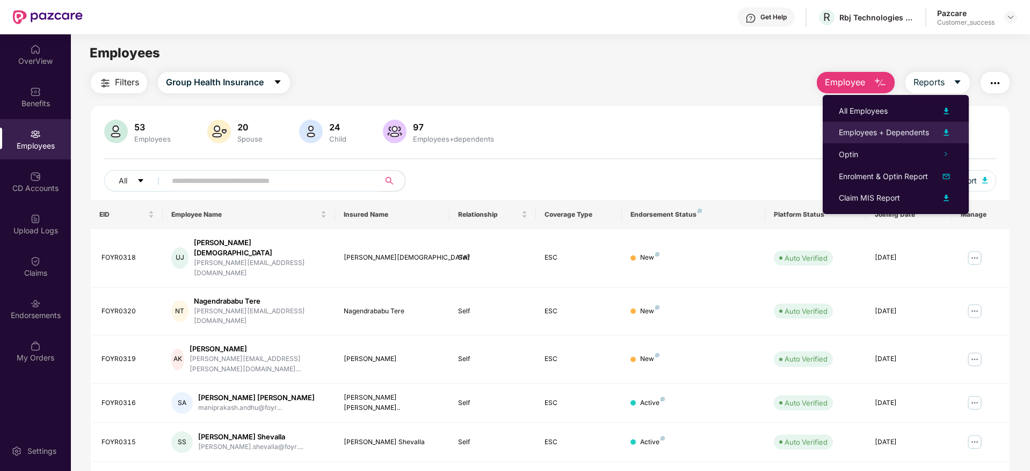
click at [926, 133] on div "Employees + Dependents" at bounding box center [883, 133] width 90 height 12
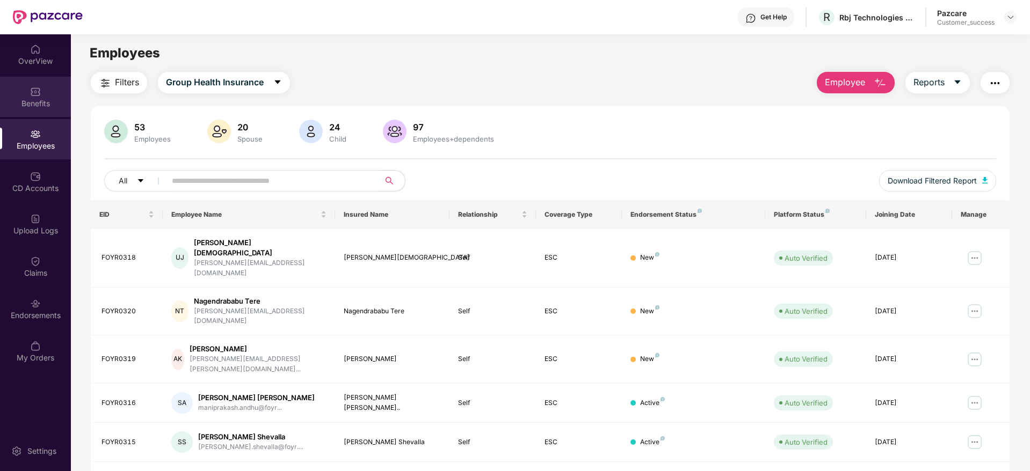
click at [32, 100] on div "Benefits" at bounding box center [35, 103] width 71 height 11
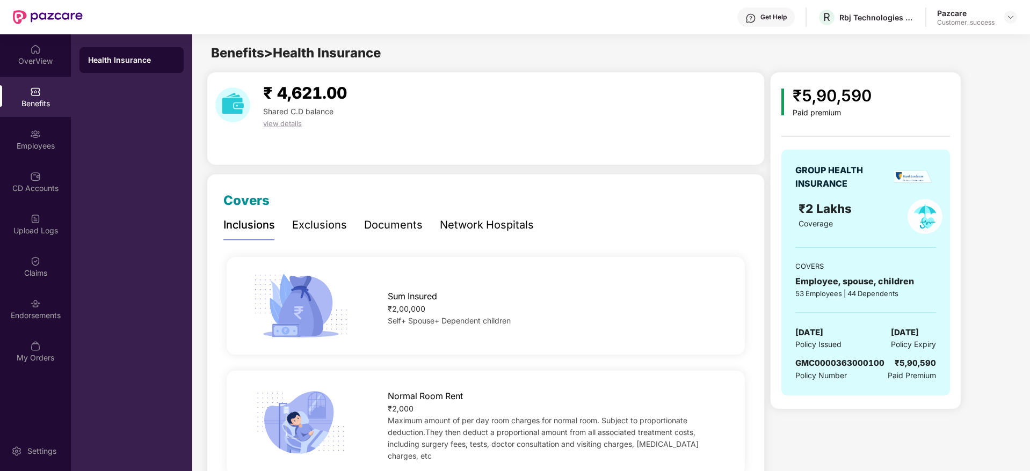
click at [844, 363] on span "GMC0000363000100" at bounding box center [839, 363] width 89 height 10
copy span "GMC0000363000100"
drag, startPoint x: 851, startPoint y: 384, endPoint x: 781, endPoint y: 357, distance: 75.3
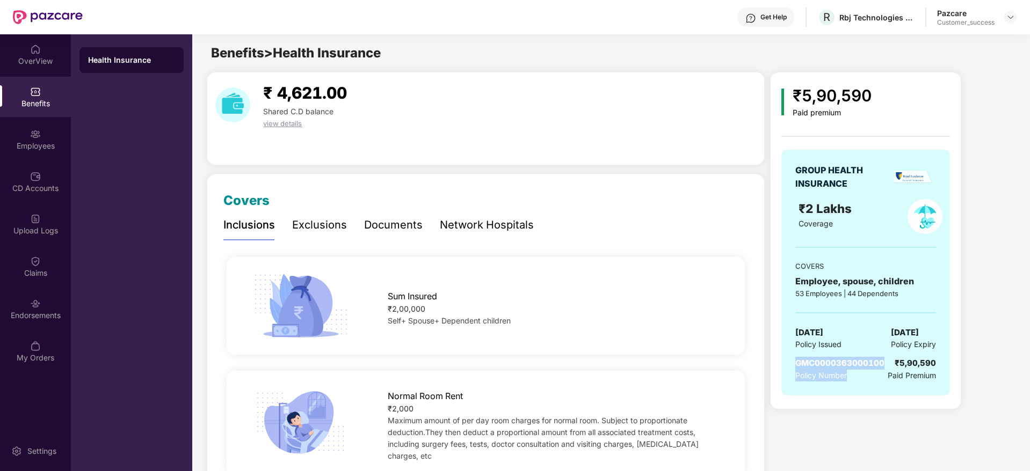
click at [781, 357] on div "GROUP HEALTH INSURANCE ₹2 Lakhs Coverage COVERS Employee, spouse, children 53 E…" at bounding box center [865, 273] width 169 height 246
copy div "GMC0000363000100 Policy Number"
click at [1016, 20] on div at bounding box center [1010, 17] width 13 height 13
click at [1015, 20] on div at bounding box center [1010, 17] width 13 height 13
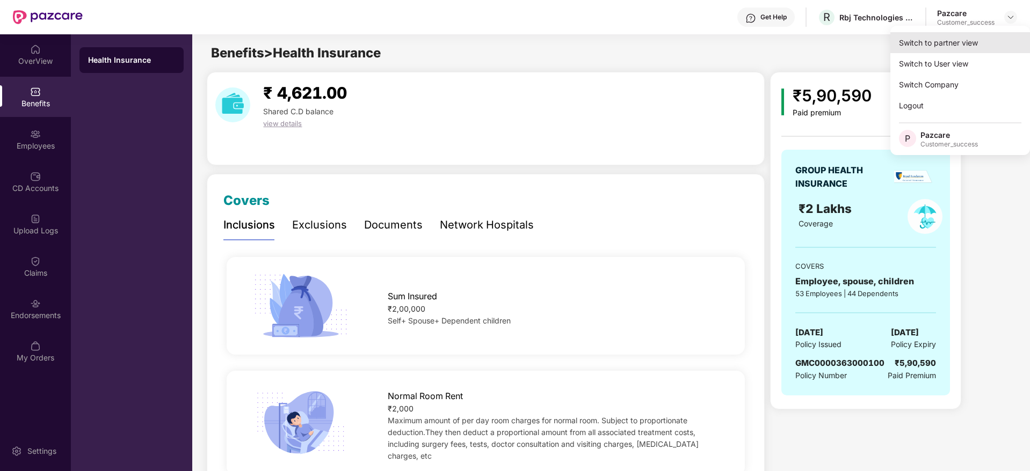
click at [964, 46] on div "Switch to partner view" at bounding box center [960, 42] width 140 height 21
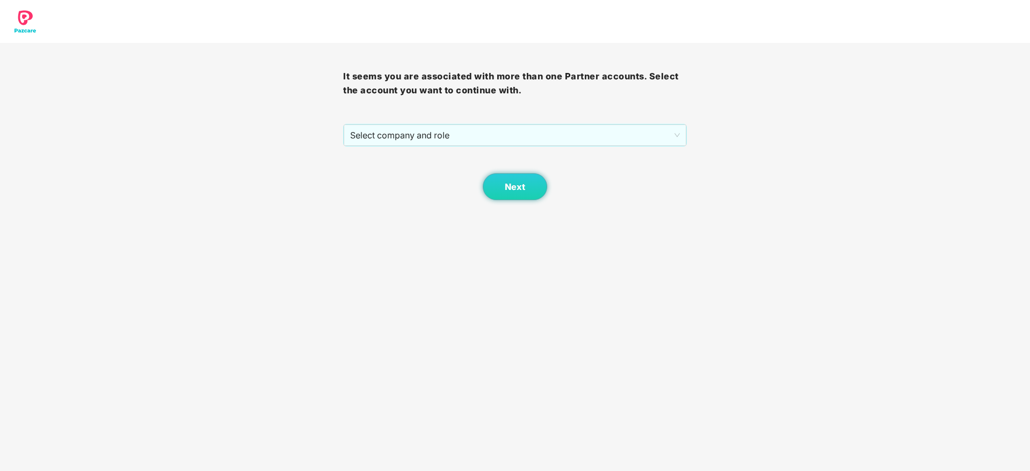
drag, startPoint x: 611, startPoint y: 110, endPoint x: 602, endPoint y: 116, distance: 10.7
click at [602, 116] on div "It seems you are associated with more than one Partner accounts. Select the acc…" at bounding box center [514, 121] width 343 height 157
click at [581, 139] on span "Select company and role" at bounding box center [514, 135] width 329 height 20
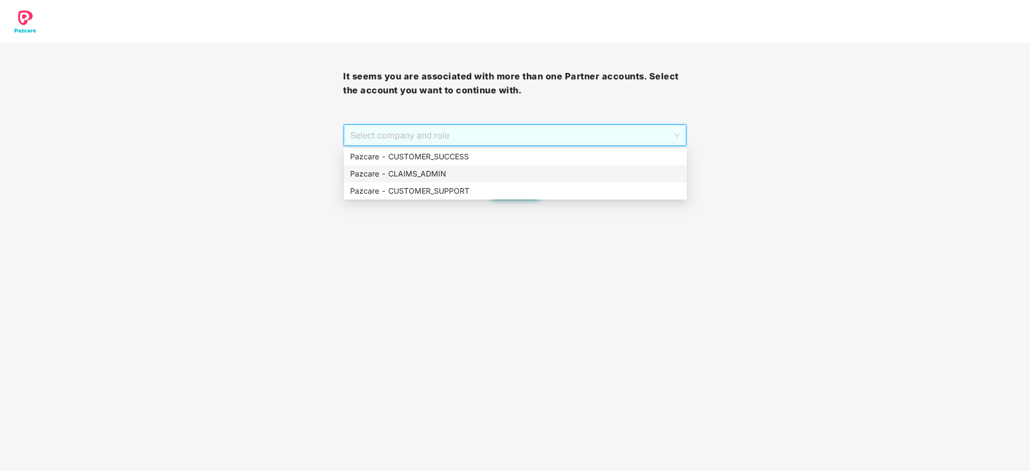
drag, startPoint x: 542, startPoint y: 177, endPoint x: 490, endPoint y: 163, distance: 54.3
click at [490, 163] on div "Pazcare - CUSTOMER_SUCCESS Pazcare - CLAIMS_ADMIN Pazcare - CUSTOMER_SUPPORT" at bounding box center [515, 174] width 343 height 52
click at [490, 163] on div "Pazcare - CUSTOMER_SUCCESS" at bounding box center [515, 156] width 343 height 17
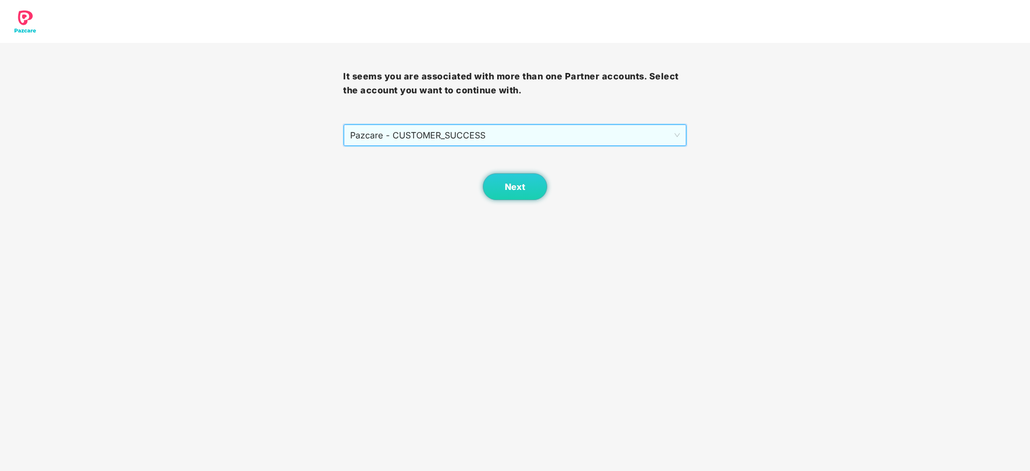
click at [502, 165] on div "Next" at bounding box center [514, 174] width 343 height 54
click at [504, 179] on button "Next" at bounding box center [515, 186] width 64 height 27
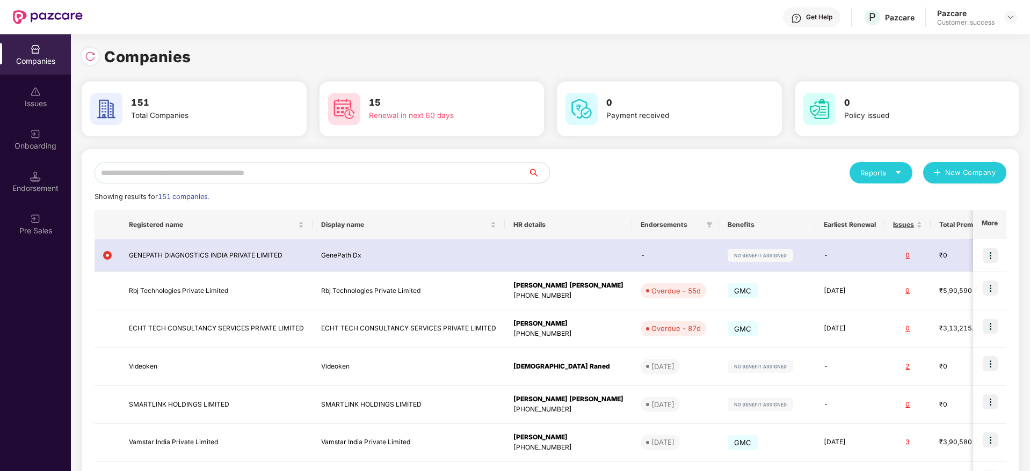
click at [462, 169] on input "text" at bounding box center [310, 172] width 433 height 21
paste input "**********"
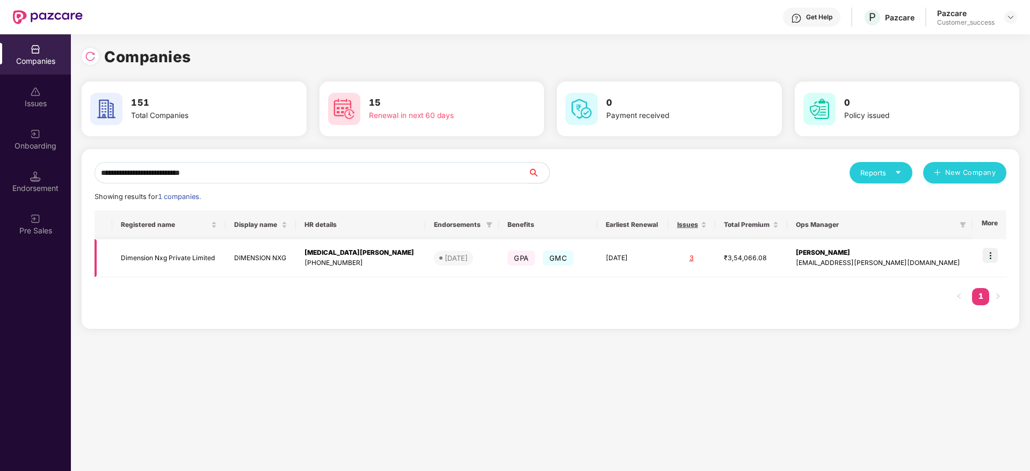
type input "**********"
click at [987, 255] on img at bounding box center [989, 255] width 15 height 15
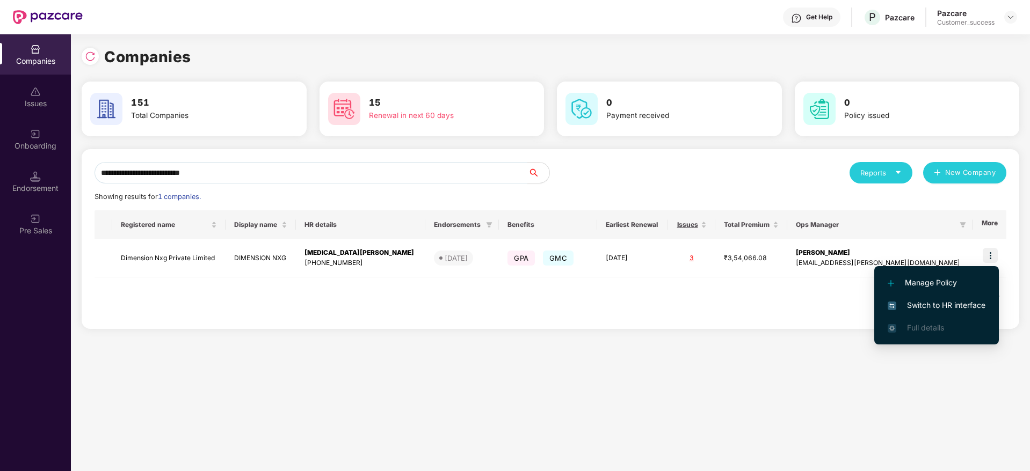
click at [939, 300] on span "Switch to HR interface" at bounding box center [936, 306] width 98 height 12
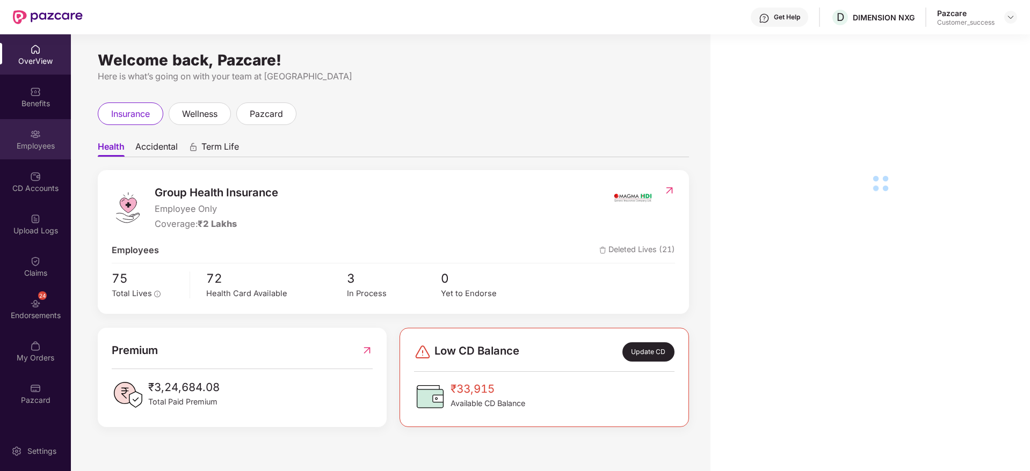
click at [33, 148] on div "Employees" at bounding box center [35, 146] width 71 height 11
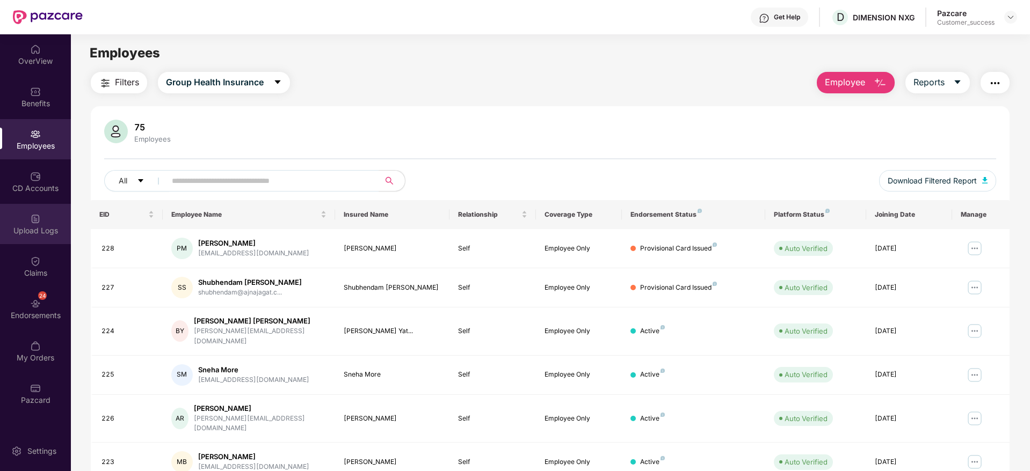
click at [49, 239] on div "Upload Logs" at bounding box center [35, 224] width 71 height 40
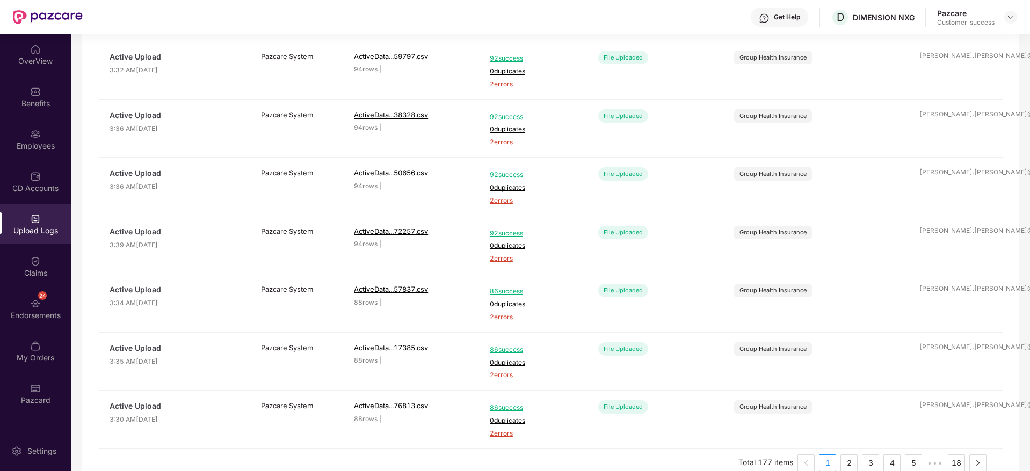
scroll to position [307, 0]
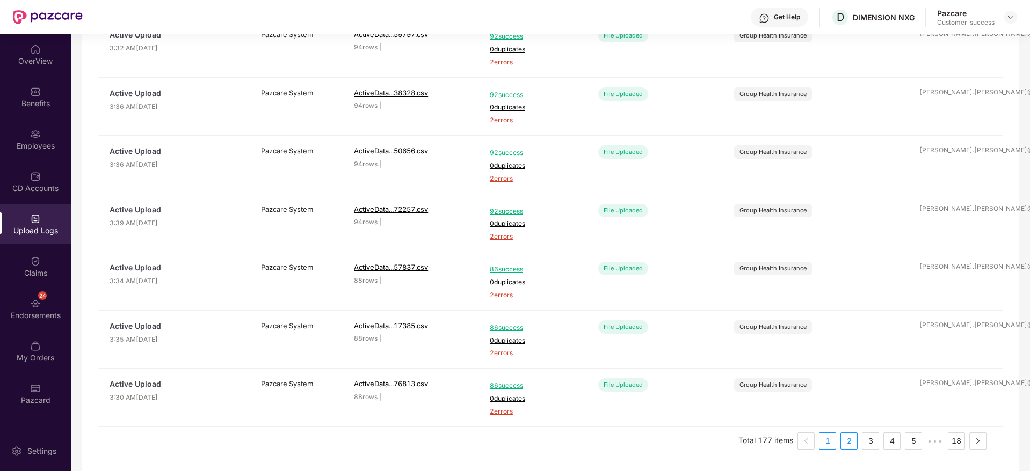
click at [844, 442] on link "2" at bounding box center [849, 441] width 16 height 16
click at [863, 443] on link "3" at bounding box center [870, 441] width 16 height 16
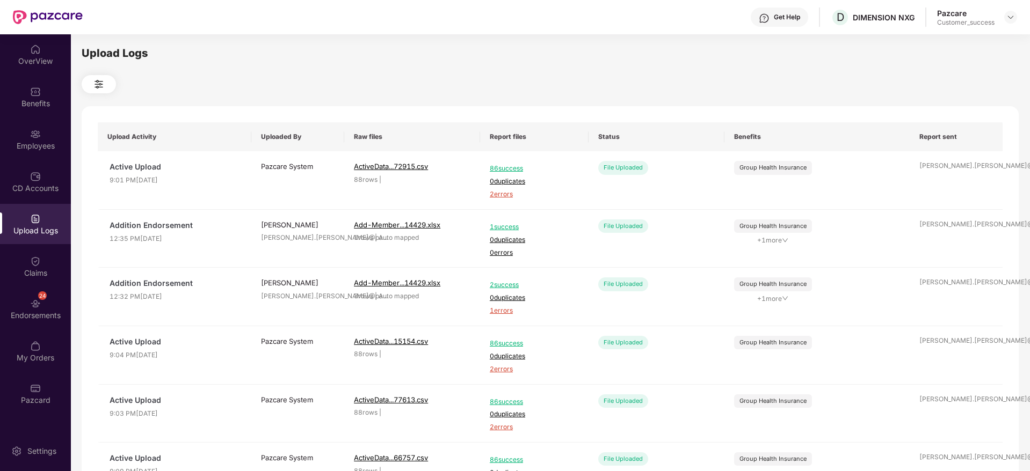
click at [75, 122] on div "Upload Logs Upload Activity Uploaded By Raw files Report files Status Benefits …" at bounding box center [550, 251] width 958 height 434
click at [30, 146] on div "Employees" at bounding box center [35, 146] width 71 height 11
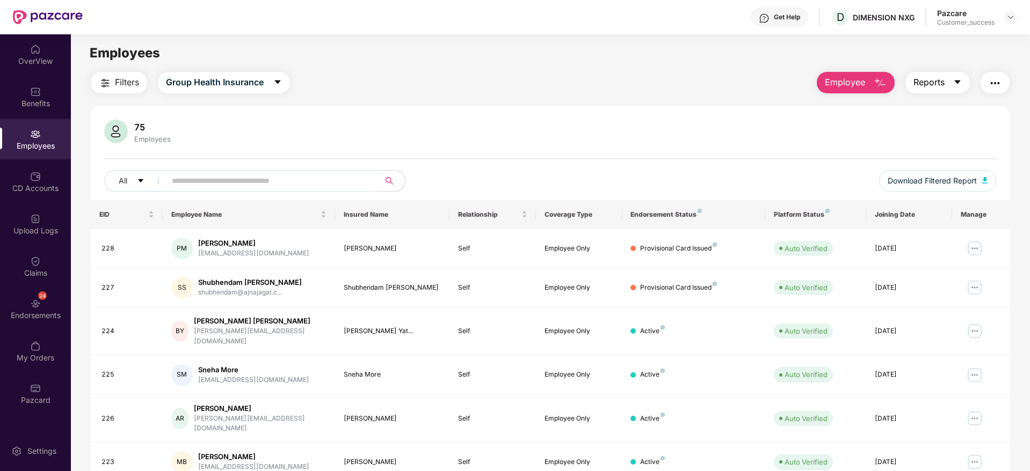
click at [940, 79] on span "Reports" at bounding box center [928, 82] width 31 height 13
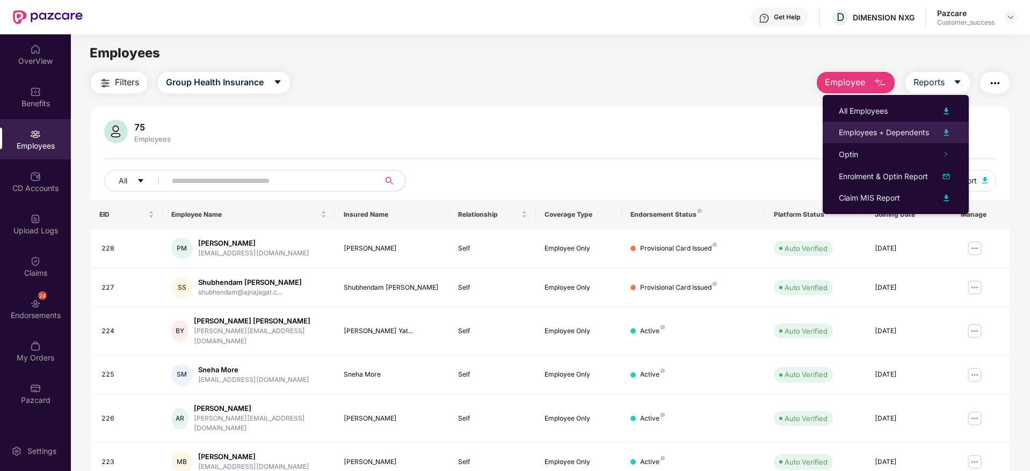
click at [900, 133] on div "Employees + Dependents" at bounding box center [883, 133] width 90 height 12
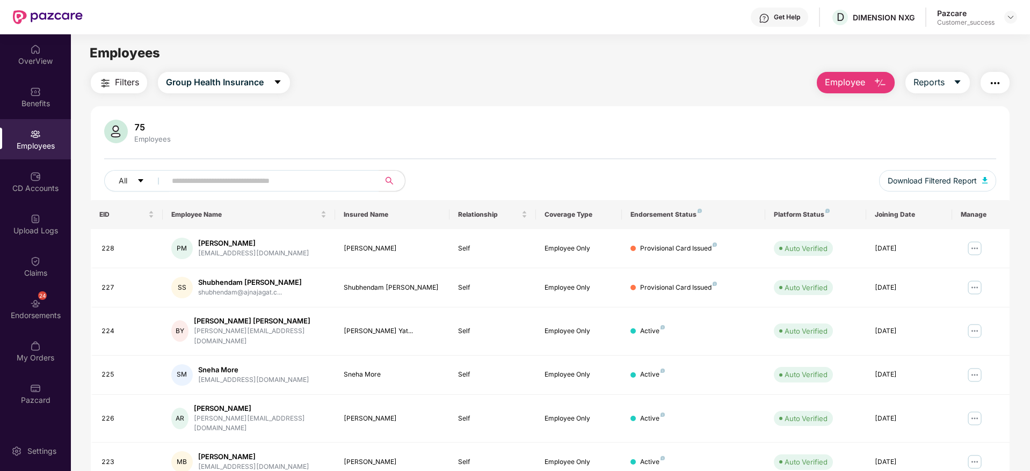
click at [1006, 11] on div at bounding box center [1010, 17] width 13 height 13
click at [1010, 14] on img at bounding box center [1010, 17] width 9 height 9
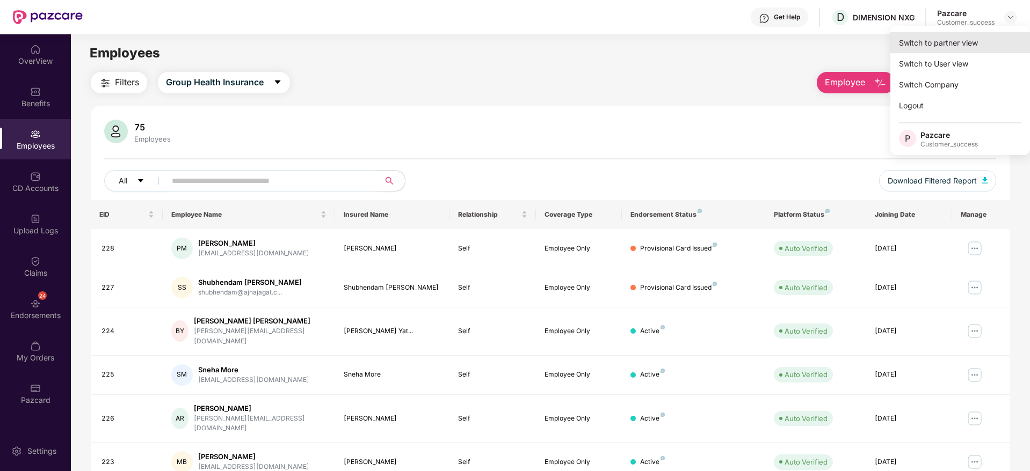
click at [977, 43] on div "Switch to partner view" at bounding box center [960, 42] width 140 height 21
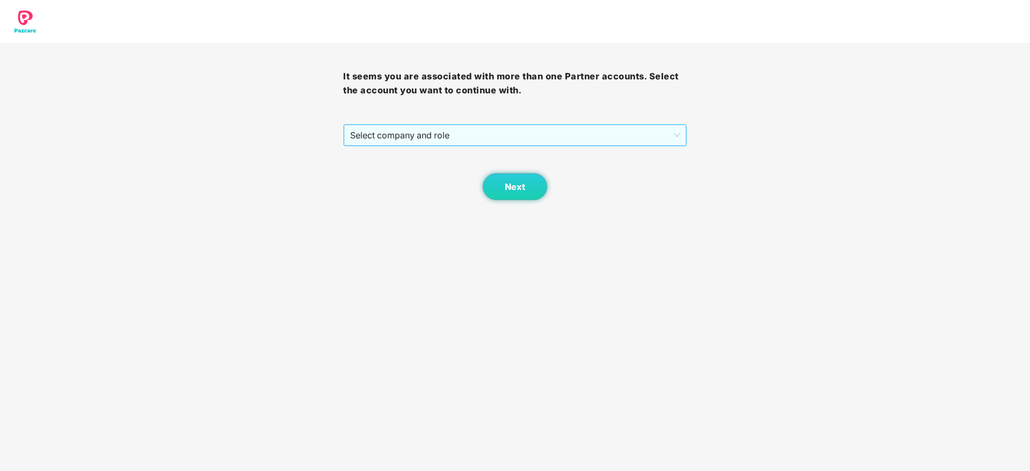
click at [505, 144] on span "Select company and role" at bounding box center [514, 135] width 329 height 20
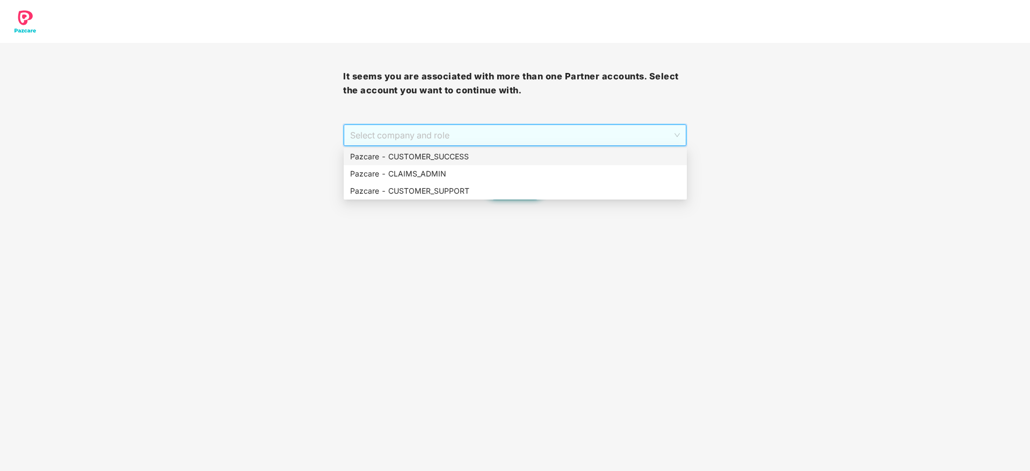
click at [497, 160] on div "Pazcare - CUSTOMER_SUCCESS" at bounding box center [515, 157] width 330 height 12
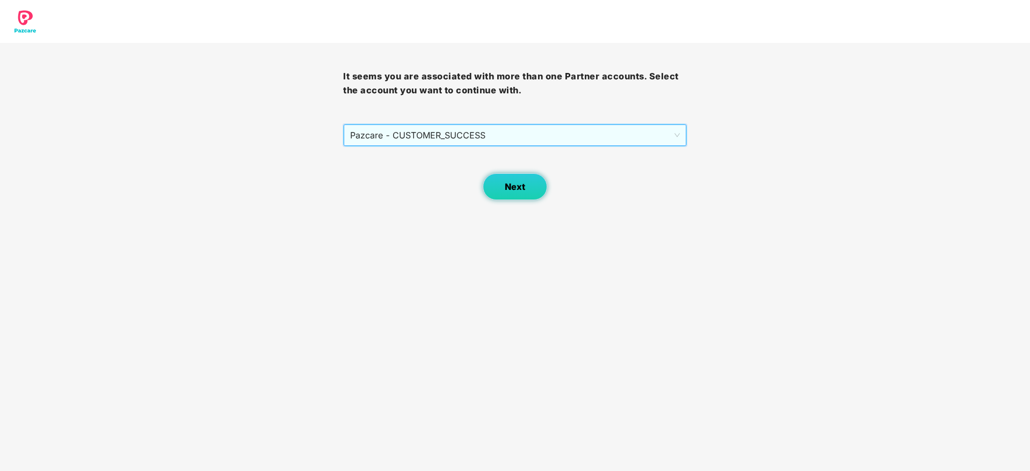
click at [524, 182] on span "Next" at bounding box center [515, 187] width 20 height 10
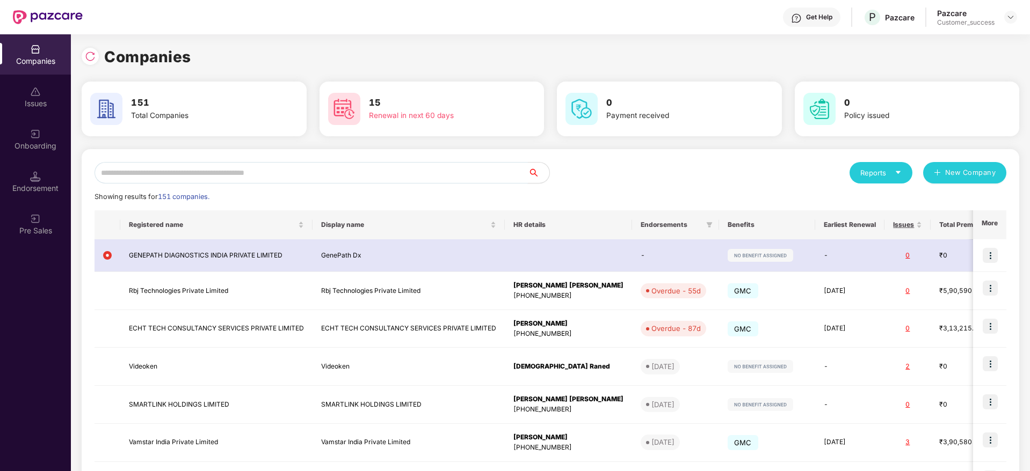
click at [424, 176] on input "text" at bounding box center [310, 172] width 433 height 21
paste input "**********"
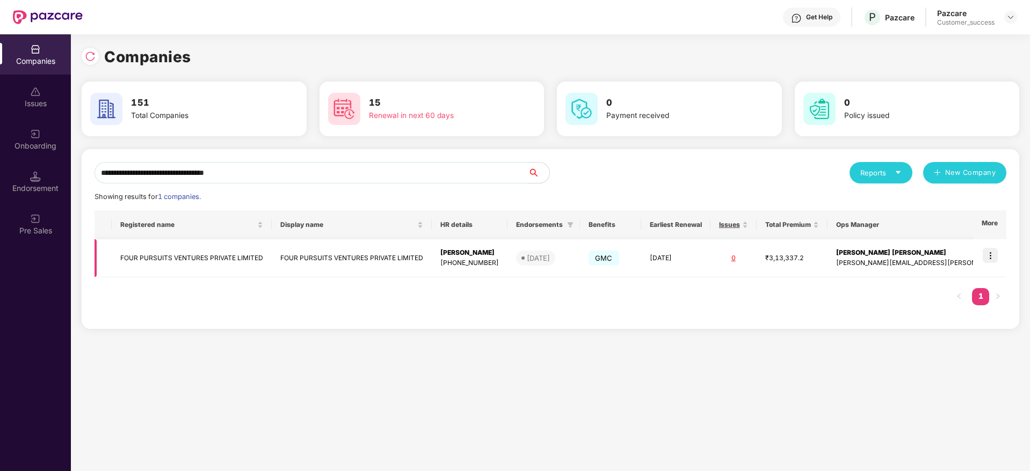
type input "**********"
click at [988, 254] on img at bounding box center [989, 255] width 15 height 15
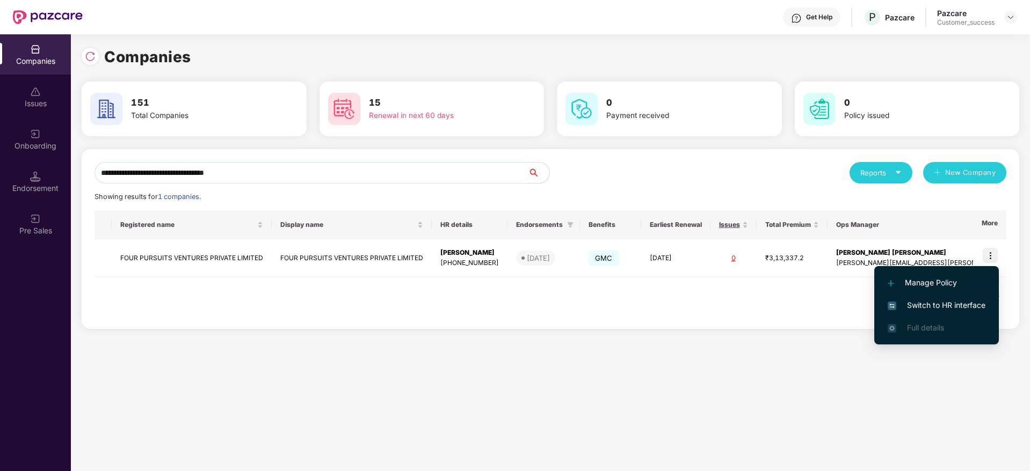
click at [959, 301] on span "Switch to HR interface" at bounding box center [936, 306] width 98 height 12
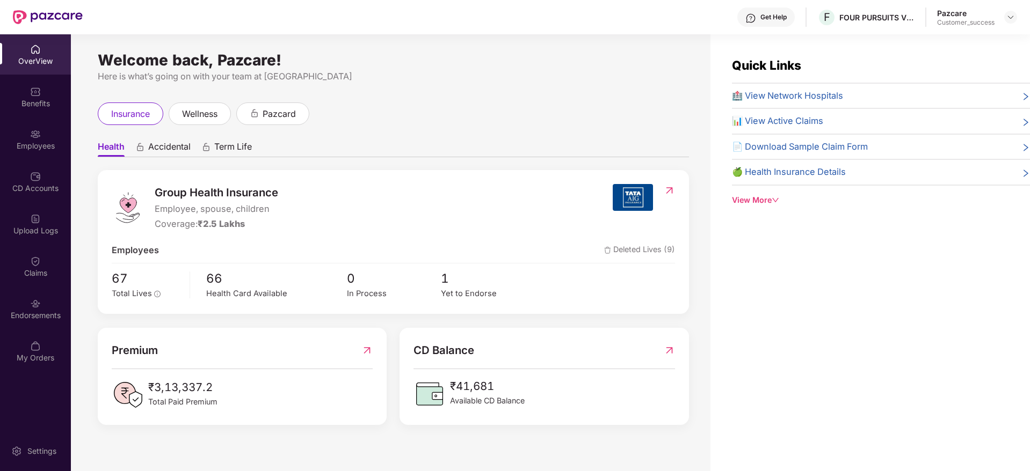
click at [9, 103] on div "Benefits" at bounding box center [35, 103] width 71 height 11
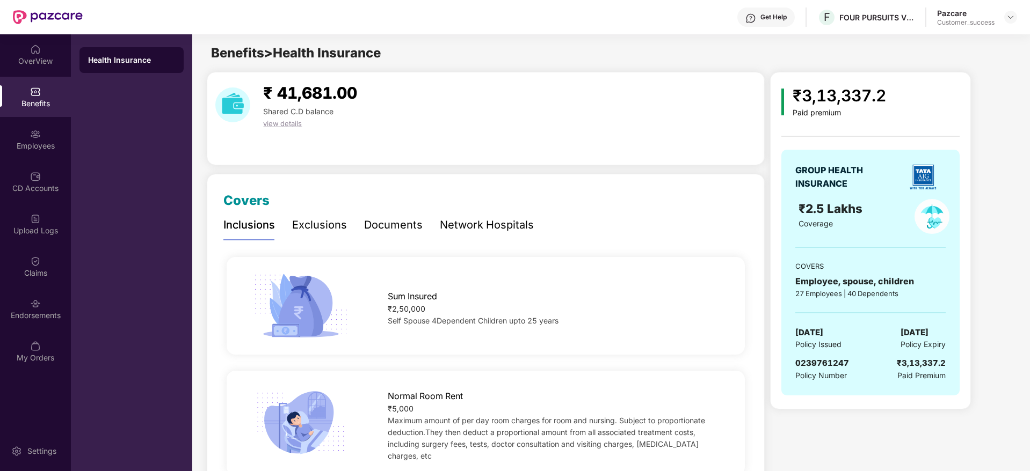
click at [369, 235] on div "Documents" at bounding box center [393, 225] width 59 height 30
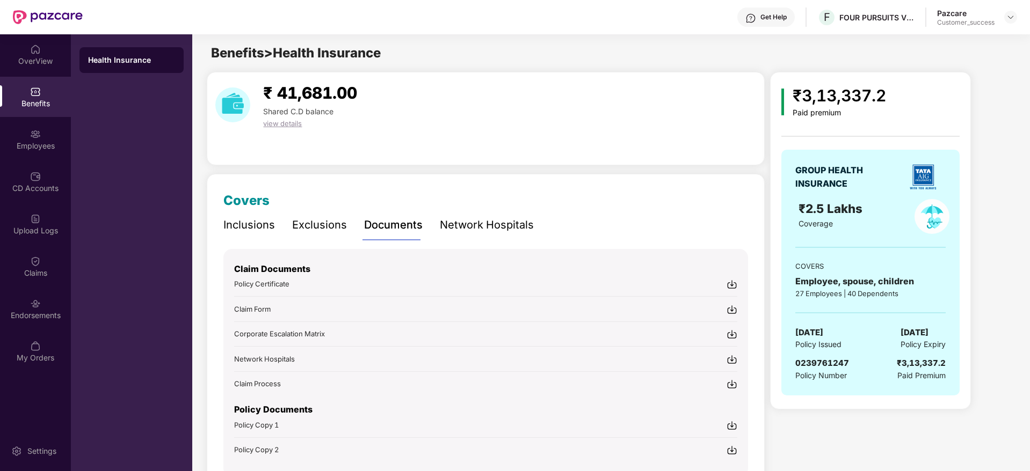
scroll to position [56, 0]
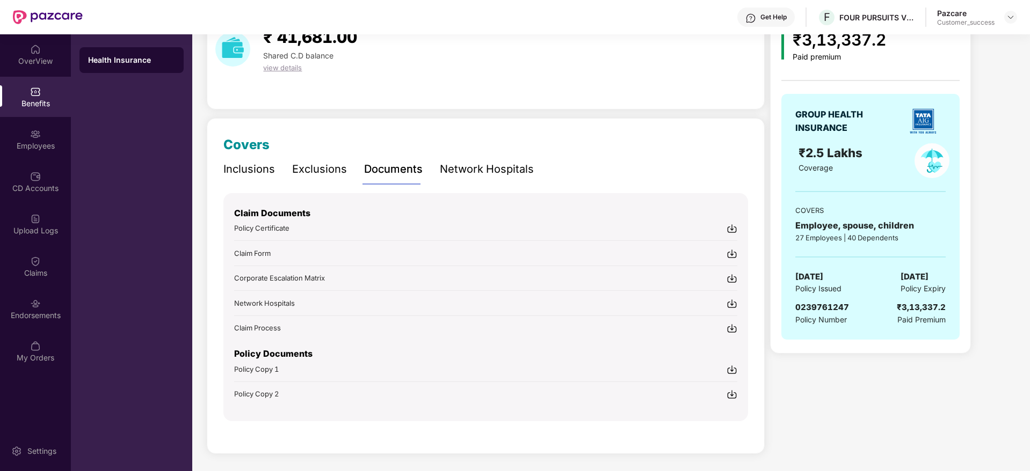
click at [733, 373] on img at bounding box center [731, 369] width 11 height 11
click at [41, 146] on div "Employees" at bounding box center [35, 146] width 71 height 11
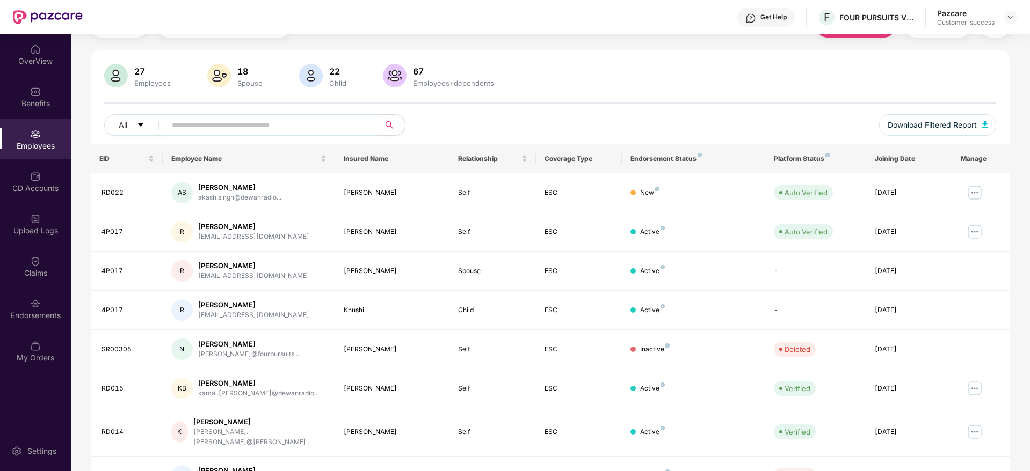
scroll to position [0, 0]
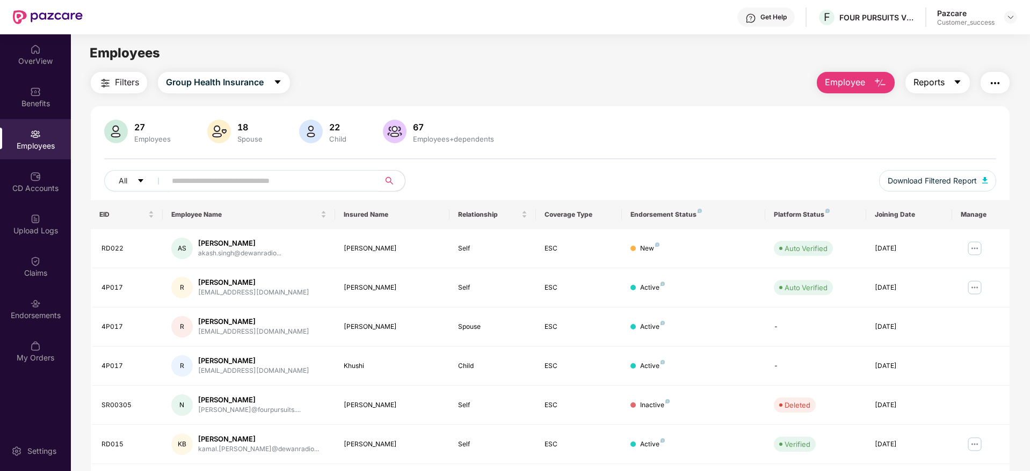
click at [922, 83] on span "Reports" at bounding box center [928, 82] width 31 height 13
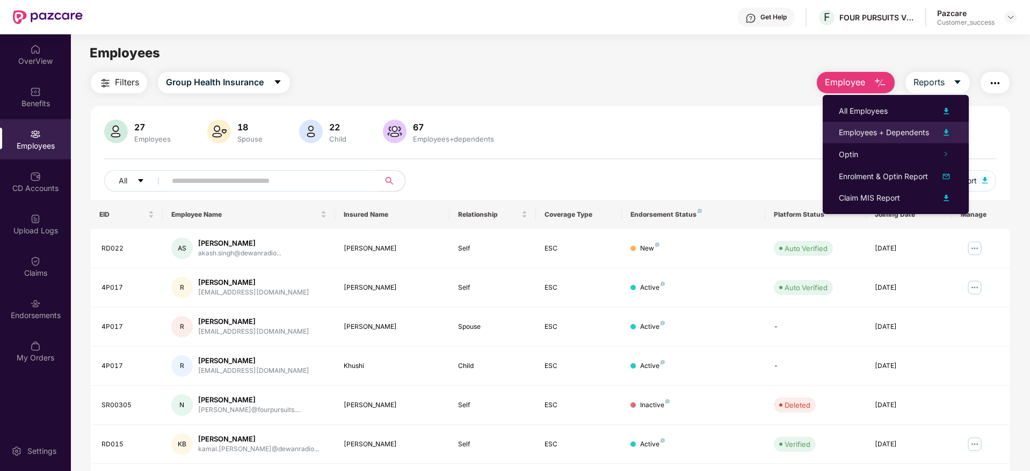
click at [892, 132] on div "Employees + Dependents" at bounding box center [883, 133] width 90 height 12
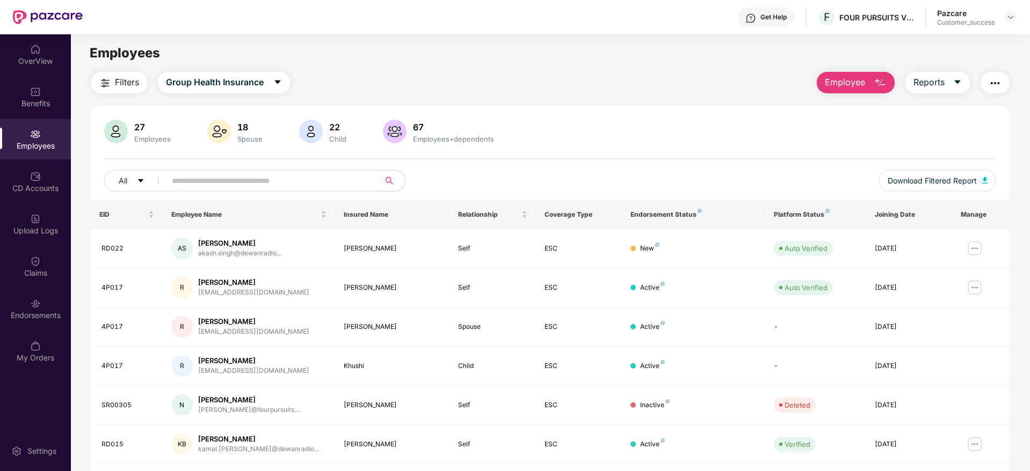
click at [1003, 107] on div "27 Employees 18 Spouse 22 Child [DEMOGRAPHIC_DATA] Employees+dependents All Dow…" at bounding box center [550, 387] width 918 height 563
click at [1006, 21] on img at bounding box center [1010, 17] width 9 height 9
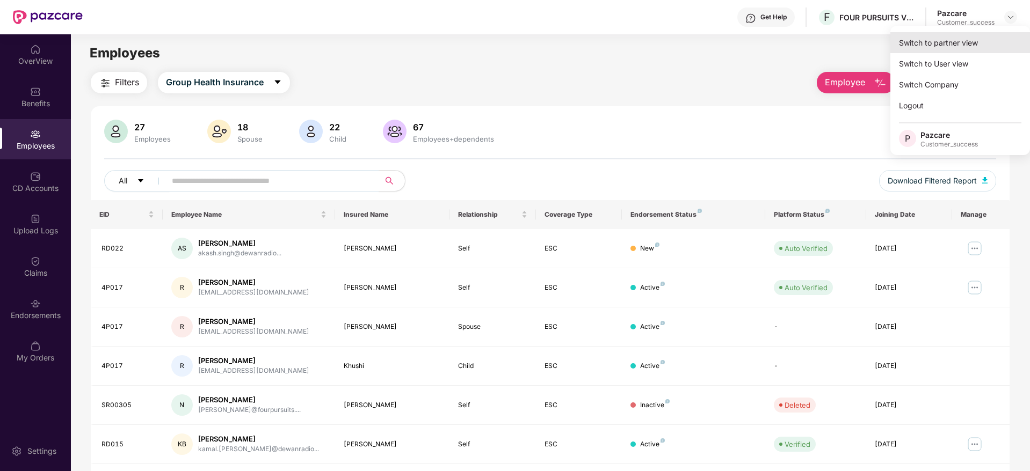
click at [982, 39] on div "Switch to partner view" at bounding box center [960, 42] width 140 height 21
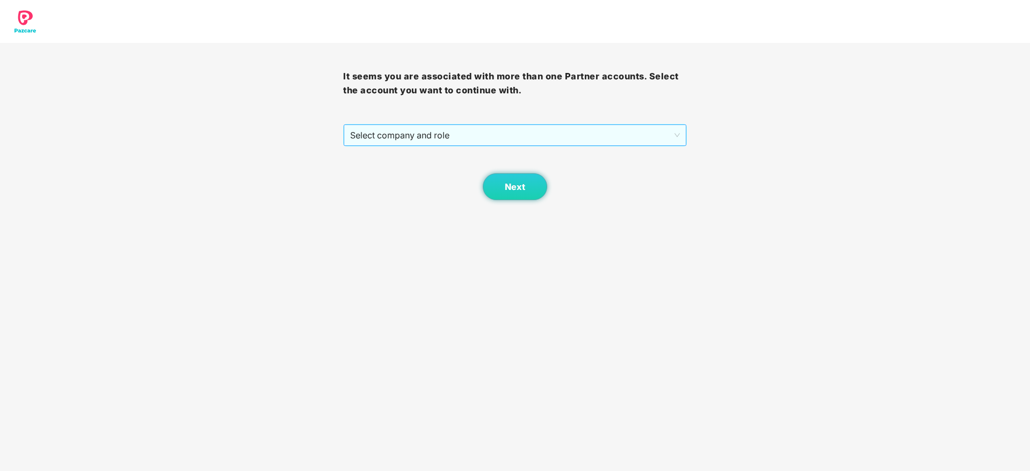
click at [538, 145] on span "Select company and role" at bounding box center [514, 135] width 329 height 20
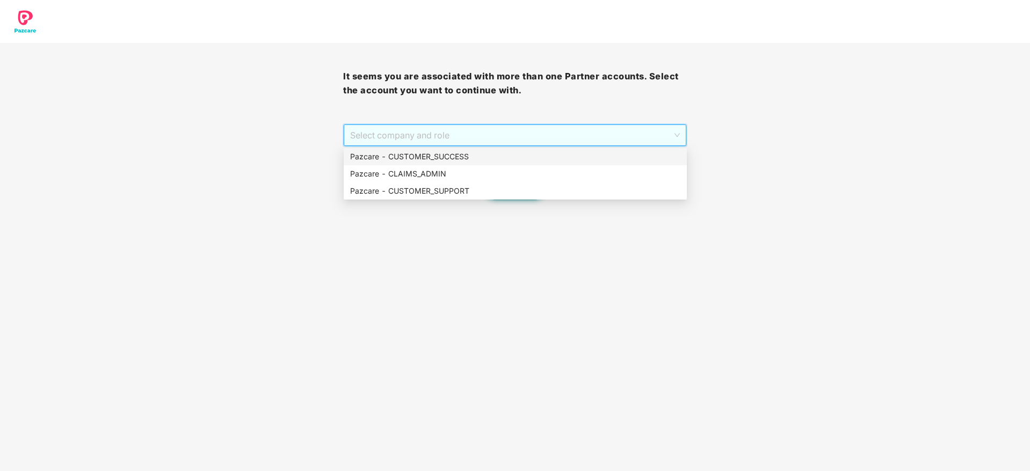
click at [507, 162] on div "Pazcare - CUSTOMER_SUCCESS" at bounding box center [515, 157] width 330 height 12
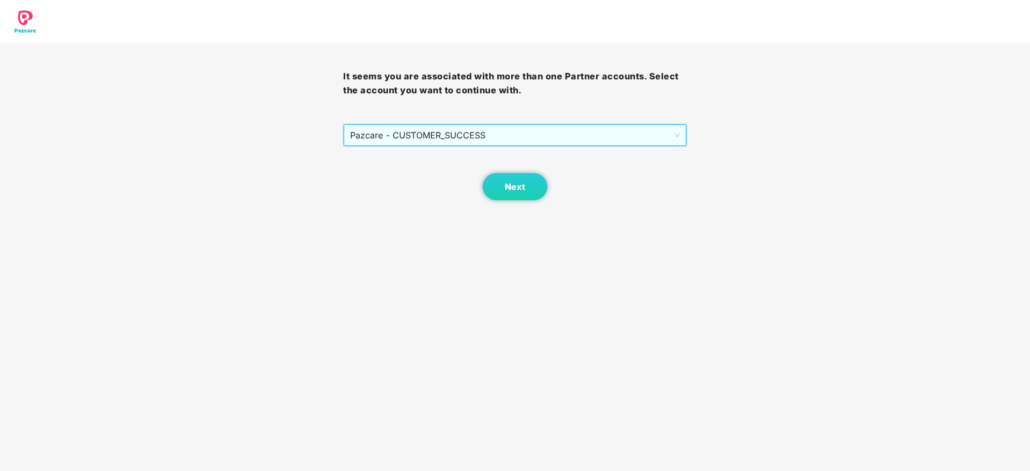
click at [507, 163] on div "Next" at bounding box center [514, 174] width 343 height 54
click at [507, 173] on button "Next" at bounding box center [515, 186] width 64 height 27
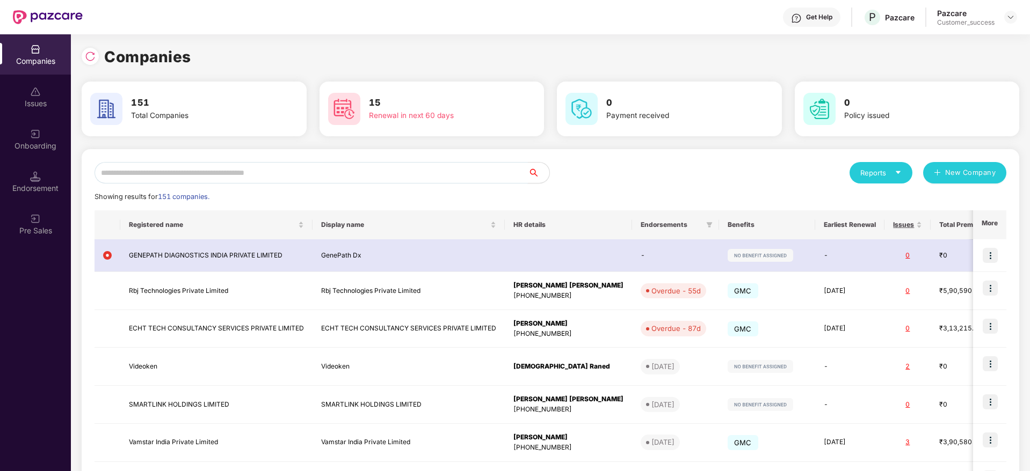
click at [472, 164] on input "text" at bounding box center [310, 172] width 433 height 21
paste input "**********"
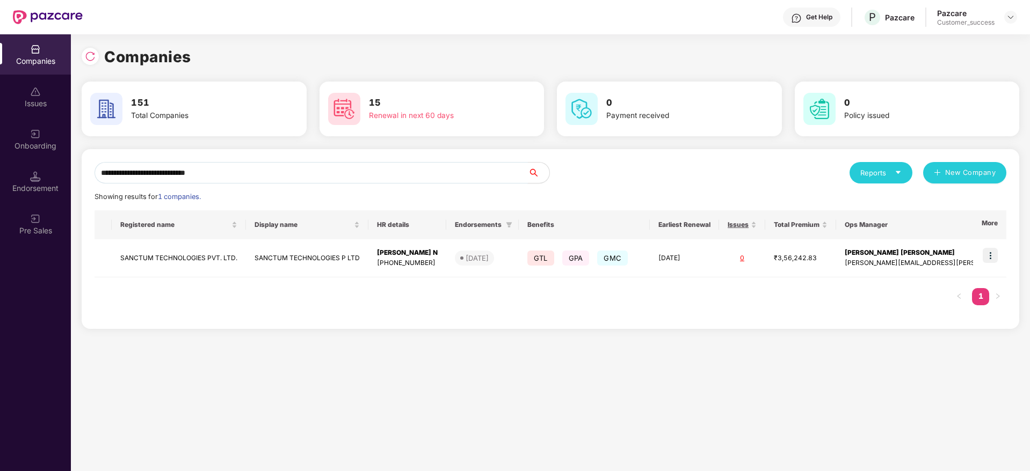
type input "**********"
click at [1008, 257] on div "**********" at bounding box center [550, 239] width 937 height 180
click at [996, 256] on img at bounding box center [989, 255] width 15 height 15
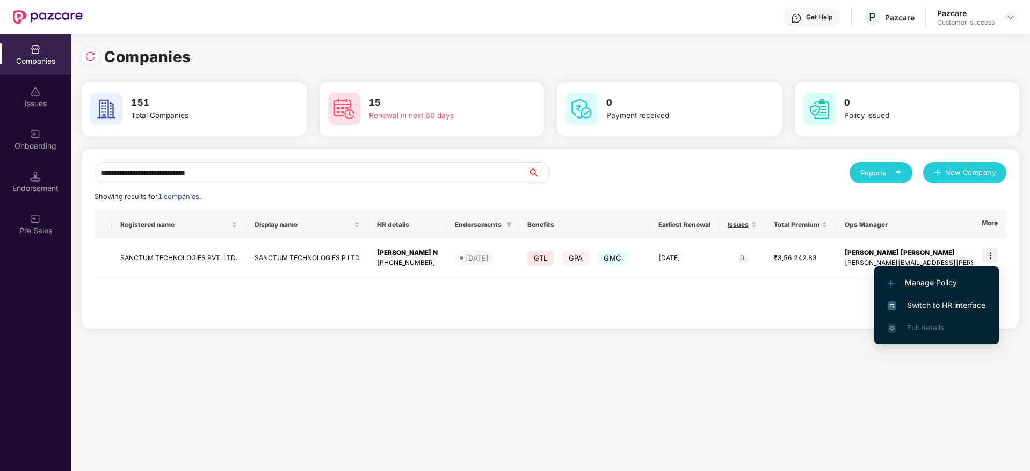
click at [966, 298] on li "Switch to HR interface" at bounding box center [936, 305] width 125 height 23
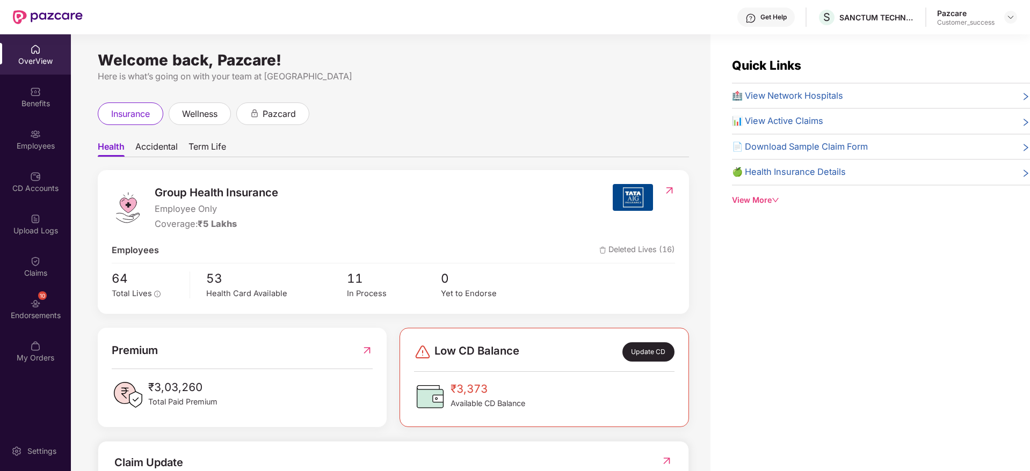
click at [47, 268] on div "Claims" at bounding box center [35, 273] width 71 height 11
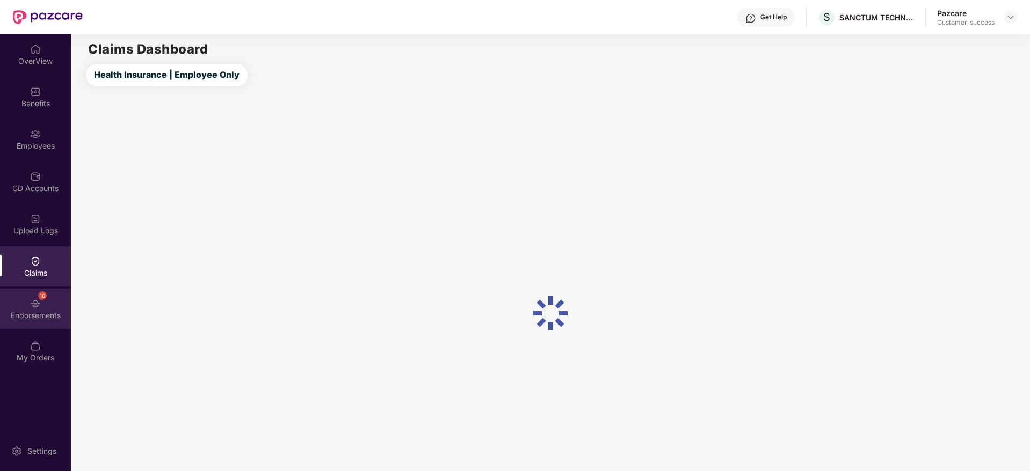
click at [40, 297] on div "10" at bounding box center [42, 295] width 9 height 9
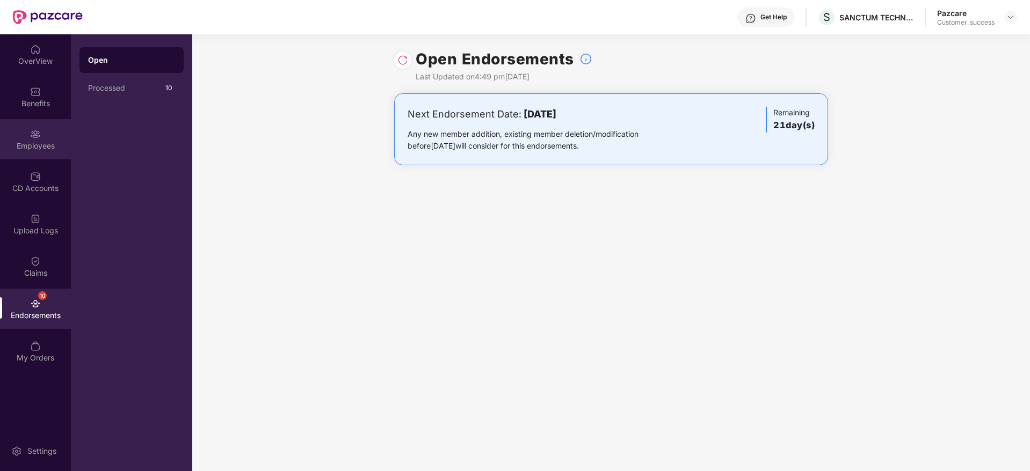
click at [52, 150] on div "Employees" at bounding box center [35, 146] width 71 height 11
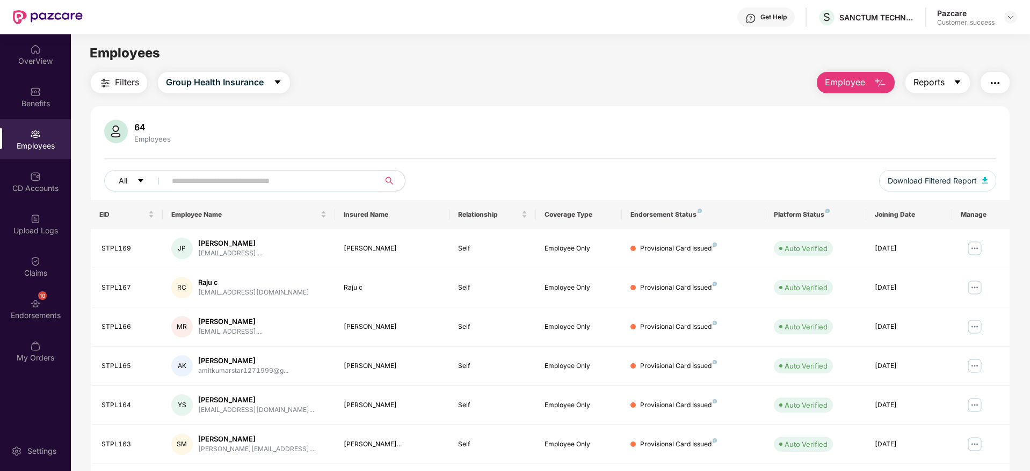
click at [919, 82] on span "Reports" at bounding box center [928, 82] width 31 height 13
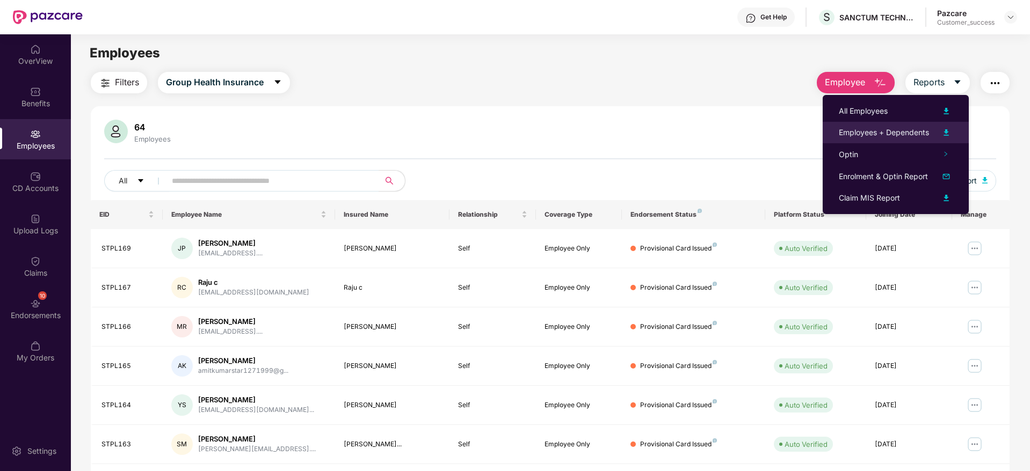
click at [906, 129] on div "Employees + Dependents" at bounding box center [883, 133] width 90 height 12
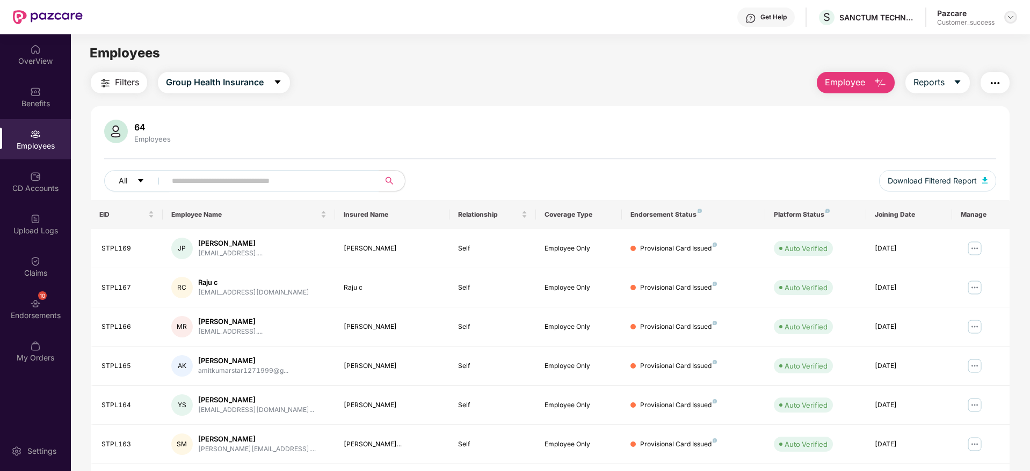
click at [1012, 13] on img at bounding box center [1010, 17] width 9 height 9
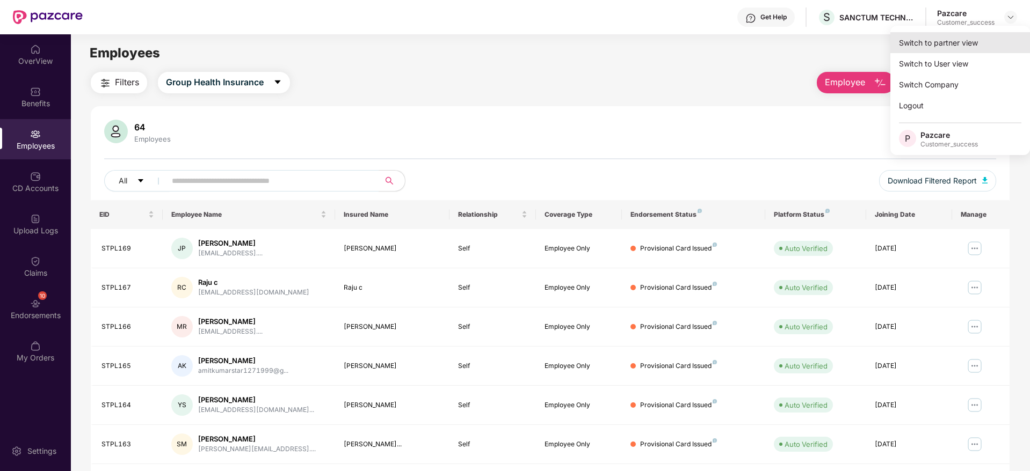
click at [991, 40] on div "Switch to partner view" at bounding box center [960, 42] width 140 height 21
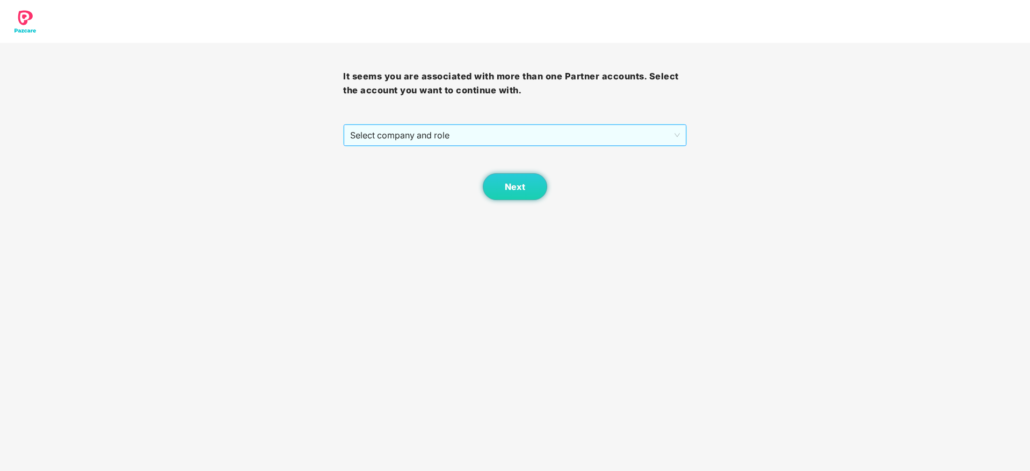
click at [417, 143] on span "Select company and role" at bounding box center [514, 135] width 329 height 20
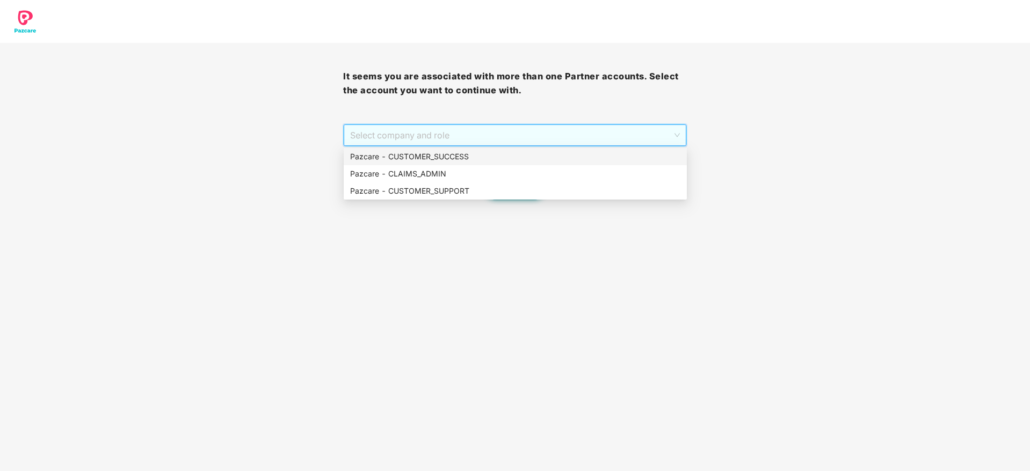
click at [417, 151] on div "Pazcare - CUSTOMER_SUCCESS" at bounding box center [515, 157] width 330 height 12
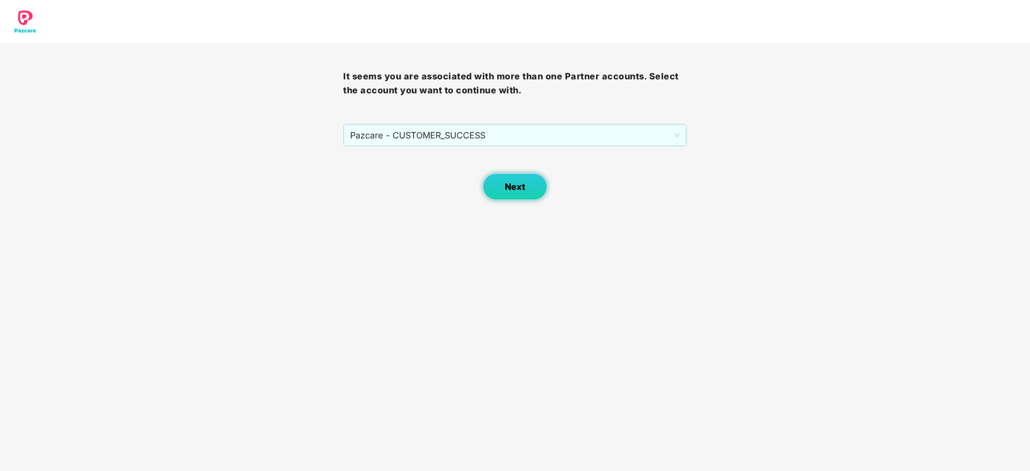
click at [510, 187] on span "Next" at bounding box center [515, 187] width 20 height 10
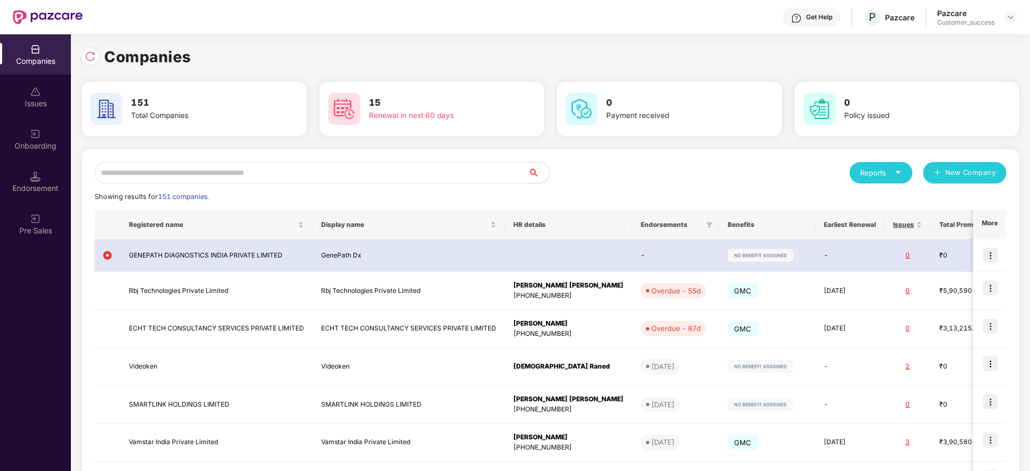
click at [448, 155] on div "Reports New Company Showing results for 151 companies. Registered name Display …" at bounding box center [550, 407] width 937 height 516
click at [430, 170] on input "text" at bounding box center [310, 172] width 433 height 21
paste input "**********"
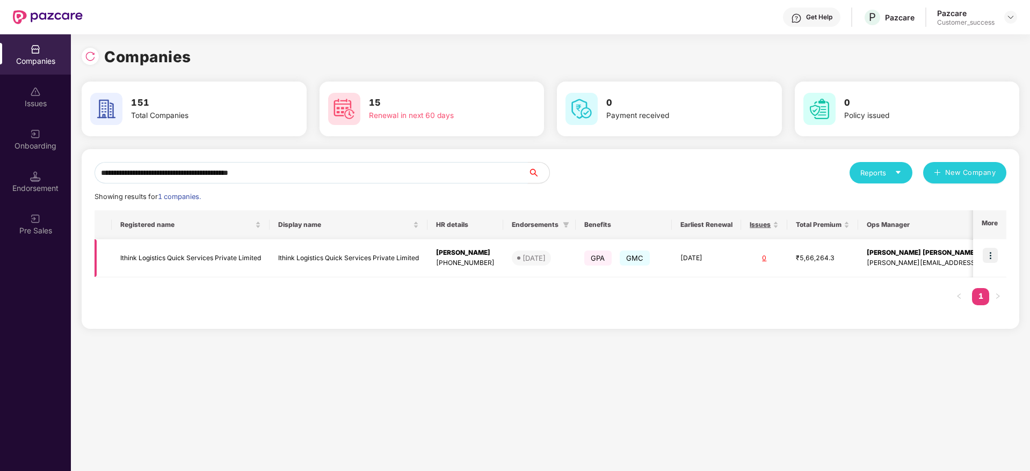
type input "**********"
click at [987, 254] on img at bounding box center [989, 255] width 15 height 15
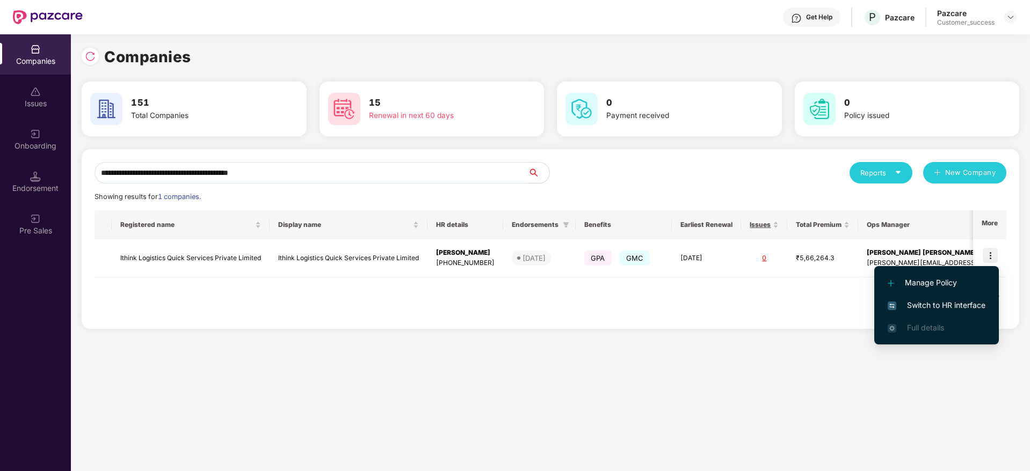
click at [945, 305] on span "Switch to HR interface" at bounding box center [936, 306] width 98 height 12
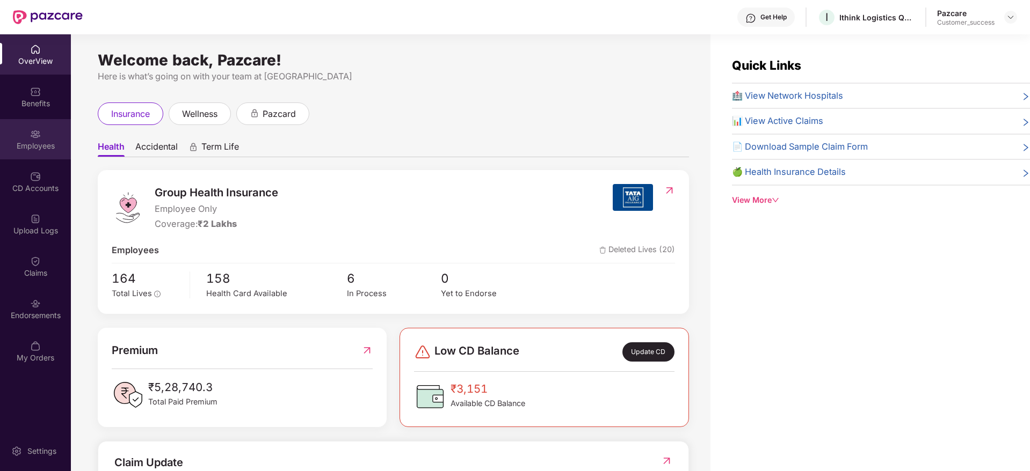
click at [19, 141] on div "Employees" at bounding box center [35, 146] width 71 height 11
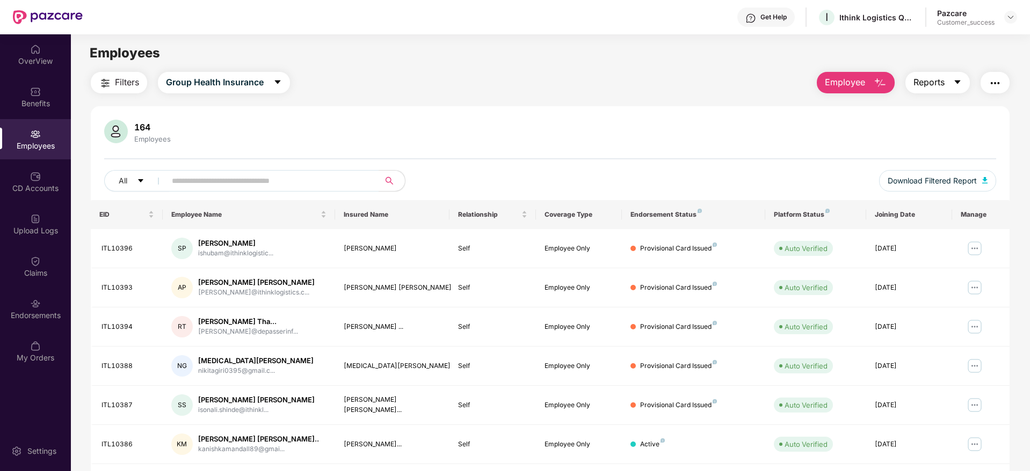
click at [915, 82] on span "Reports" at bounding box center [928, 82] width 31 height 13
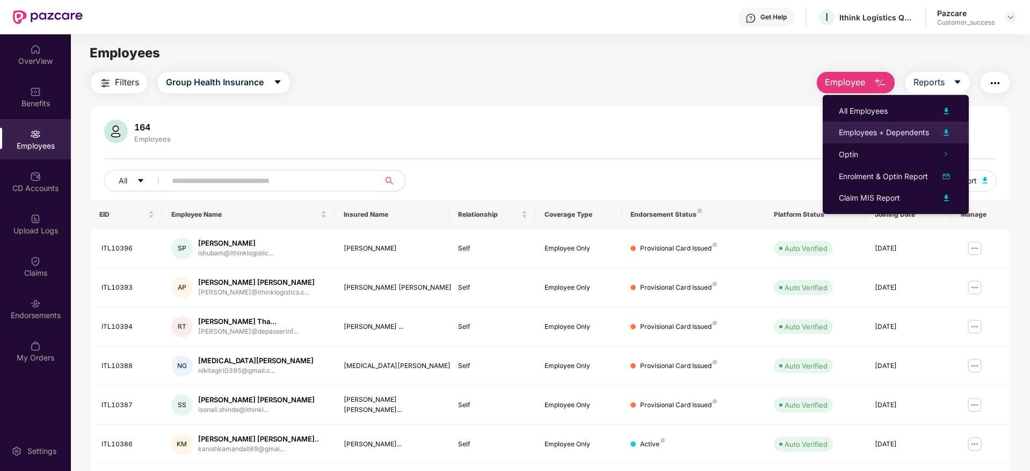
click at [901, 122] on li "Employees + Dependents" at bounding box center [895, 132] width 146 height 21
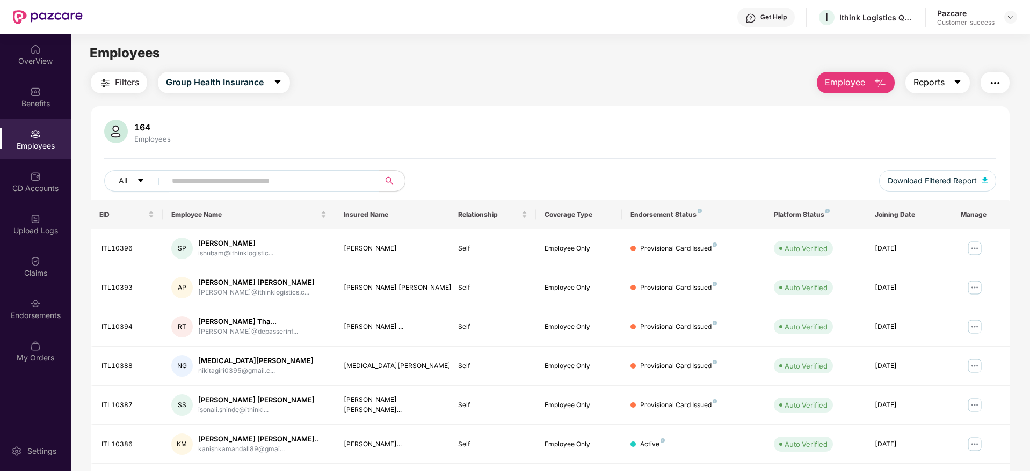
click at [927, 84] on span "Reports" at bounding box center [928, 82] width 31 height 13
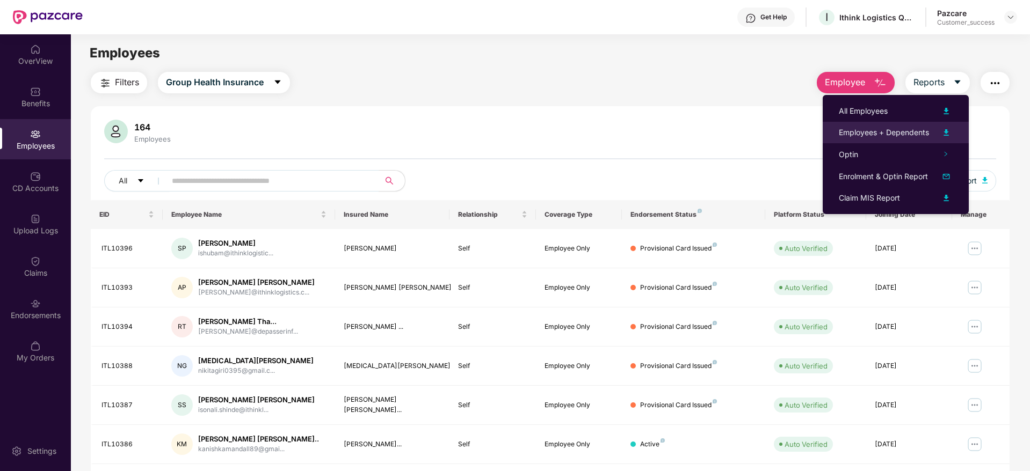
click at [904, 122] on li "Employees + Dependents" at bounding box center [895, 132] width 146 height 21
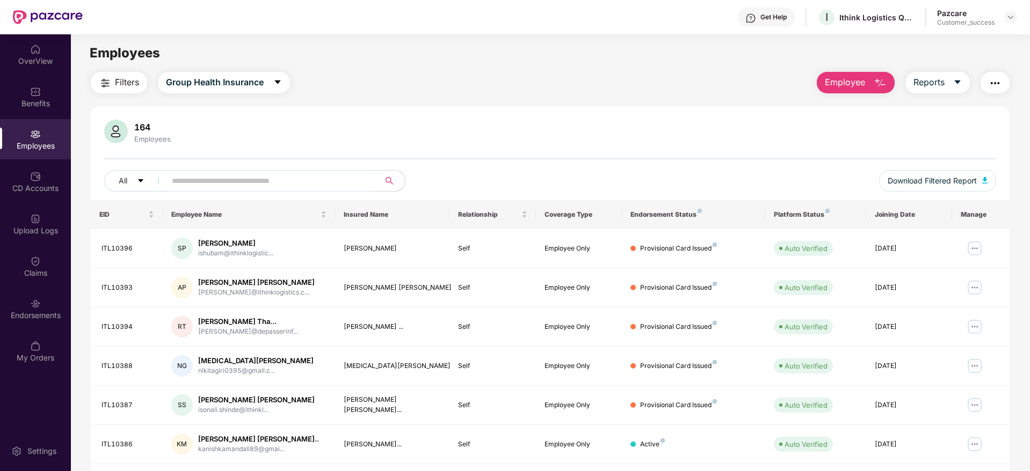
click at [933, 93] on div "Filters Group Health Insurance Employee Reports 164 Employees All Download Filt…" at bounding box center [550, 366] width 918 height 588
click at [950, 78] on button "Reports" at bounding box center [937, 82] width 64 height 21
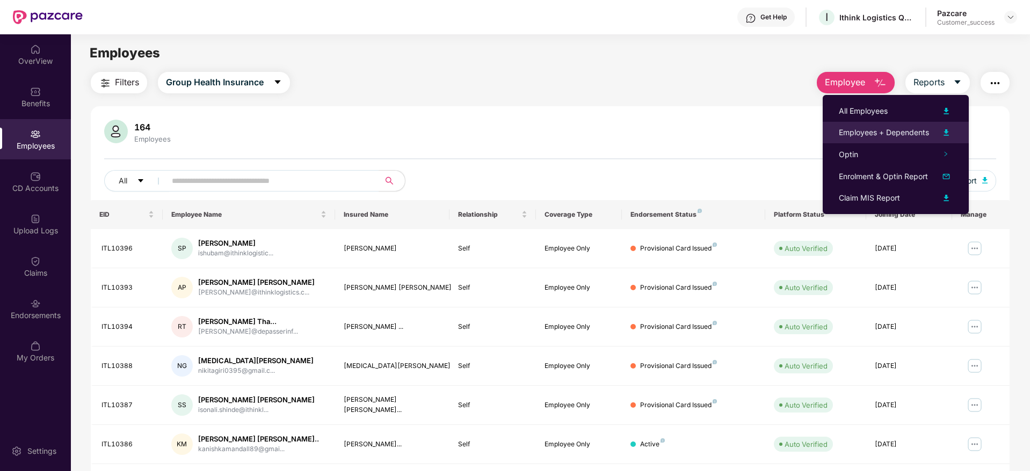
click at [899, 132] on div "Employees + Dependents" at bounding box center [883, 133] width 90 height 12
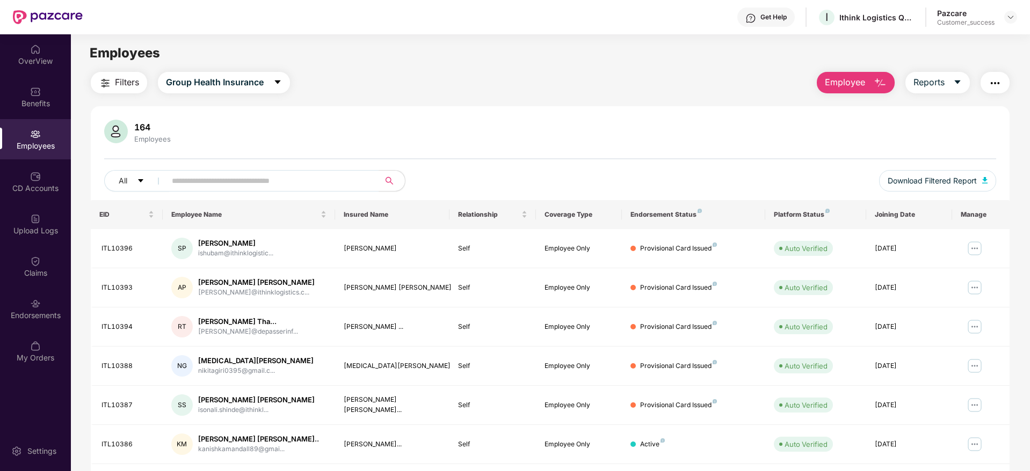
click at [1010, 26] on div "Pazcare Customer_success" at bounding box center [977, 17] width 80 height 19
click at [1011, 21] on img at bounding box center [1010, 17] width 9 height 9
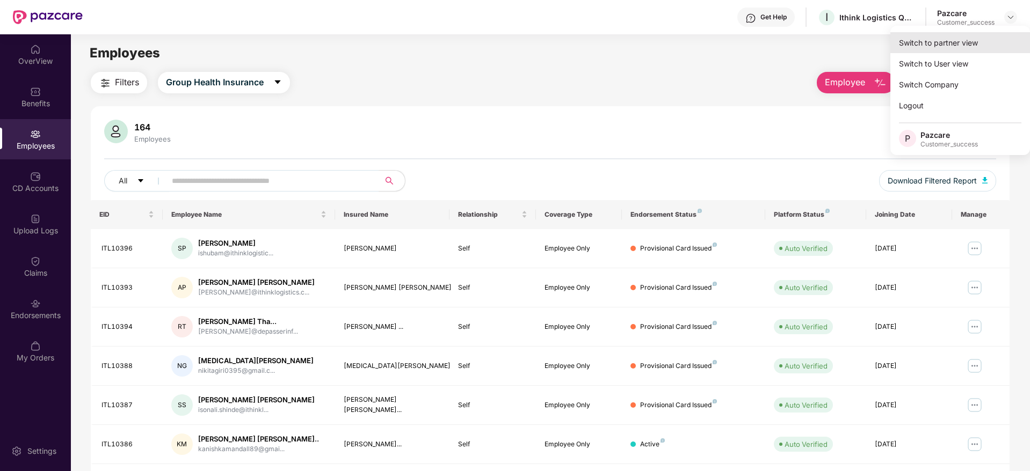
click at [983, 33] on div "Switch to partner view" at bounding box center [960, 42] width 140 height 21
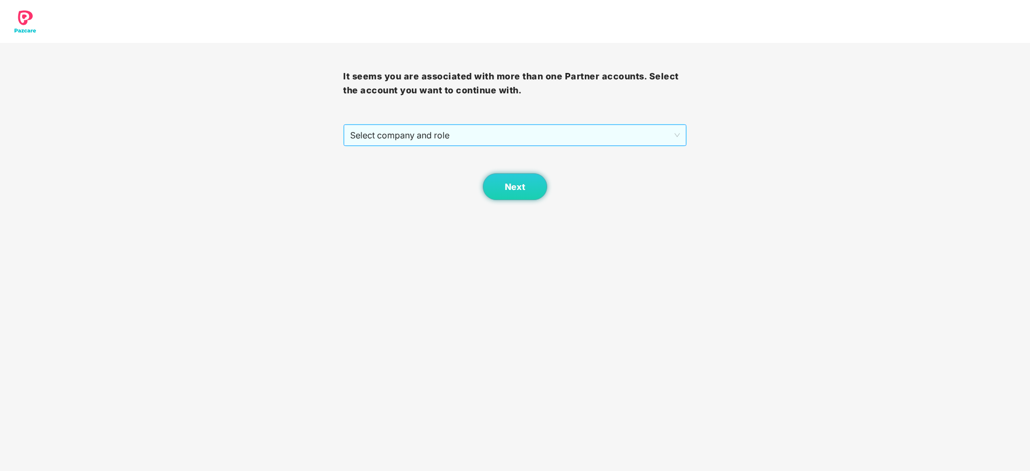
click at [431, 137] on span "Select company and role" at bounding box center [514, 135] width 329 height 20
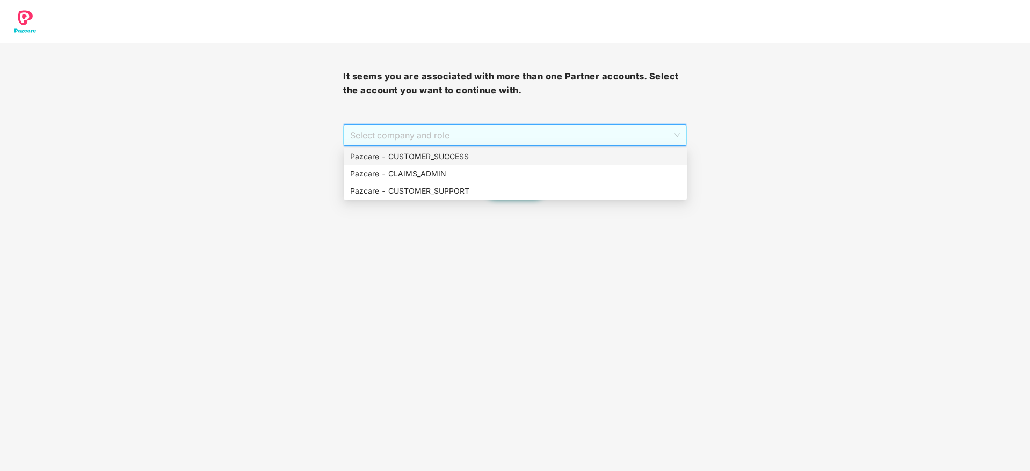
click at [433, 154] on div "Pazcare - CUSTOMER_SUCCESS" at bounding box center [515, 157] width 330 height 12
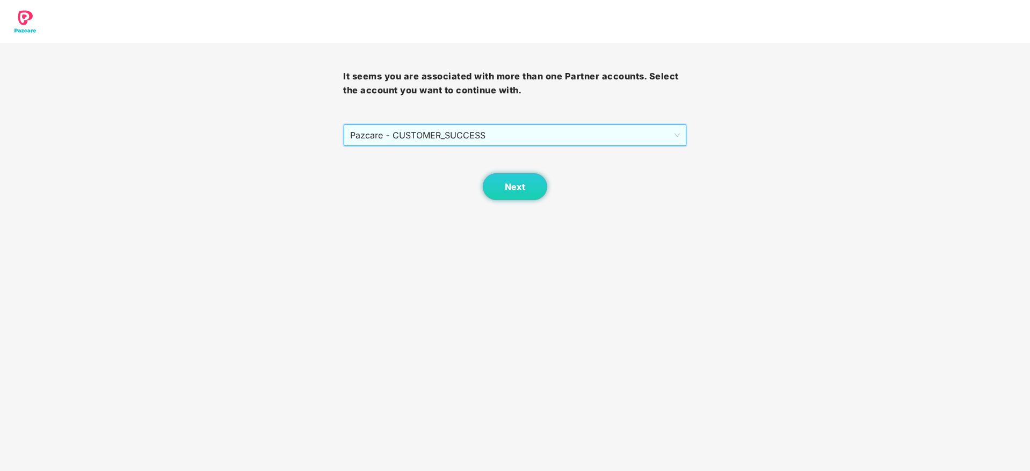
click at [553, 194] on div "Next" at bounding box center [514, 174] width 343 height 54
click at [538, 190] on button "Next" at bounding box center [515, 186] width 64 height 27
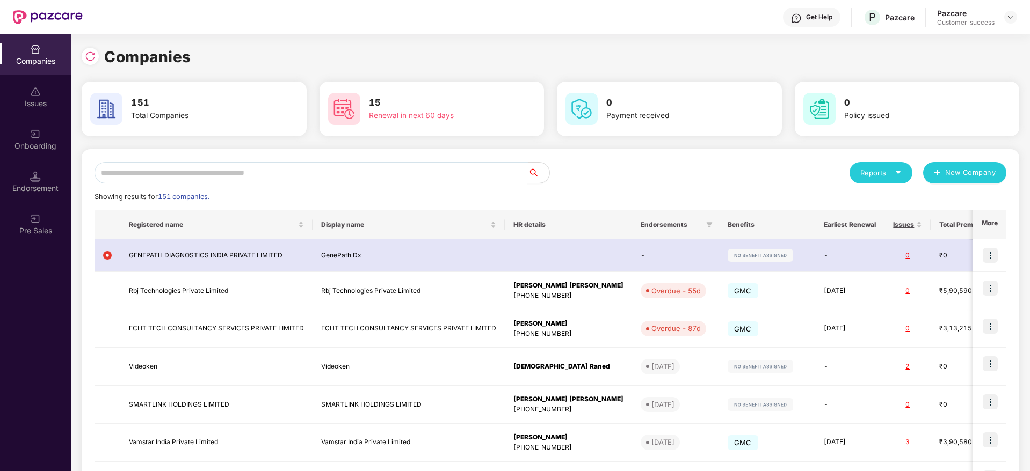
click at [492, 177] on input "text" at bounding box center [310, 172] width 433 height 21
paste input "**********"
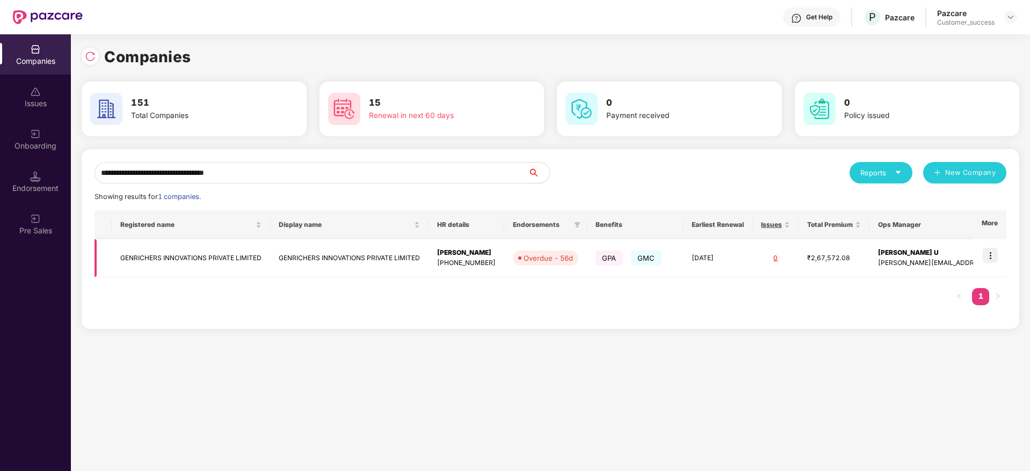
type input "**********"
click at [987, 258] on img at bounding box center [989, 255] width 15 height 15
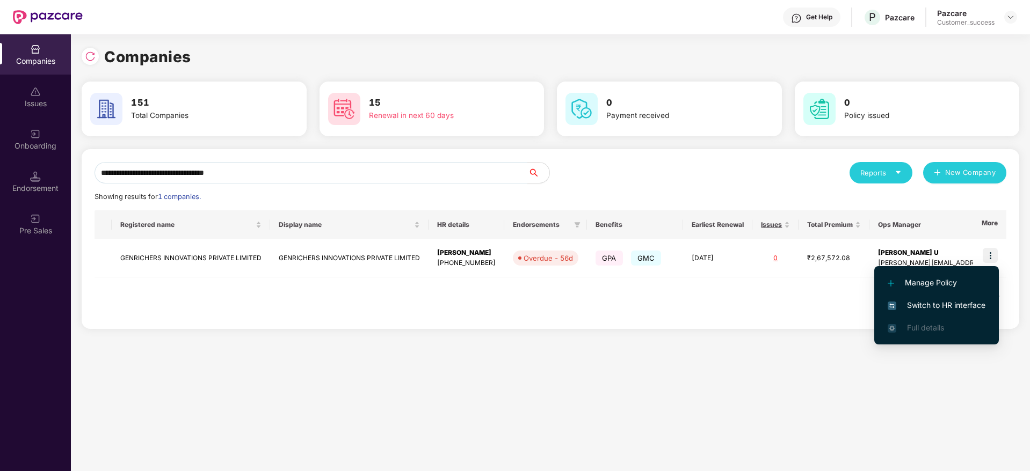
click at [973, 297] on li "Switch to HR interface" at bounding box center [936, 305] width 125 height 23
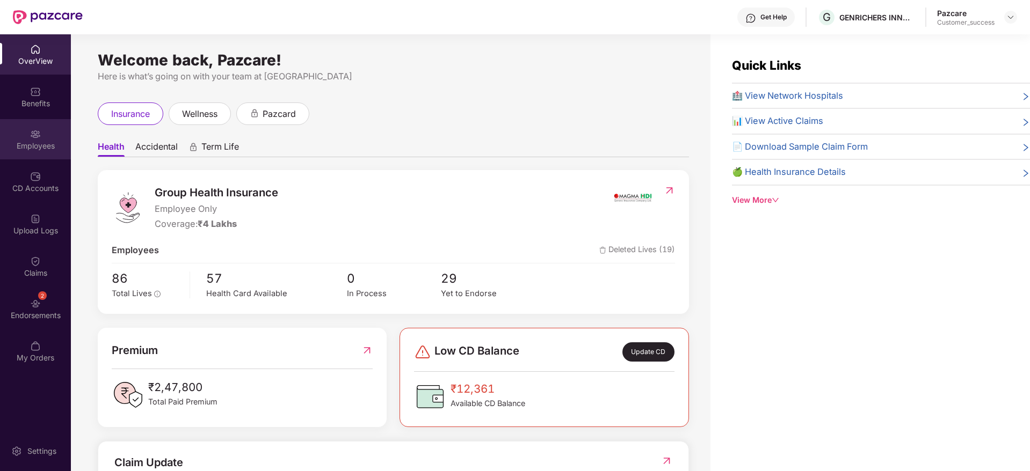
click at [37, 128] on div at bounding box center [35, 133] width 11 height 11
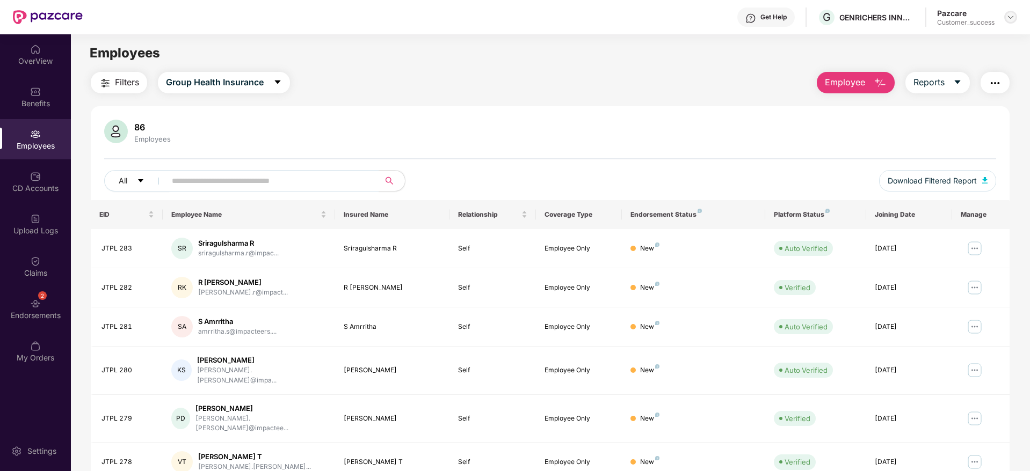
click at [1007, 19] on img at bounding box center [1010, 17] width 9 height 9
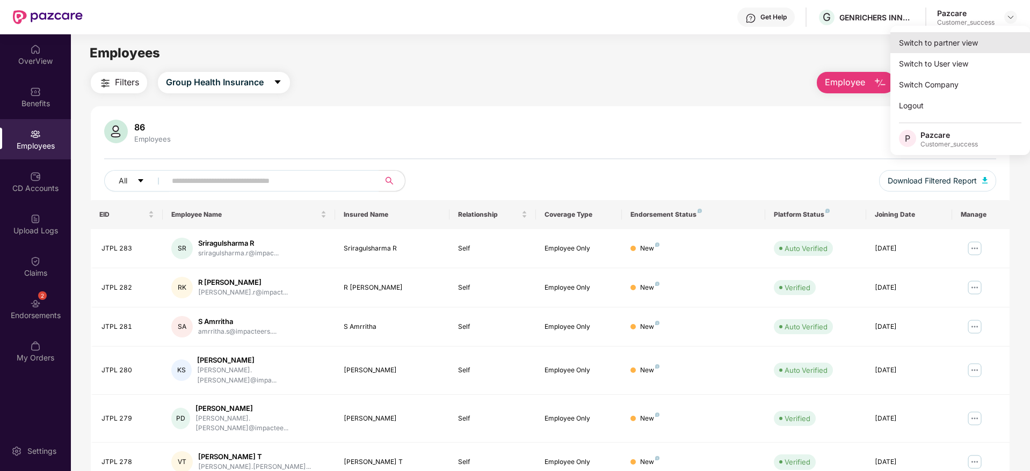
click at [976, 37] on div "Switch to partner view" at bounding box center [960, 42] width 140 height 21
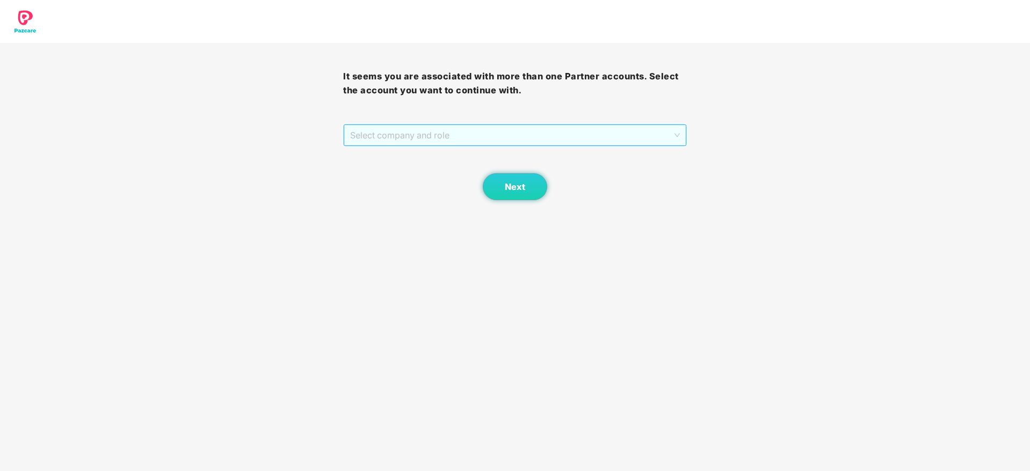
click at [559, 139] on span "Select company and role" at bounding box center [514, 135] width 329 height 20
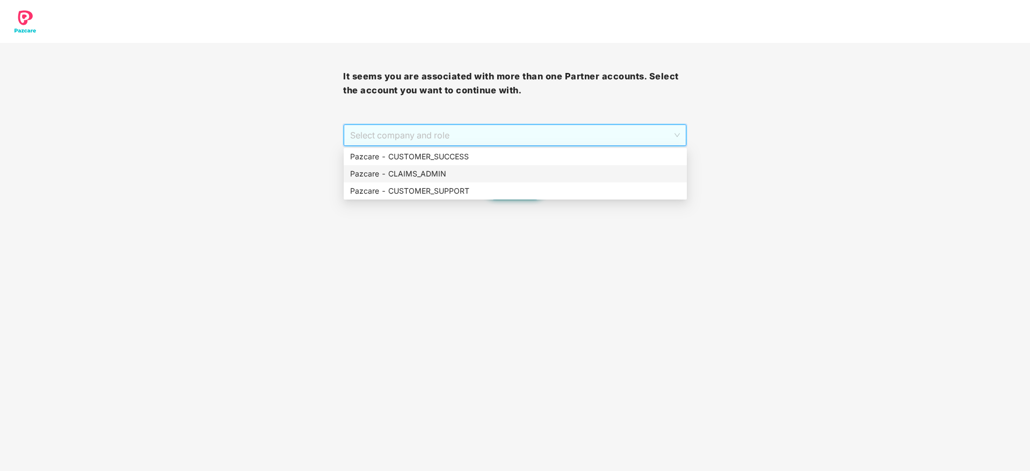
click at [521, 166] on div "Pazcare - CLAIMS_ADMIN" at bounding box center [515, 173] width 343 height 17
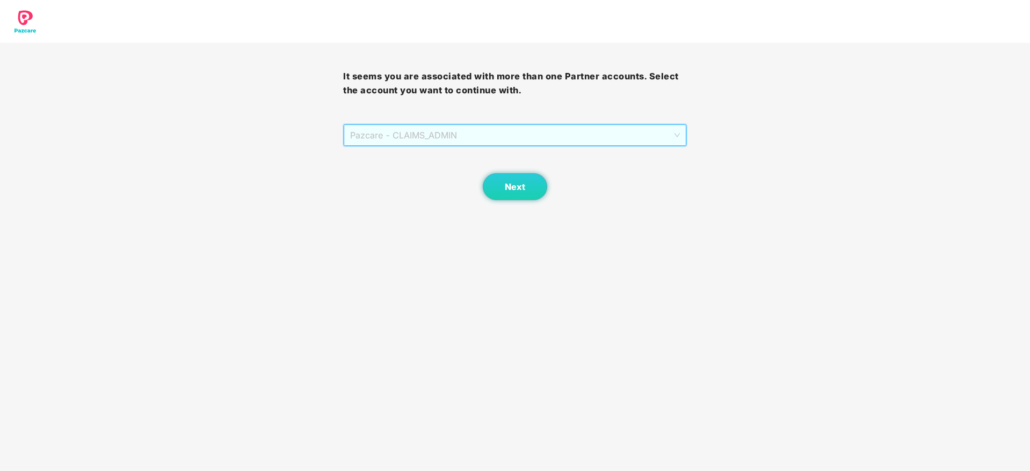
click at [449, 140] on span "Pazcare - CLAIMS_ADMIN" at bounding box center [514, 135] width 329 height 20
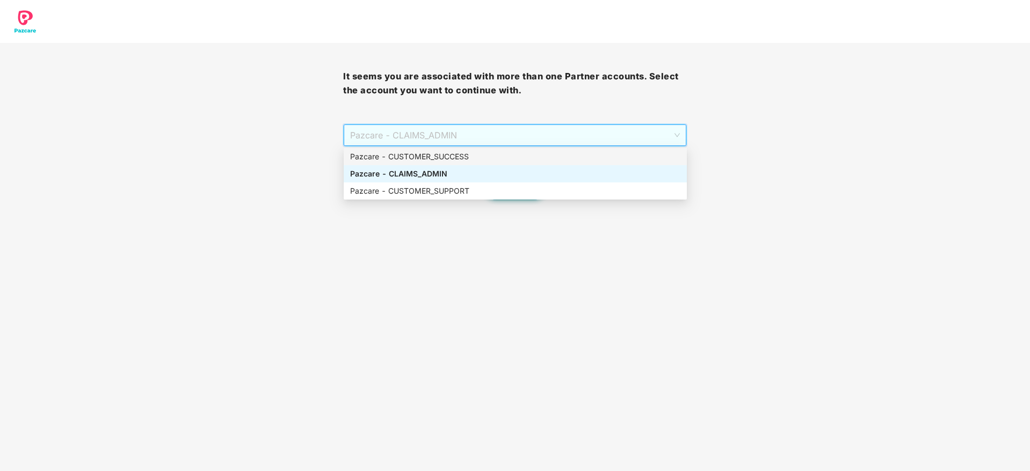
click at [435, 152] on div "Pazcare - CUSTOMER_SUCCESS" at bounding box center [515, 157] width 330 height 12
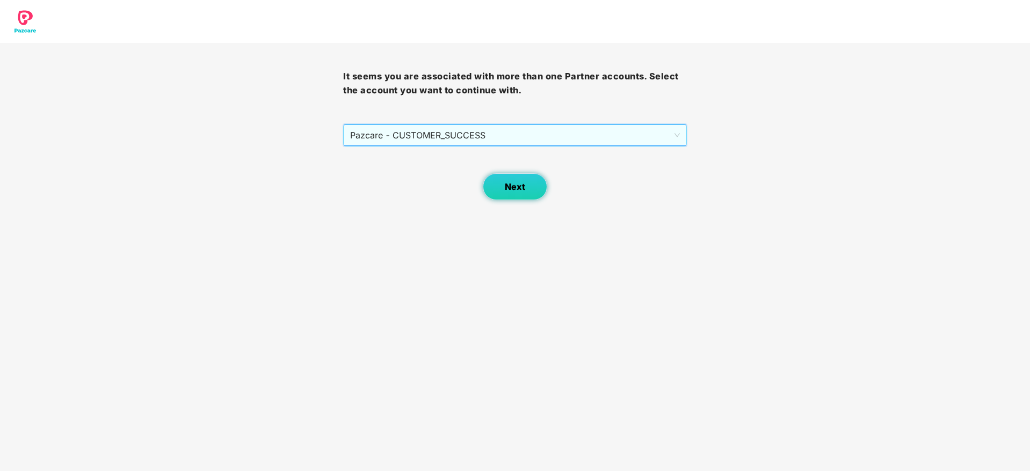
click at [517, 182] on span "Next" at bounding box center [515, 187] width 20 height 10
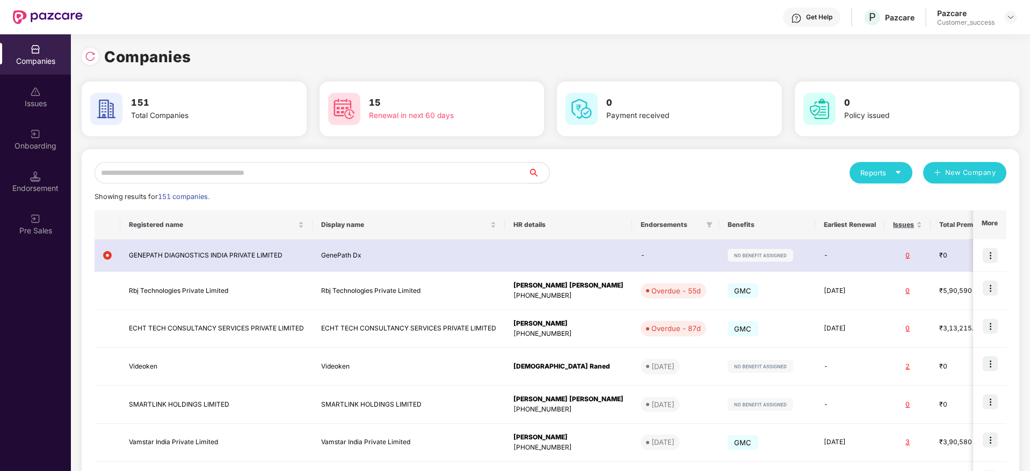
click at [413, 164] on input "text" at bounding box center [310, 172] width 433 height 21
paste input "**********"
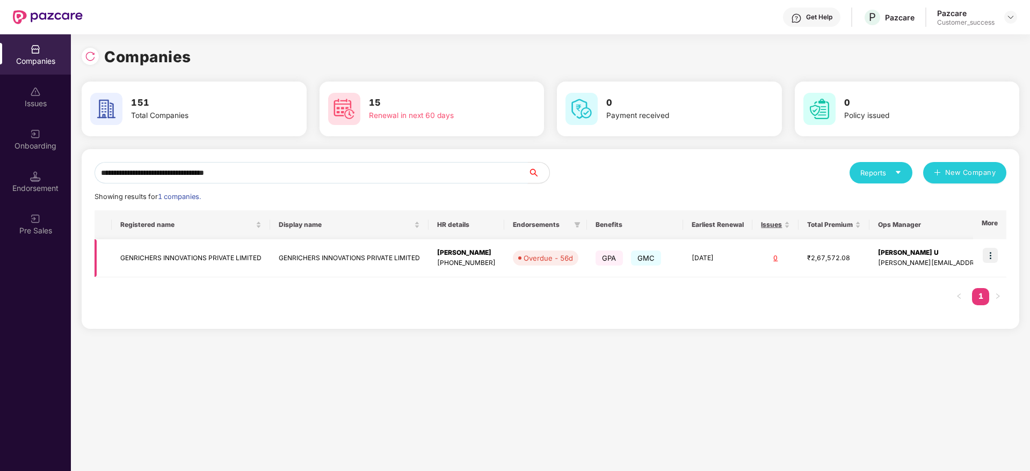
type input "**********"
click at [994, 246] on td at bounding box center [989, 258] width 33 height 38
click at [992, 258] on img at bounding box center [989, 255] width 15 height 15
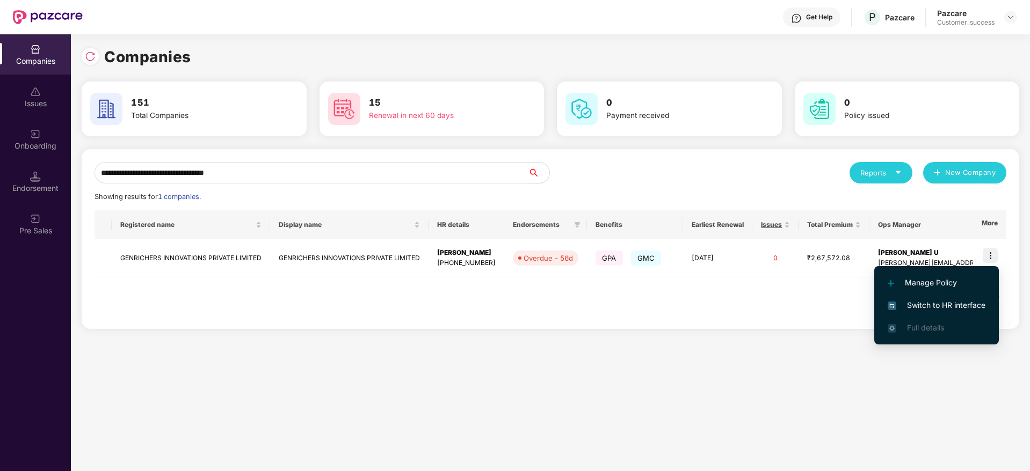
click at [965, 301] on span "Switch to HR interface" at bounding box center [936, 306] width 98 height 12
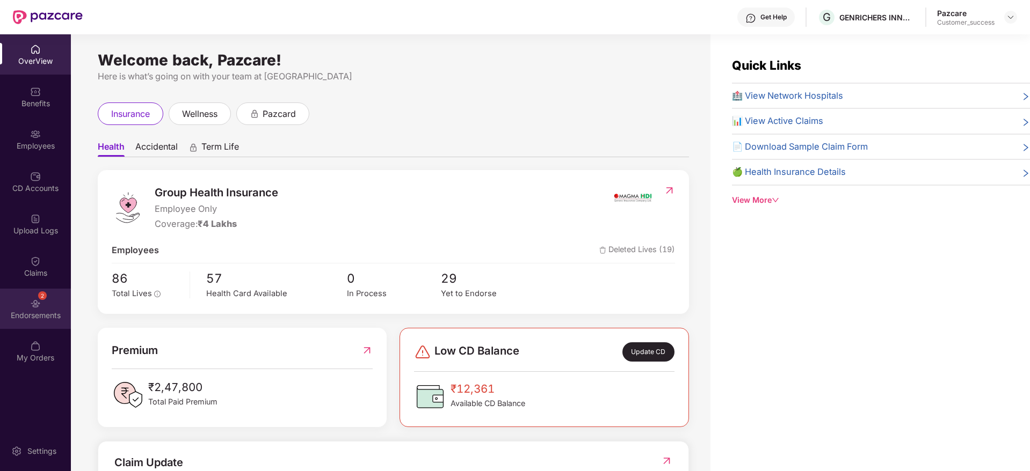
click at [41, 290] on div "2 Endorsements" at bounding box center [35, 309] width 71 height 40
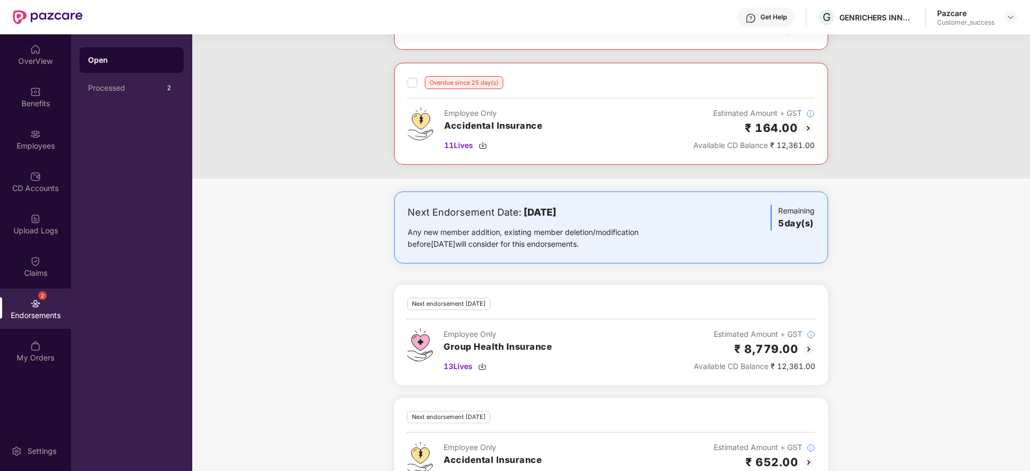
scroll to position [415, 0]
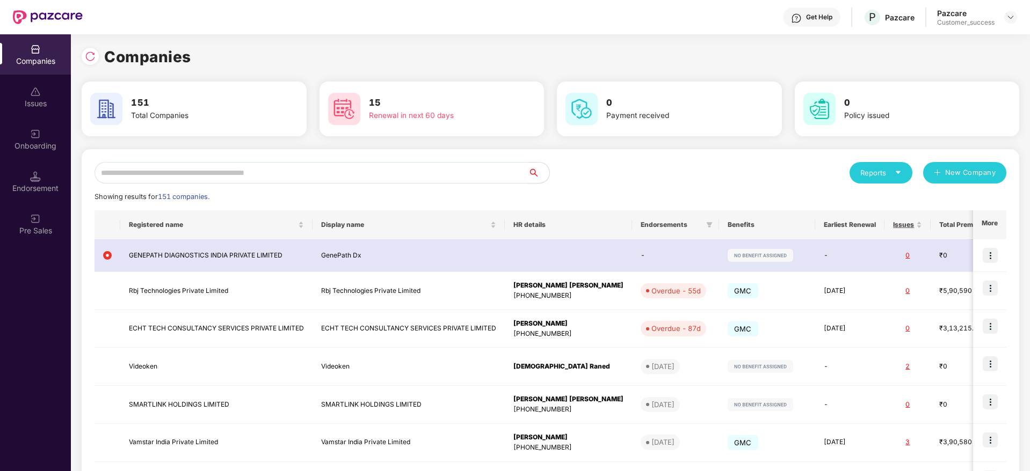
click at [236, 162] on input "text" at bounding box center [310, 172] width 433 height 21
paste input "**********"
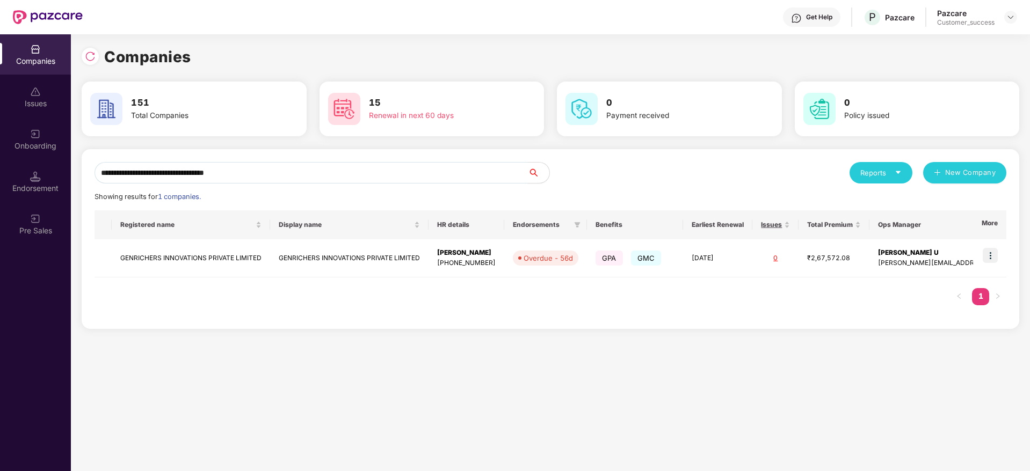
type input "**********"
click at [991, 257] on img at bounding box center [989, 255] width 15 height 15
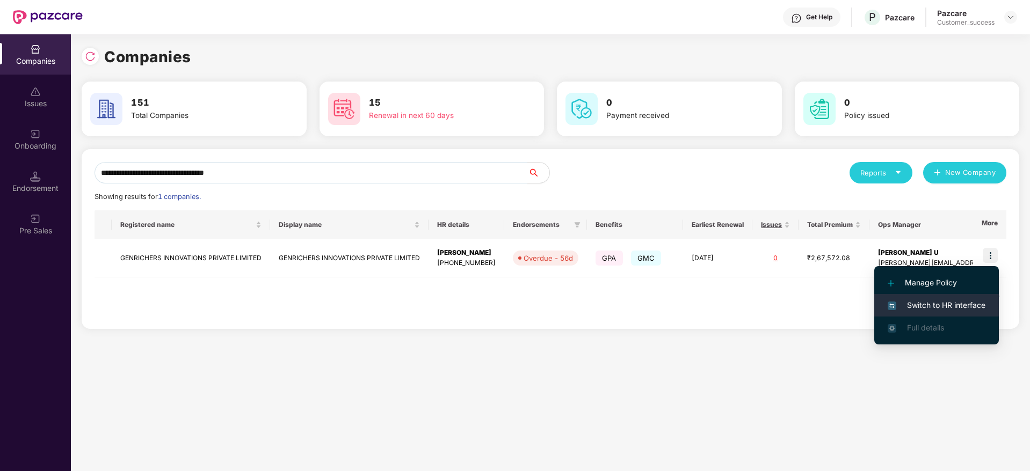
click at [950, 303] on span "Switch to HR interface" at bounding box center [936, 306] width 98 height 12
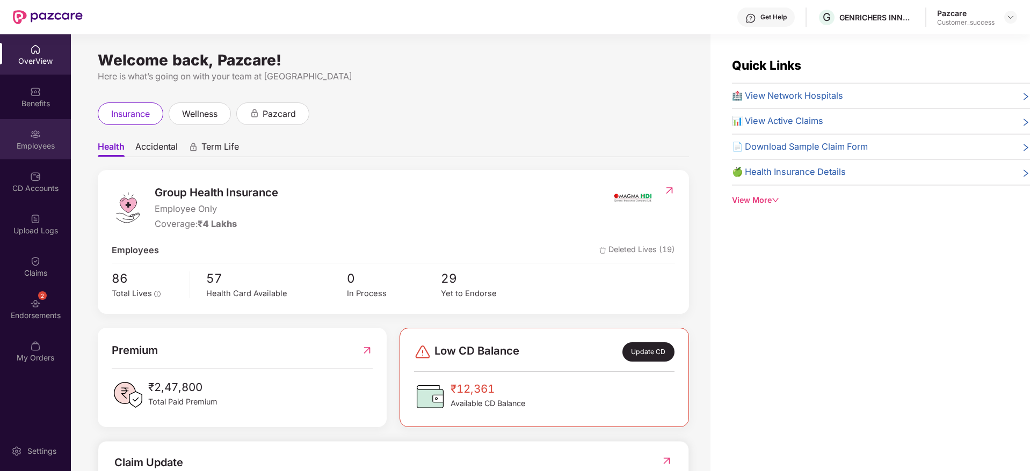
click at [11, 132] on div "Employees" at bounding box center [35, 139] width 71 height 40
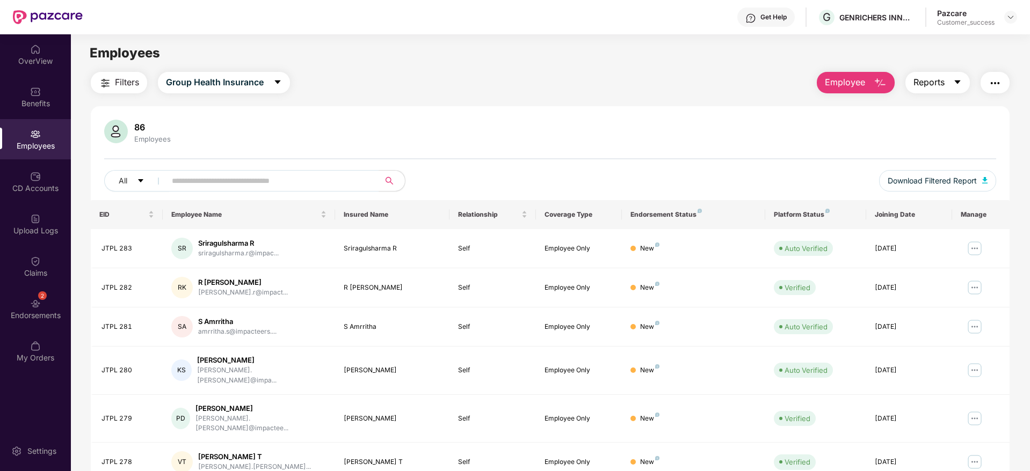
click at [945, 89] on button "Reports" at bounding box center [937, 82] width 64 height 21
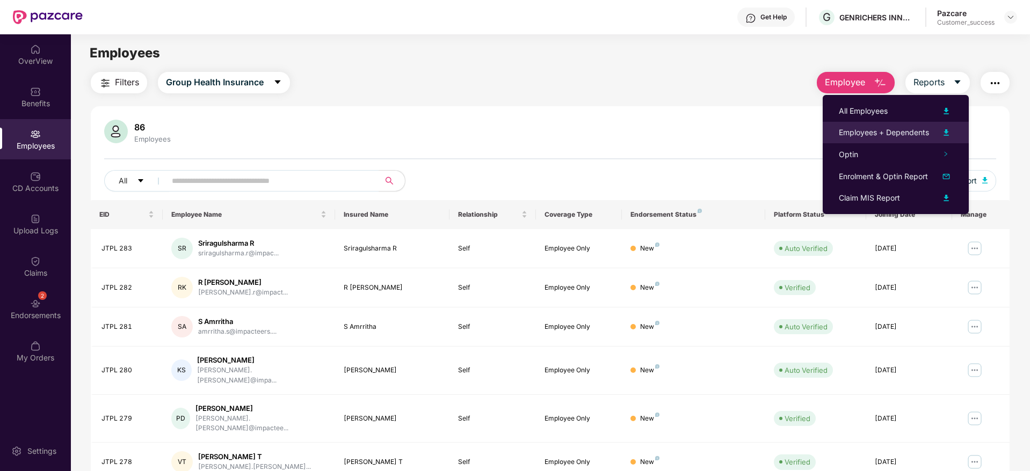
click at [915, 133] on div "Employees + Dependents" at bounding box center [883, 133] width 90 height 12
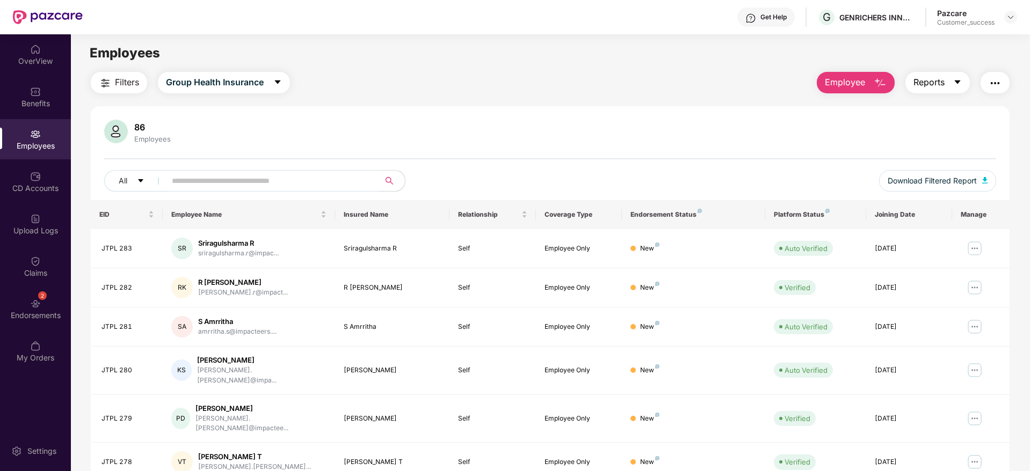
click at [928, 79] on span "Reports" at bounding box center [928, 82] width 31 height 13
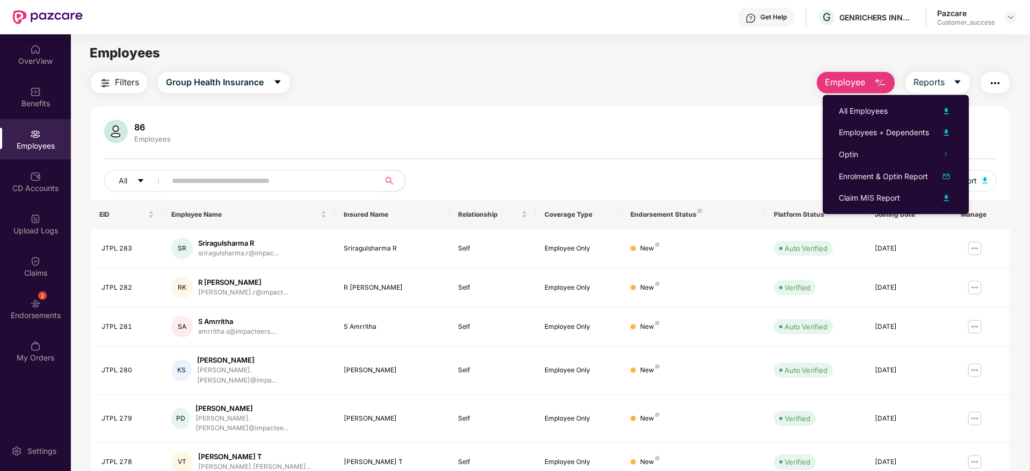
click at [1017, 12] on header "Get Help G GENRICHERS INNOVATIONS PRIVATE LIMITED Pazcare Customer_success" at bounding box center [515, 17] width 1030 height 34
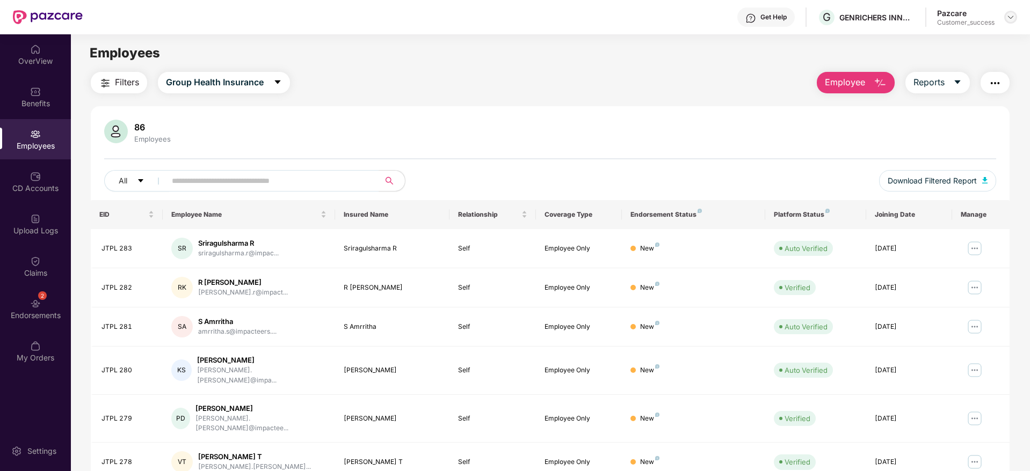
click at [1012, 17] on img at bounding box center [1010, 17] width 9 height 9
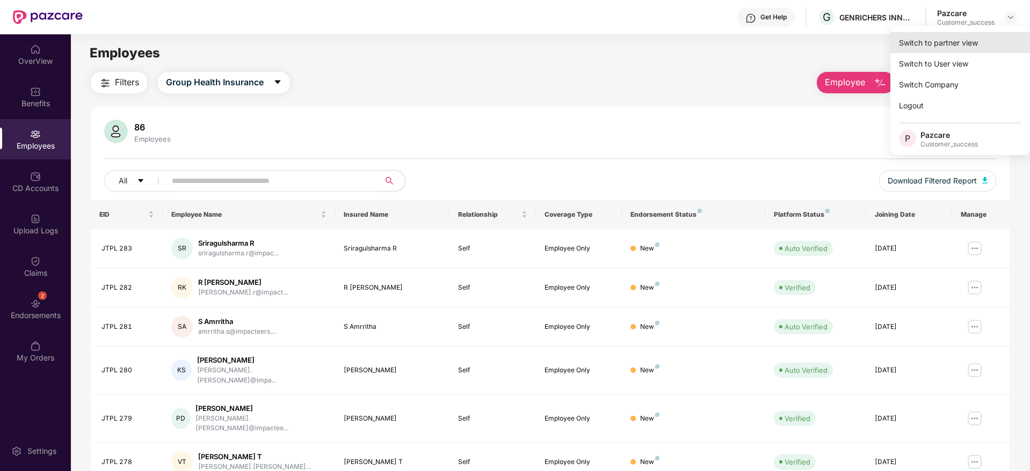
click at [1001, 40] on div "Switch to partner view" at bounding box center [960, 42] width 140 height 21
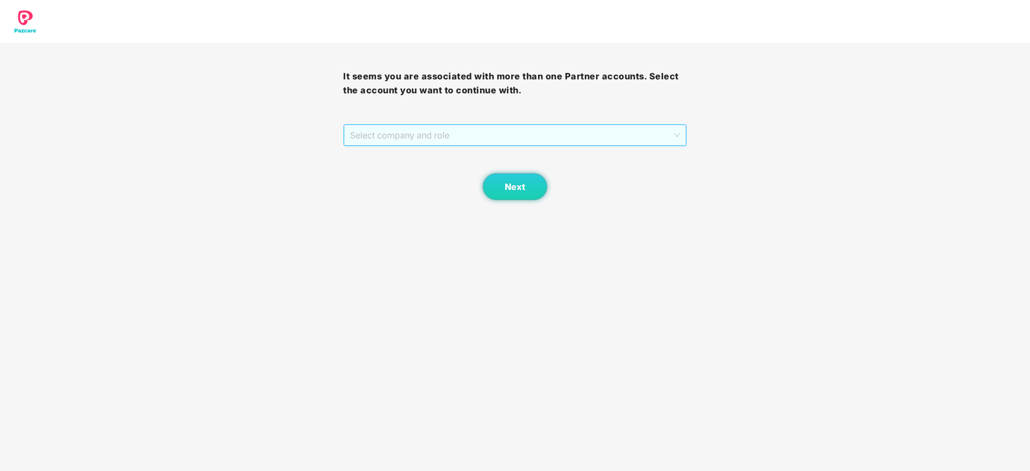
click at [595, 133] on span "Select company and role" at bounding box center [514, 135] width 329 height 20
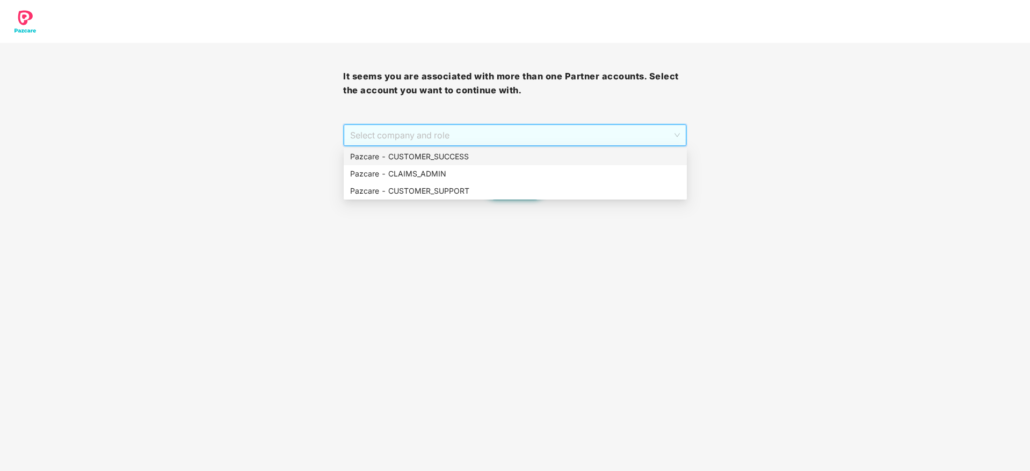
click at [581, 156] on div "Pazcare - CUSTOMER_SUCCESS" at bounding box center [515, 157] width 330 height 12
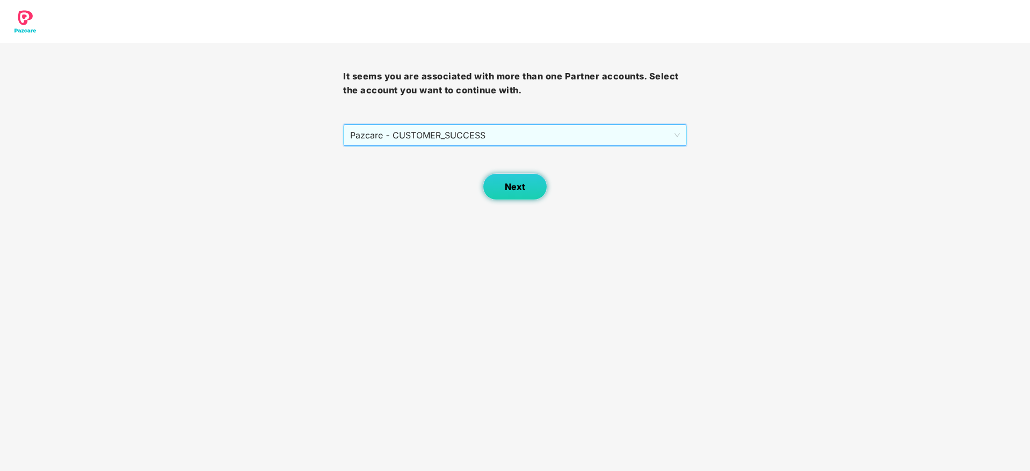
click at [506, 198] on button "Next" at bounding box center [515, 186] width 64 height 27
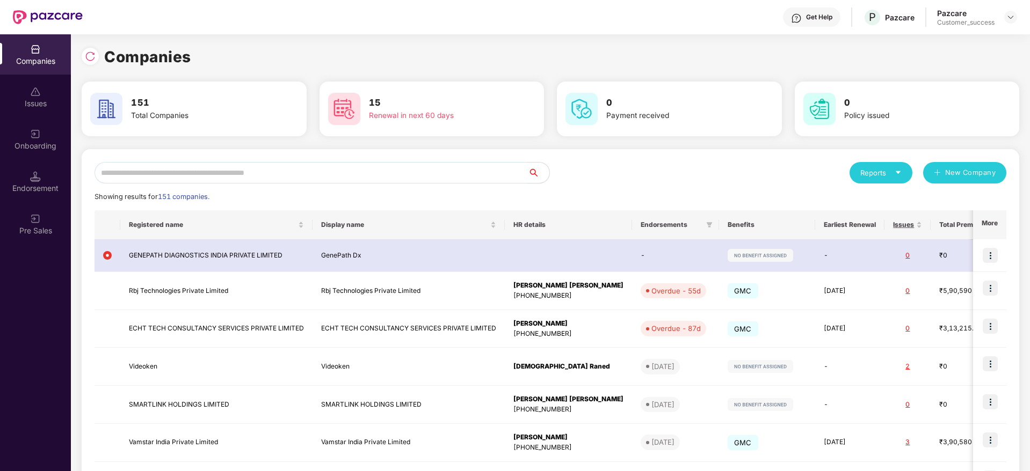
click at [509, 189] on div "Reports New Company Showing results for 151 companies. Registered name Display …" at bounding box center [549, 407] width 911 height 490
click at [487, 159] on div "Reports New Company Showing results for 151 companies. Registered name Display …" at bounding box center [550, 407] width 937 height 516
click at [492, 164] on input "text" at bounding box center [310, 172] width 433 height 21
click at [86, 62] on div at bounding box center [90, 56] width 17 height 17
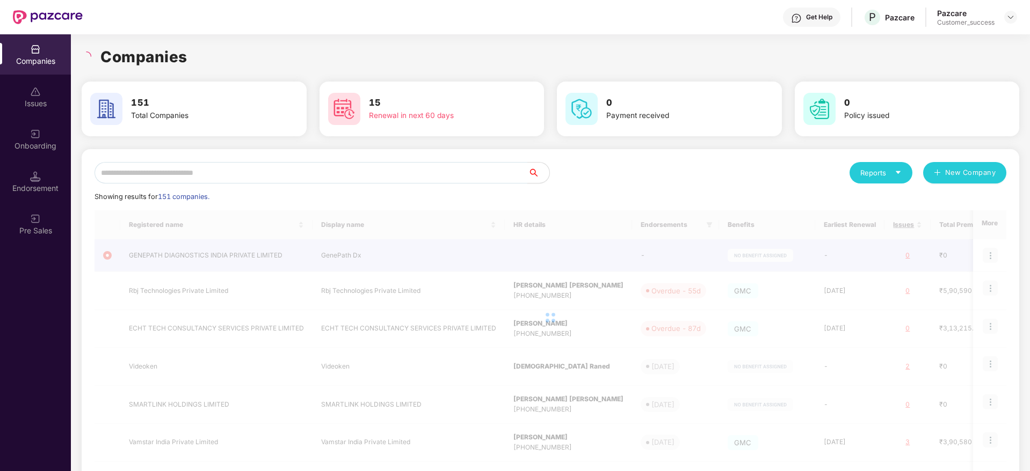
click at [127, 61] on h1 "Companies" at bounding box center [143, 57] width 87 height 24
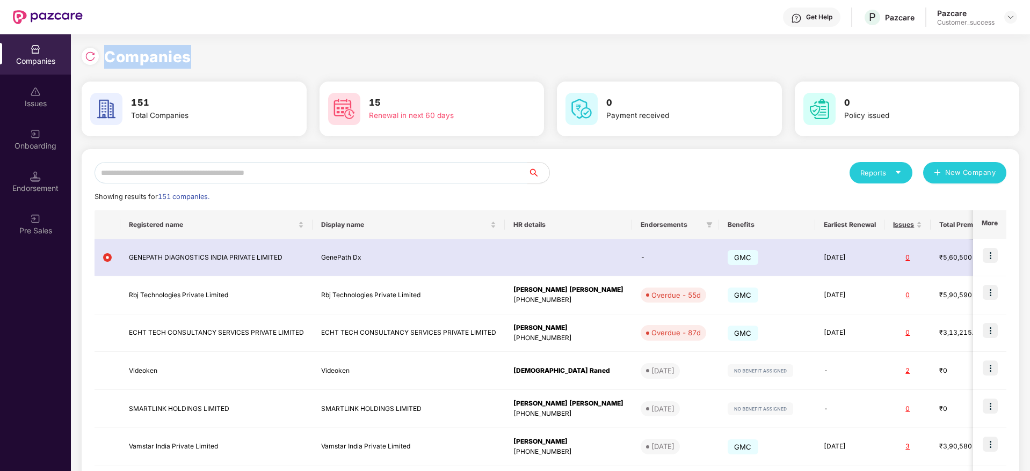
click at [127, 61] on h1 "Companies" at bounding box center [147, 57] width 87 height 24
click at [160, 58] on h1 "Companies" at bounding box center [147, 57] width 87 height 24
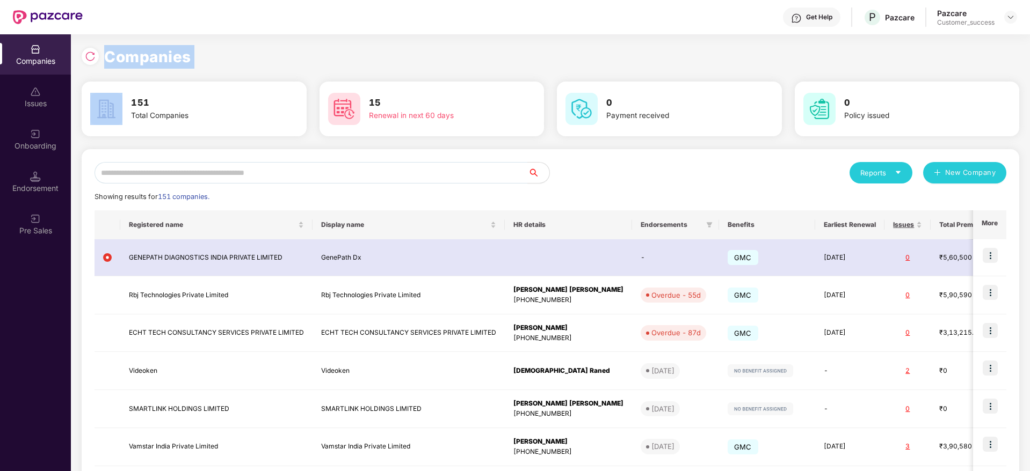
click at [213, 57] on div "Companies" at bounding box center [550, 57] width 937 height 24
click at [236, 50] on div "Companies" at bounding box center [550, 57] width 937 height 24
click at [808, 11] on div "Get Help" at bounding box center [811, 17] width 57 height 19
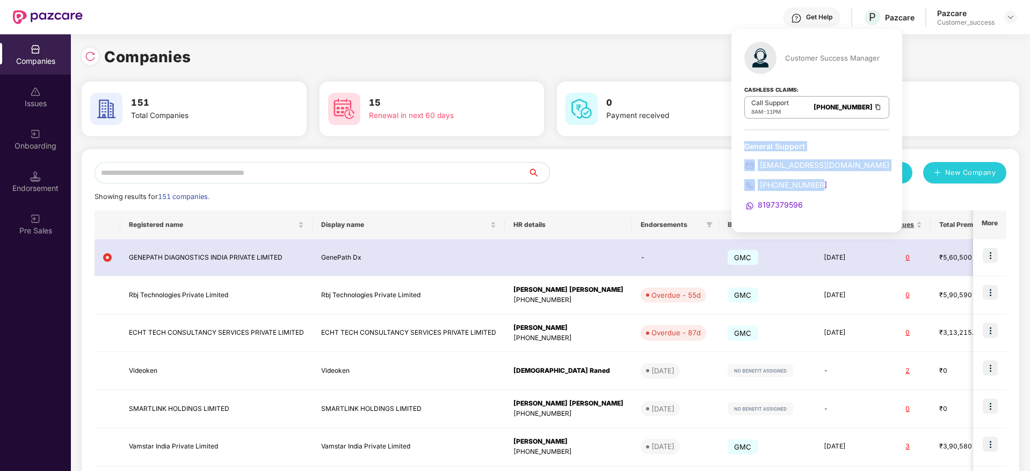
drag, startPoint x: 826, startPoint y: 185, endPoint x: 742, endPoint y: 148, distance: 92.1
click at [742, 148] on div "Customer Success Manager Cashless Claims: Call Support 8AM - 11PM [PHONE_NUMBER…" at bounding box center [816, 130] width 171 height 203
drag, startPoint x: 742, startPoint y: 148, endPoint x: 823, endPoint y: 210, distance: 102.2
click at [823, 210] on div "Customer Success Manager Cashless Claims: Call Support 8AM - 11PM [PHONE_NUMBER…" at bounding box center [816, 130] width 171 height 203
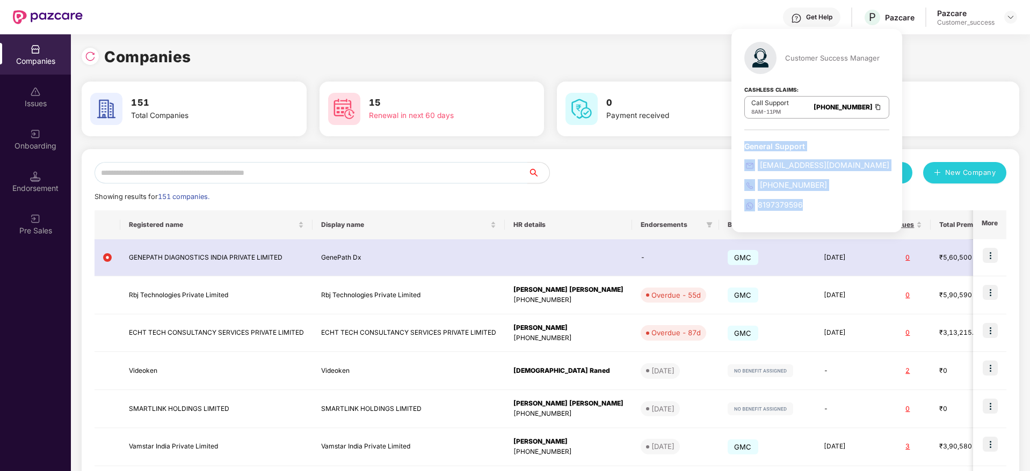
click at [823, 210] on div "8197379596" at bounding box center [816, 205] width 145 height 12
drag, startPoint x: 823, startPoint y: 210, endPoint x: 734, endPoint y: 39, distance: 192.8
click at [734, 39] on div "Customer Success Manager Cashless Claims: Call Support 8AM - 11PM [PHONE_NUMBER…" at bounding box center [816, 130] width 171 height 203
drag, startPoint x: 734, startPoint y: 39, endPoint x: 842, endPoint y: 207, distance: 199.4
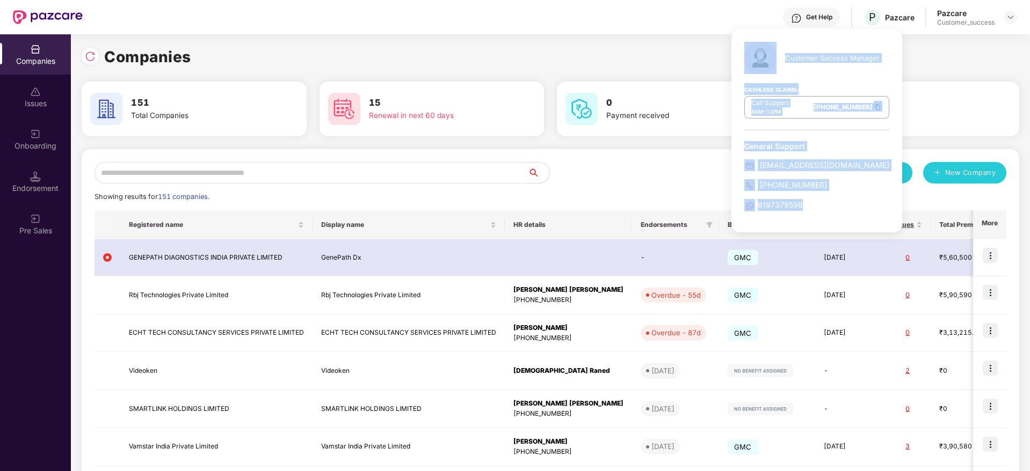
click at [842, 207] on div "Customer Success Manager Cashless Claims: Call Support 8AM - 11PM [PHONE_NUMBER…" at bounding box center [816, 130] width 171 height 203
click at [842, 207] on div "8197379596" at bounding box center [816, 205] width 145 height 12
drag, startPoint x: 842, startPoint y: 207, endPoint x: 728, endPoint y: 40, distance: 201.7
click at [731, 40] on div "Customer Success Manager Cashless Claims: Call Support 8AM - 11PM [PHONE_NUMBER…" at bounding box center [816, 130] width 171 height 203
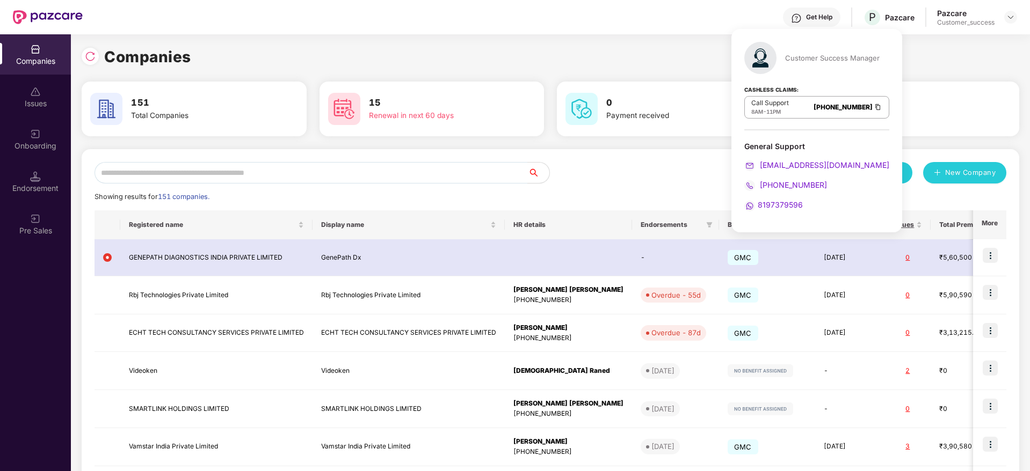
click at [731, 40] on div "Customer Success Manager Cashless Claims: Call Support 8AM - 11PM [PHONE_NUMBER…" at bounding box center [816, 130] width 171 height 203
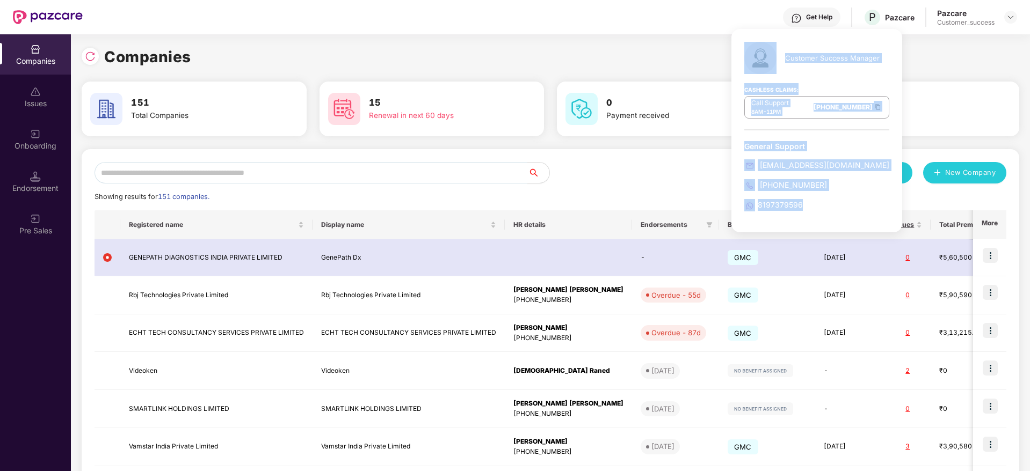
drag, startPoint x: 728, startPoint y: 40, endPoint x: 816, endPoint y: 231, distance: 209.7
click at [816, 231] on div "Customer Success Manager Cashless Claims: Call Support 8AM - 11PM [PHONE_NUMBER…" at bounding box center [816, 130] width 171 height 203
click at [817, 215] on div "Customer Success Manager Cashless Claims: Call Support 8AM - 11PM [PHONE_NUMBER…" at bounding box center [816, 130] width 171 height 203
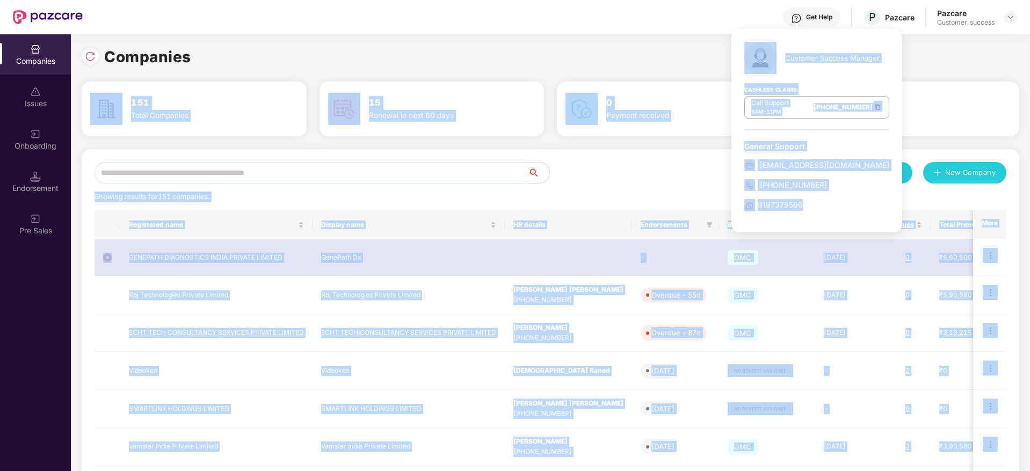
drag, startPoint x: 817, startPoint y: 215, endPoint x: 709, endPoint y: 59, distance: 190.5
click at [709, 59] on body "Get Help P Pazcare Pazcare Customer_success Companies Issues Onboarding Endorse…" at bounding box center [515, 235] width 1030 height 471
click at [750, 55] on img at bounding box center [760, 58] width 32 height 32
click at [778, 47] on div at bounding box center [764, 58] width 41 height 32
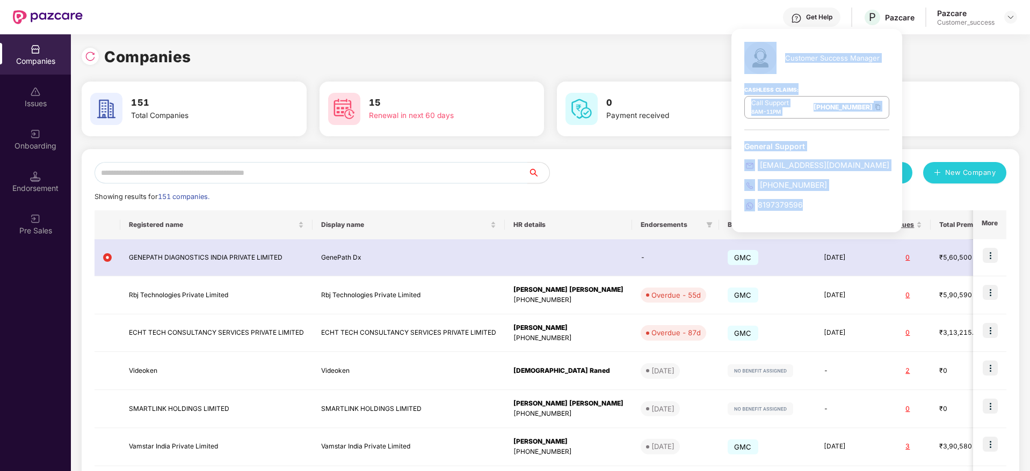
drag, startPoint x: 787, startPoint y: 44, endPoint x: 838, endPoint y: 214, distance: 177.5
click at [838, 214] on div "Customer Success Manager Cashless Claims: Call Support 8AM - 11PM [PHONE_NUMBER…" at bounding box center [816, 130] width 171 height 203
drag, startPoint x: 838, startPoint y: 214, endPoint x: 749, endPoint y: 52, distance: 185.0
click at [749, 52] on div "Customer Success Manager Cashless Claims: Call Support 8AM - 11PM [PHONE_NUMBER…" at bounding box center [816, 130] width 171 height 203
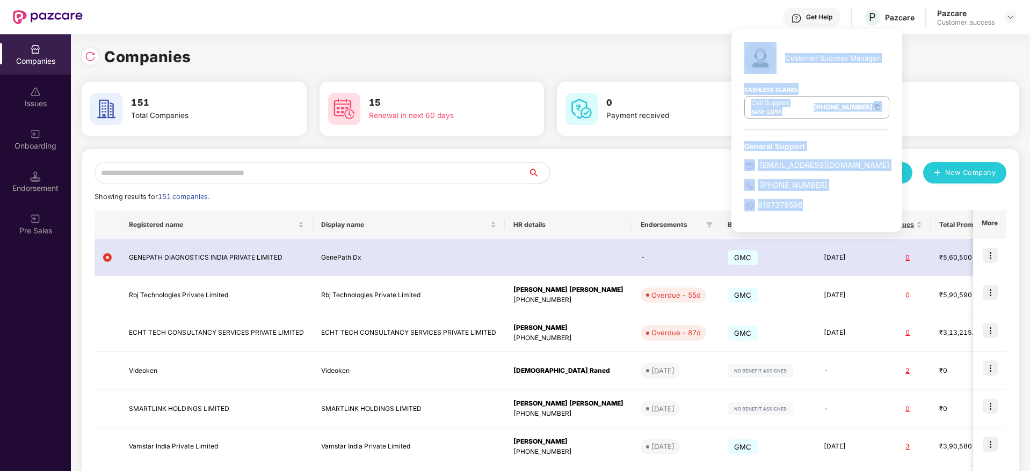
click at [749, 52] on img at bounding box center [760, 58] width 32 height 32
click at [746, 45] on img at bounding box center [760, 58] width 32 height 32
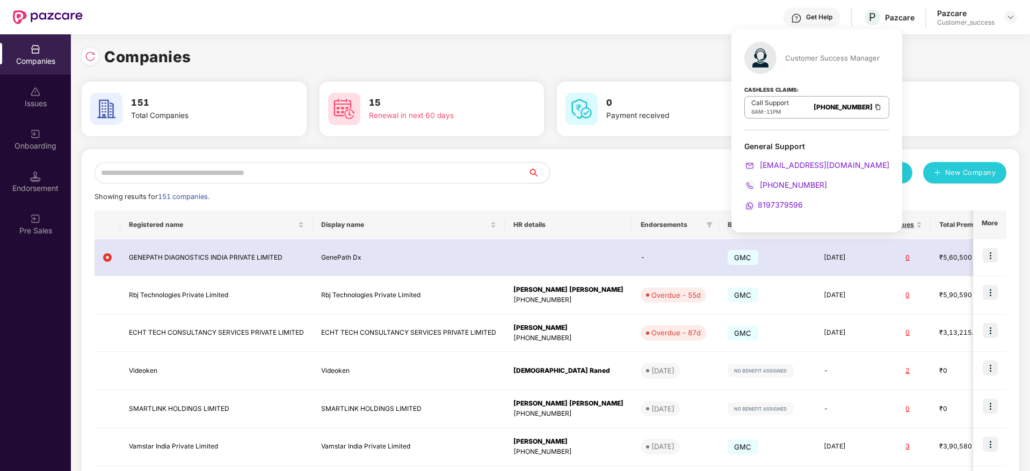
click at [602, 24] on div "Get Help P Pazcare Pazcare Customer_success" at bounding box center [550, 17] width 934 height 34
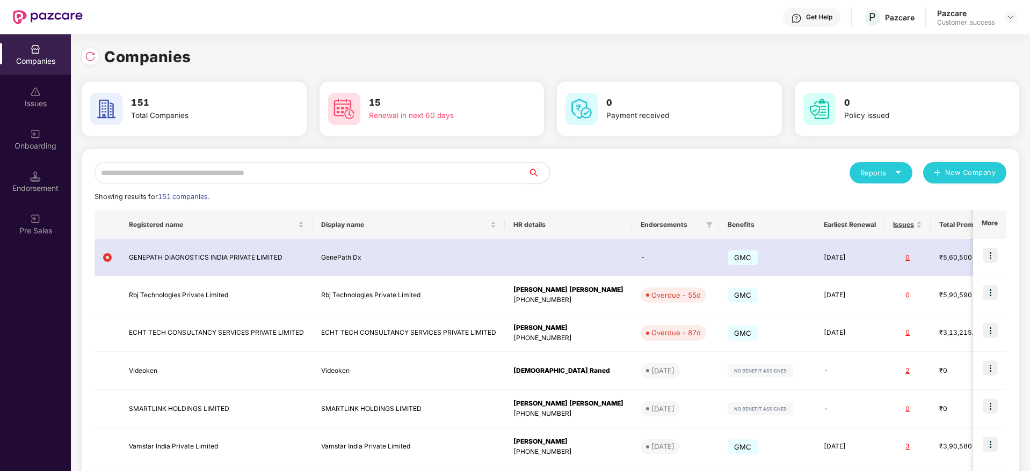
click at [274, 165] on input "text" at bounding box center [310, 172] width 433 height 21
paste input "*******"
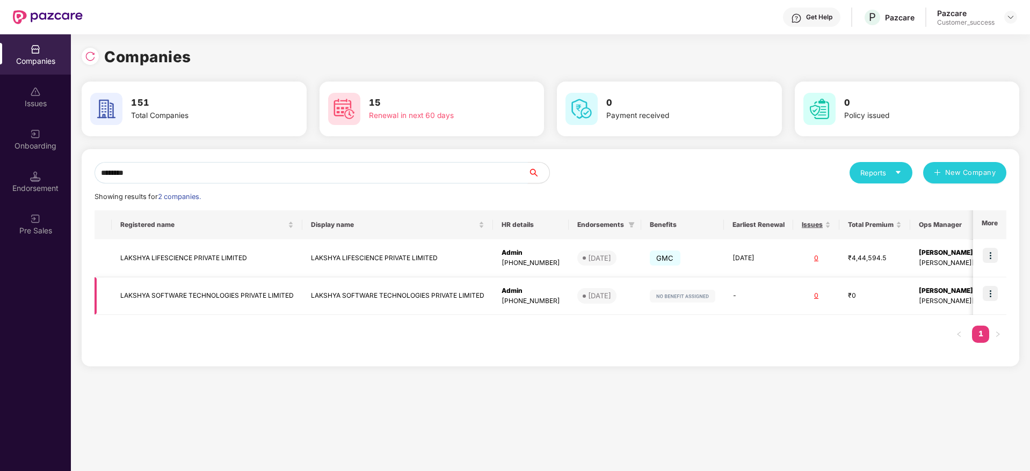
type input "*******"
click at [264, 288] on td "LAKSHYA SOFTWARE TECHNOLOGIES PRIVATE LIMITED" at bounding box center [207, 297] width 191 height 38
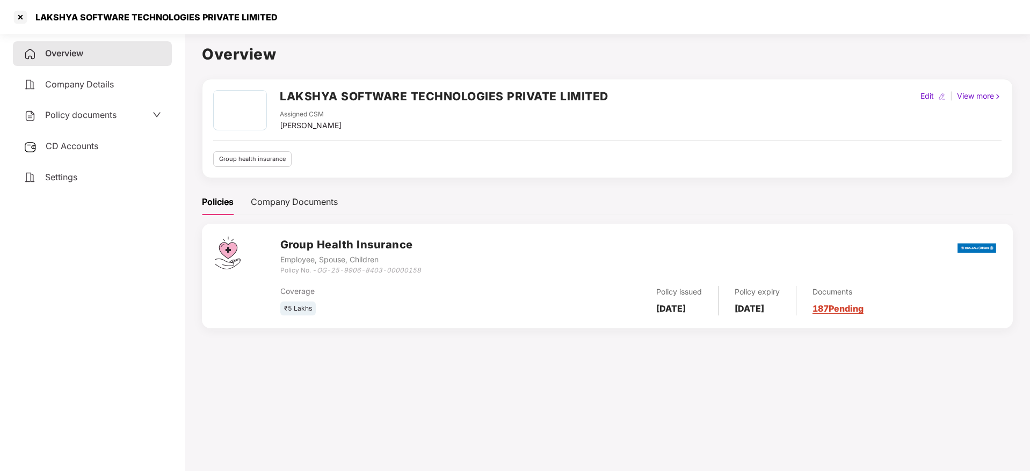
click at [100, 119] on span "Policy documents" at bounding box center [80, 115] width 71 height 11
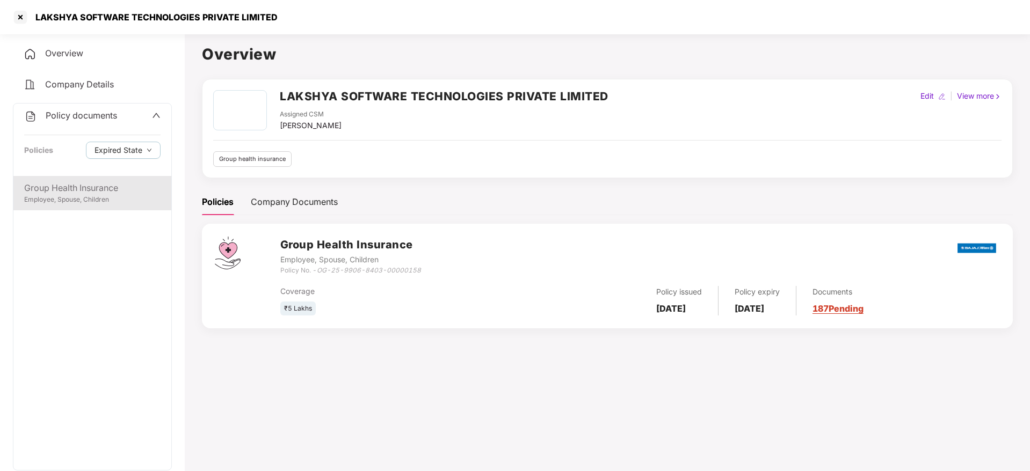
click at [103, 188] on div "Group Health Insurance" at bounding box center [92, 187] width 136 height 13
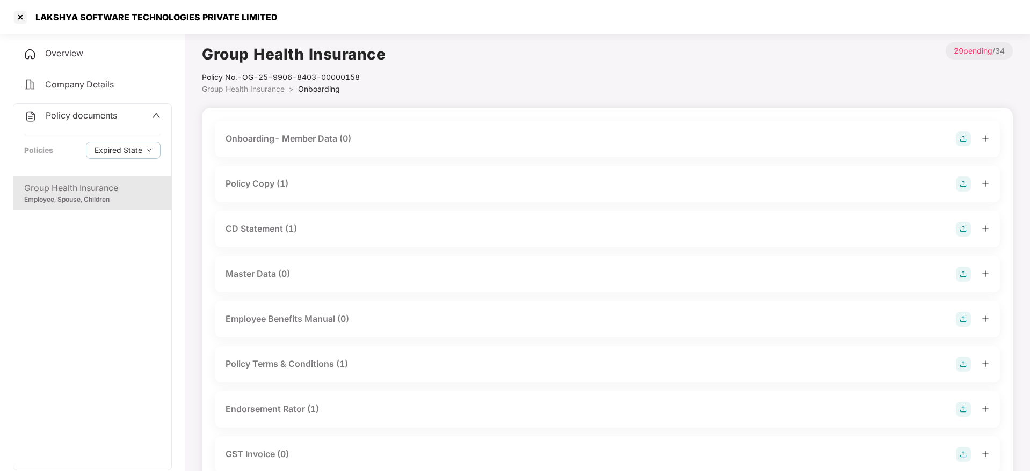
click at [331, 187] on div "Policy Copy (1)" at bounding box center [606, 184] width 763 height 15
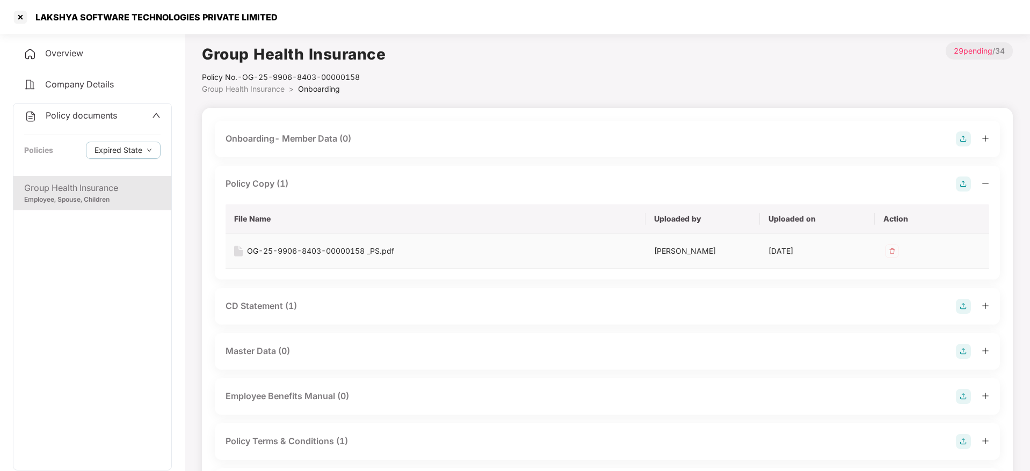
click at [307, 252] on div "OG-25-9906-8403-00000158 _PS.pdf" at bounding box center [320, 251] width 147 height 12
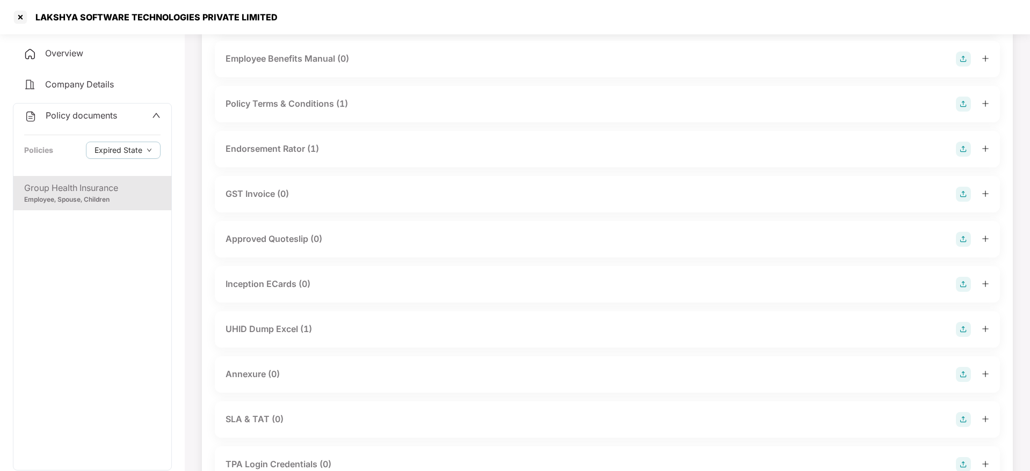
scroll to position [311, 0]
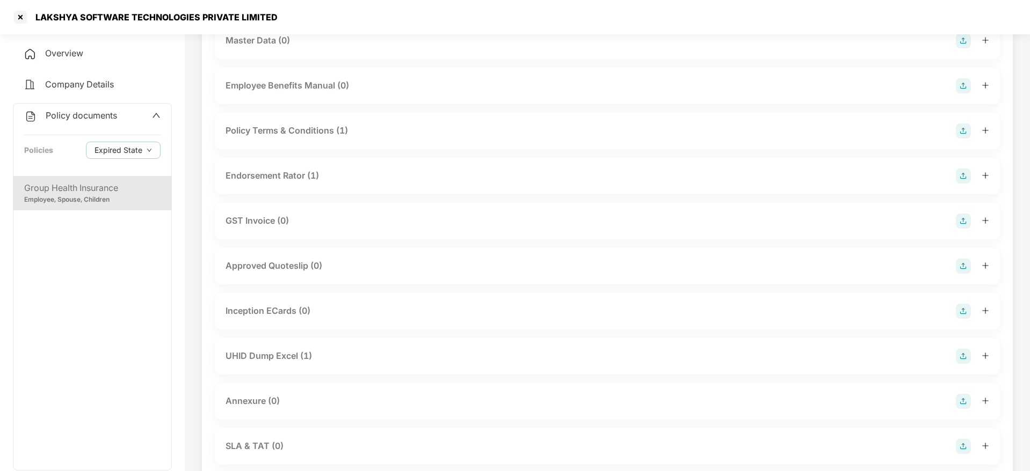
click at [347, 133] on div "Policy Terms & Conditions (1)" at bounding box center [286, 130] width 122 height 13
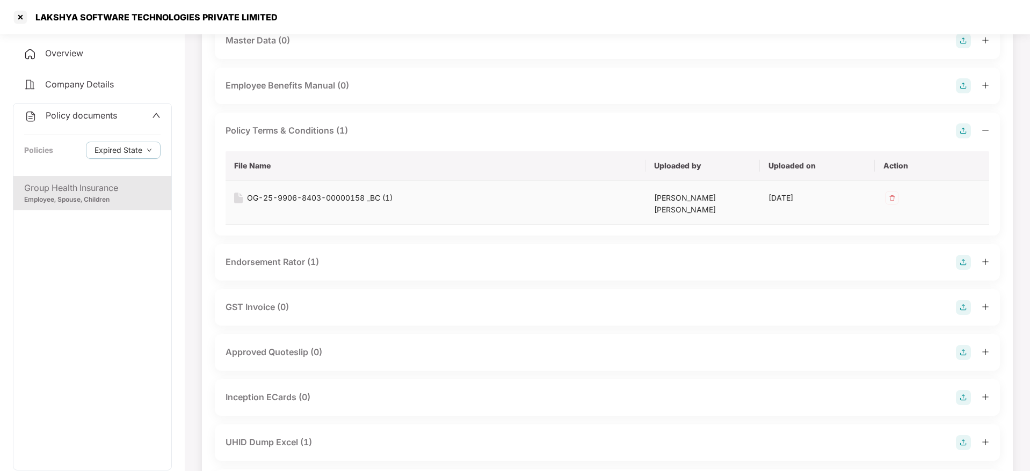
click at [338, 194] on div "OG-25-9906-8403-00000158 _BC (1)" at bounding box center [319, 198] width 145 height 12
click at [21, 11] on div at bounding box center [20, 17] width 17 height 17
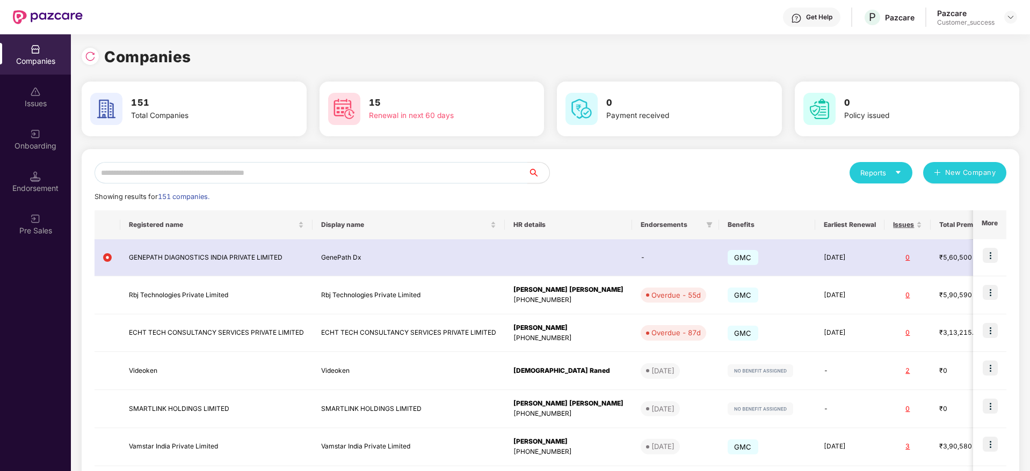
scroll to position [0, 0]
click at [468, 209] on div "Reports New Company Showing results for 151 companies. Registered name Display …" at bounding box center [549, 409] width 911 height 494
click at [482, 156] on div "Reports New Company Showing results for 151 companies. Registered name Display …" at bounding box center [550, 409] width 937 height 520
click at [483, 179] on input "text" at bounding box center [310, 172] width 433 height 21
paste input "**********"
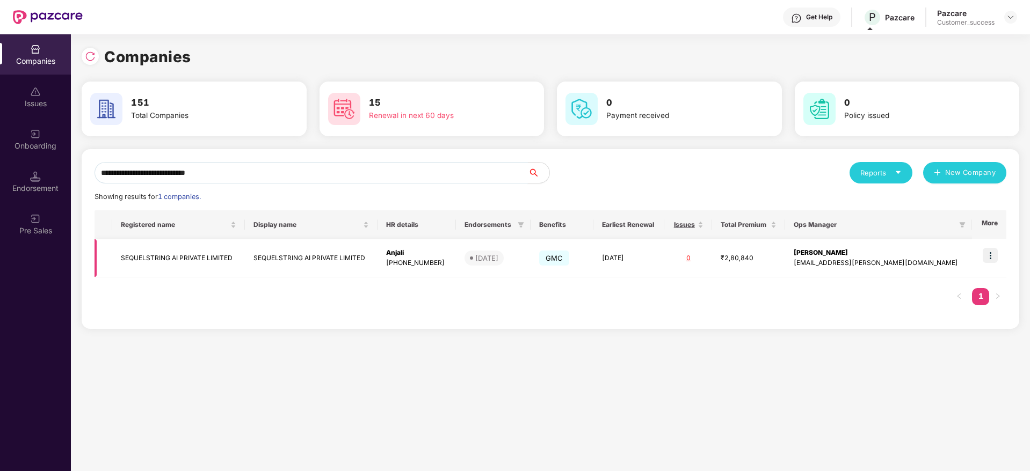
type input "**********"
click at [995, 252] on img at bounding box center [989, 255] width 15 height 15
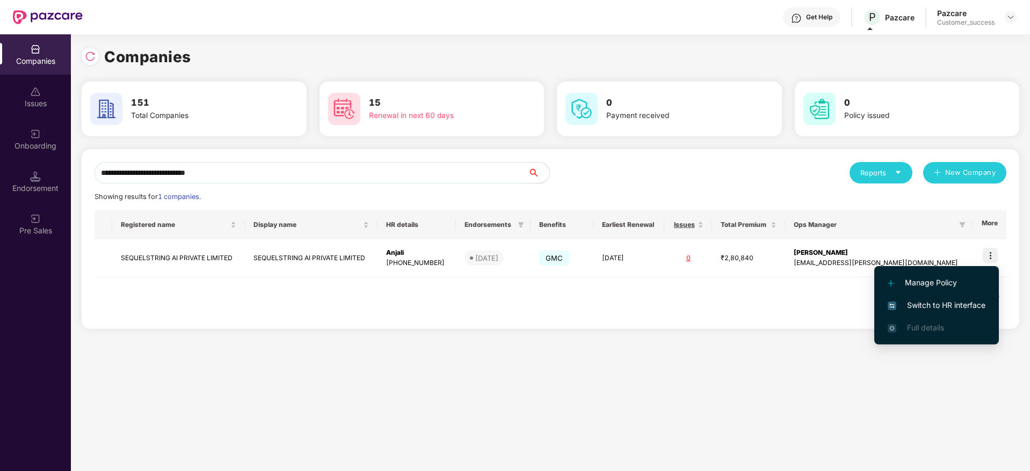
click at [968, 300] on span "Switch to HR interface" at bounding box center [936, 306] width 98 height 12
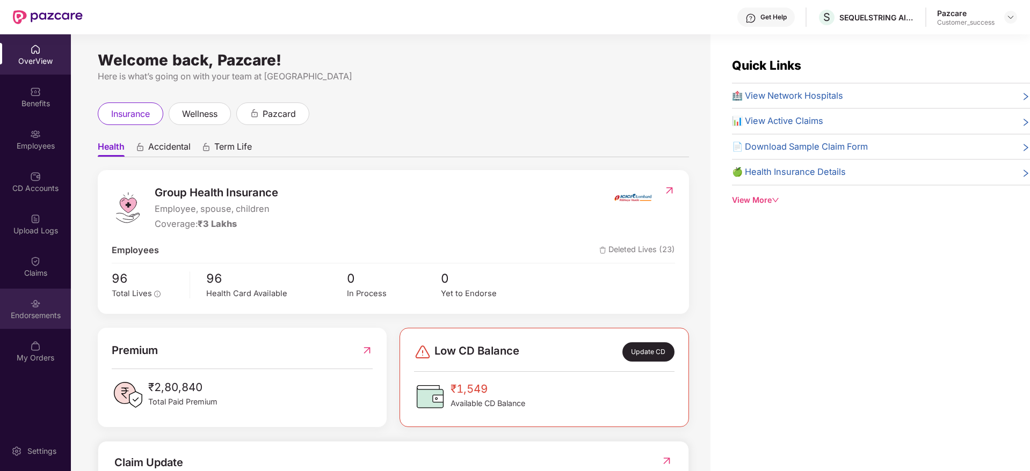
click at [46, 305] on div "Endorsements" at bounding box center [35, 309] width 71 height 40
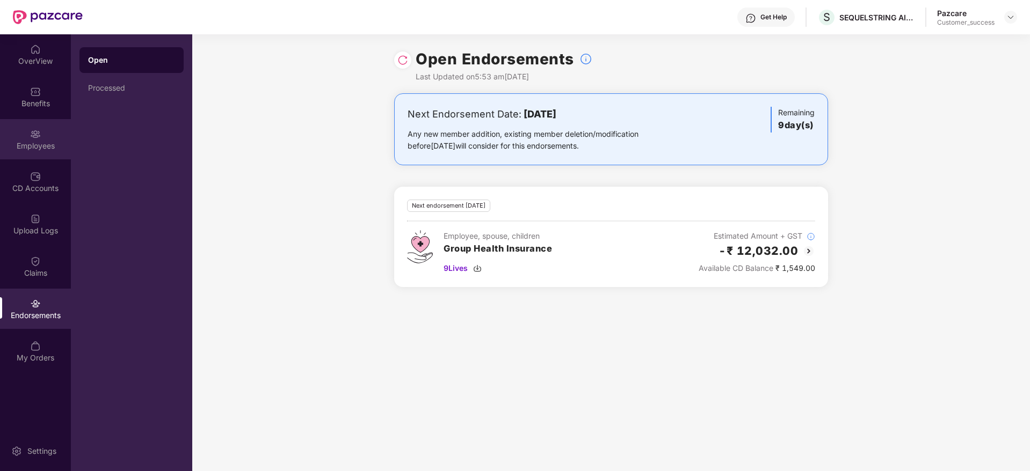
click at [40, 133] on img at bounding box center [35, 134] width 11 height 11
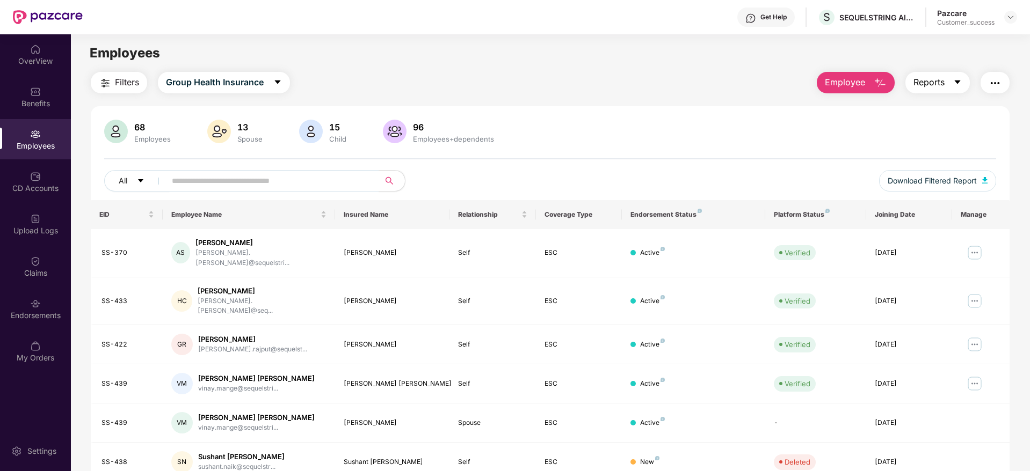
click at [930, 85] on span "Reports" at bounding box center [928, 82] width 31 height 13
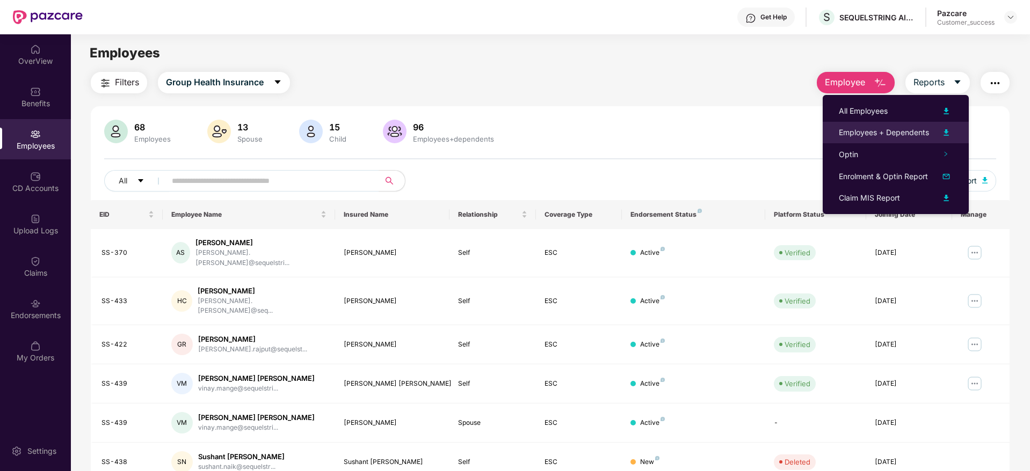
click at [887, 134] on div "Employees + Dependents" at bounding box center [883, 133] width 90 height 12
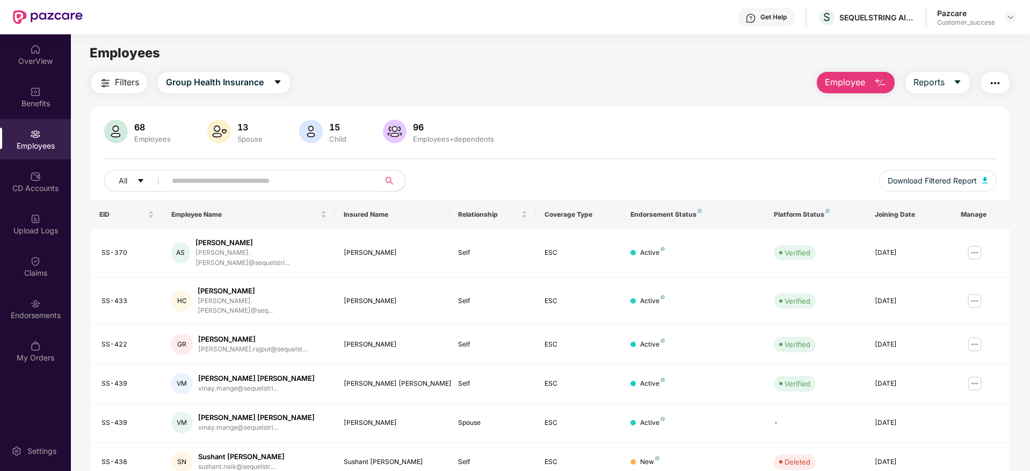
click at [522, 75] on div "Filters Group Health Insurance Employee Reports" at bounding box center [550, 82] width 918 height 21
click at [32, 184] on div "CD Accounts" at bounding box center [35, 188] width 71 height 11
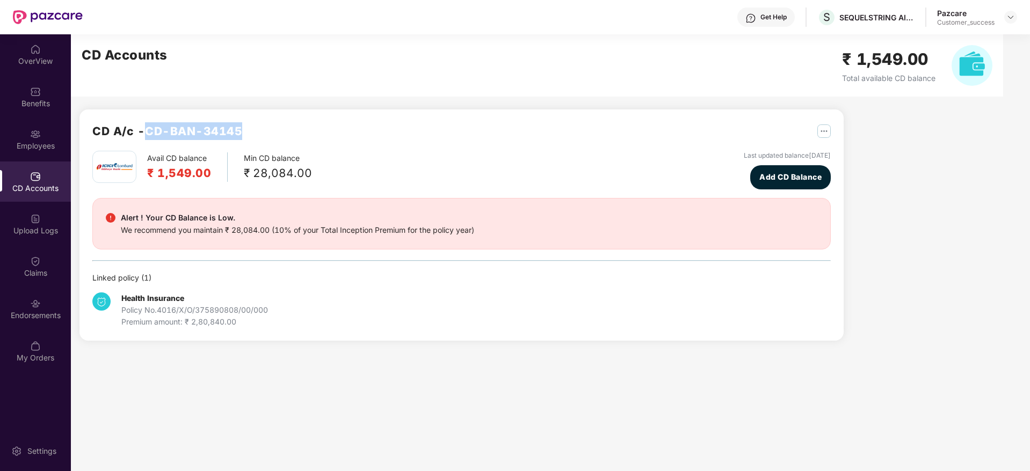
drag, startPoint x: 177, startPoint y: 134, endPoint x: 253, endPoint y: 130, distance: 75.8
click at [253, 130] on div "CD A/c - CD-BAN-34145" at bounding box center [461, 136] width 738 height 28
copy h2 "CD-BAN-34145"
click at [20, 110] on div "Benefits" at bounding box center [35, 97] width 71 height 40
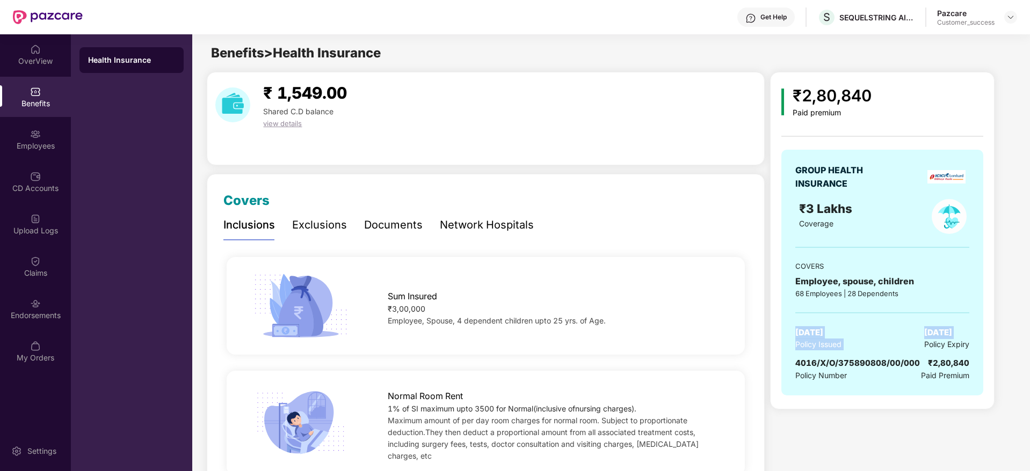
drag, startPoint x: 795, startPoint y: 327, endPoint x: 884, endPoint y: 345, distance: 90.3
click at [884, 345] on div "[DATE] Policy Issued [DATE] Policy Expiry" at bounding box center [882, 338] width 174 height 25
